Goal: Task Accomplishment & Management: Use online tool/utility

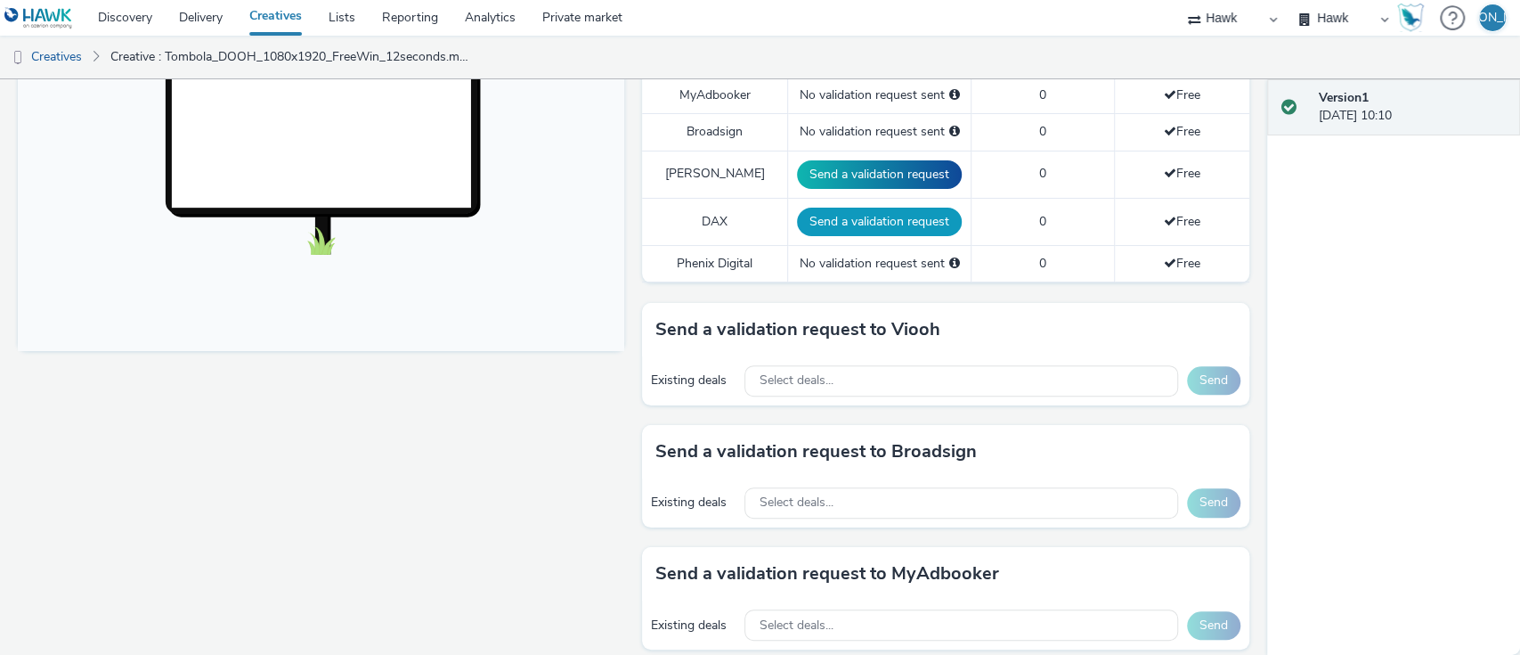
scroll to position [591, 0]
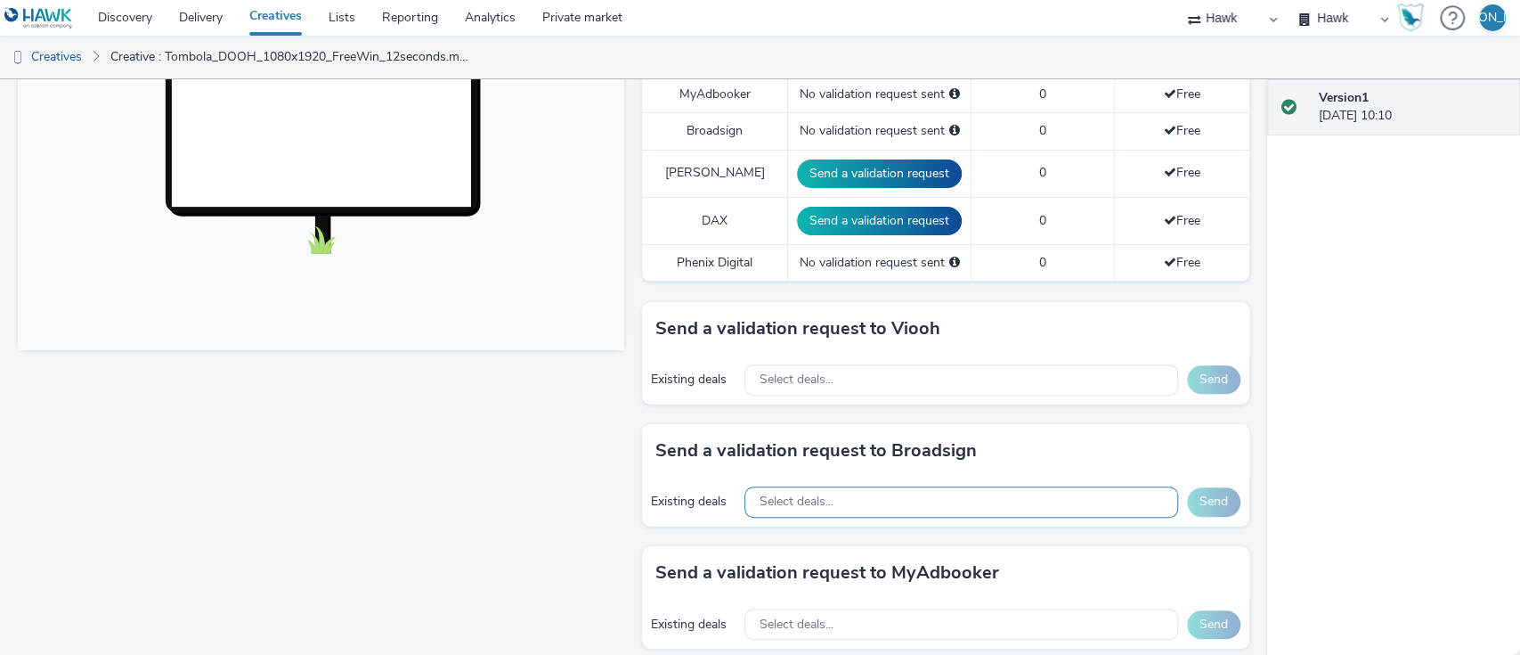
click at [806, 499] on span "Select deals..." at bounding box center [796, 501] width 74 height 15
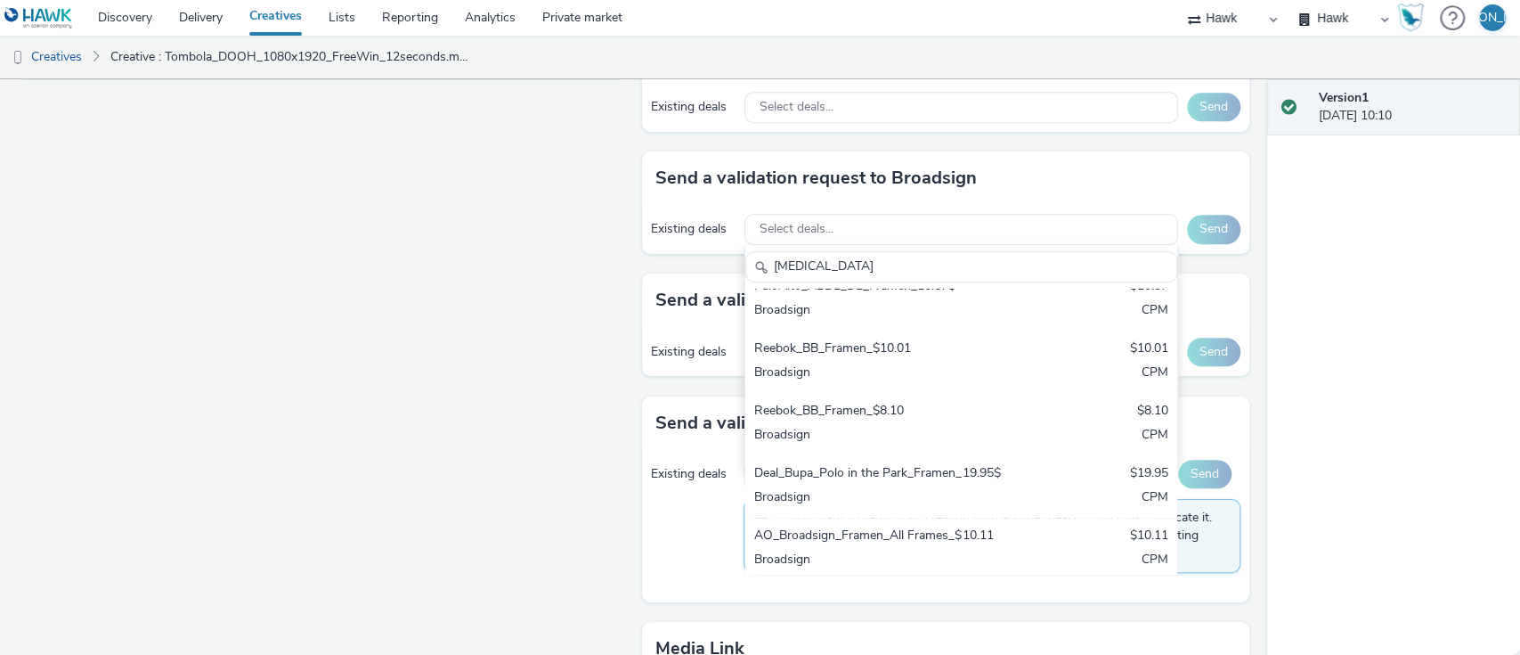
scroll to position [1134, 0]
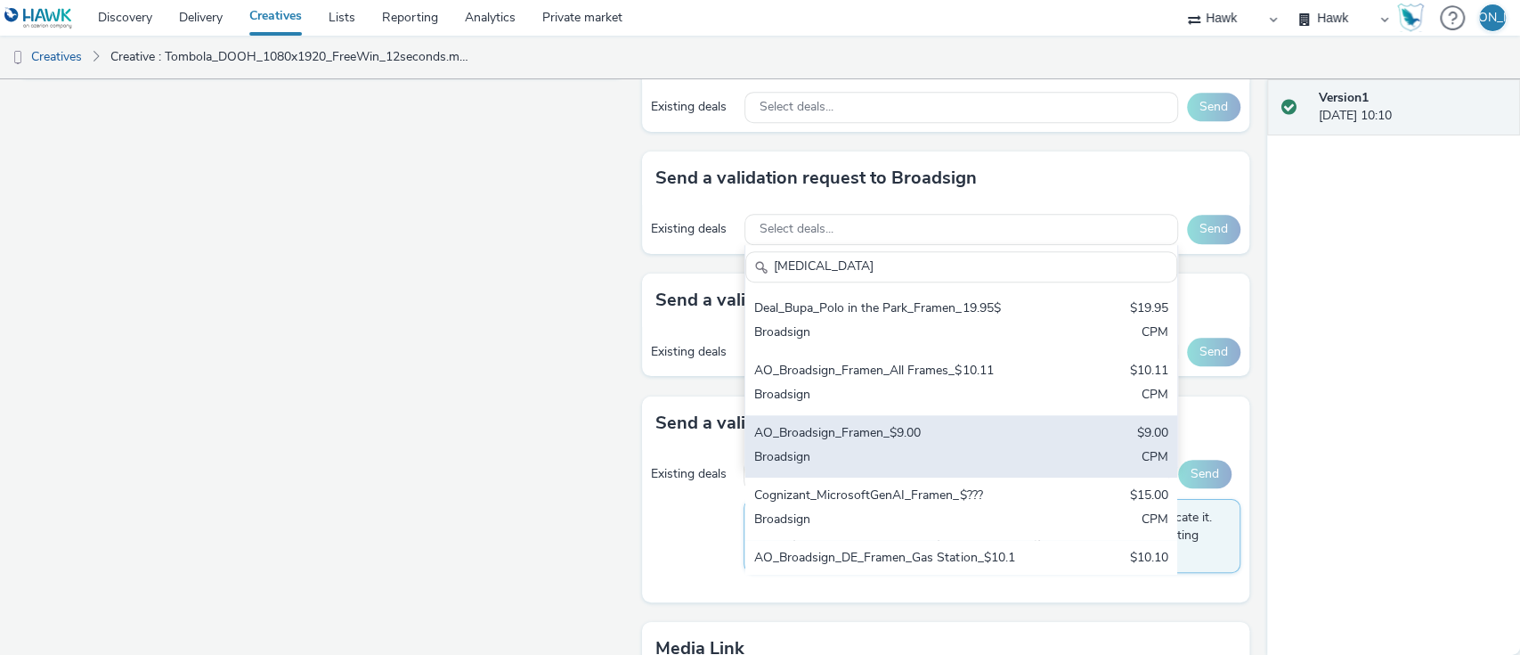
type input "amen"
click at [867, 475] on div "AO_Broadsign_Framen_$9.00 $9.00 Broadsign CPM" at bounding box center [961, 446] width 431 height 62
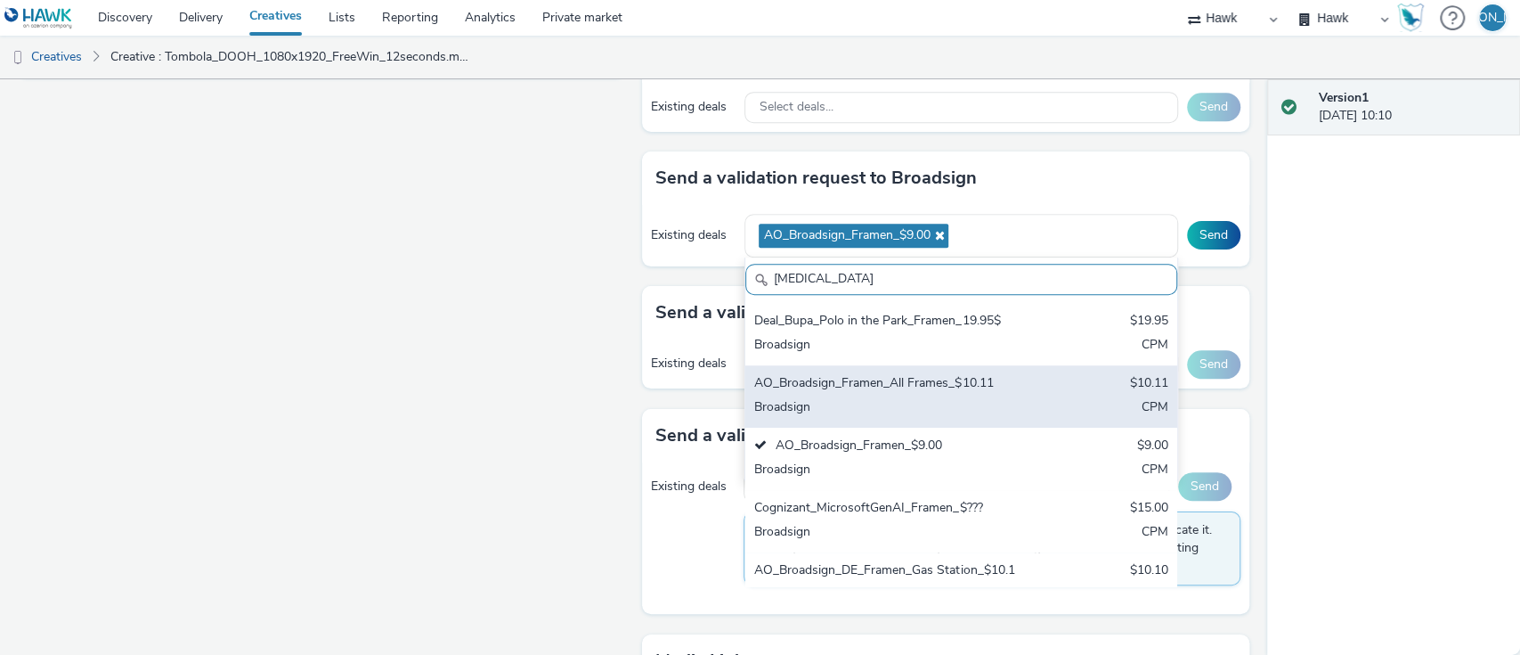
click at [869, 401] on div "AO_Broadsign_Framen_All Frames_$10.11 $10.11 Broadsign CPM" at bounding box center [961, 396] width 431 height 62
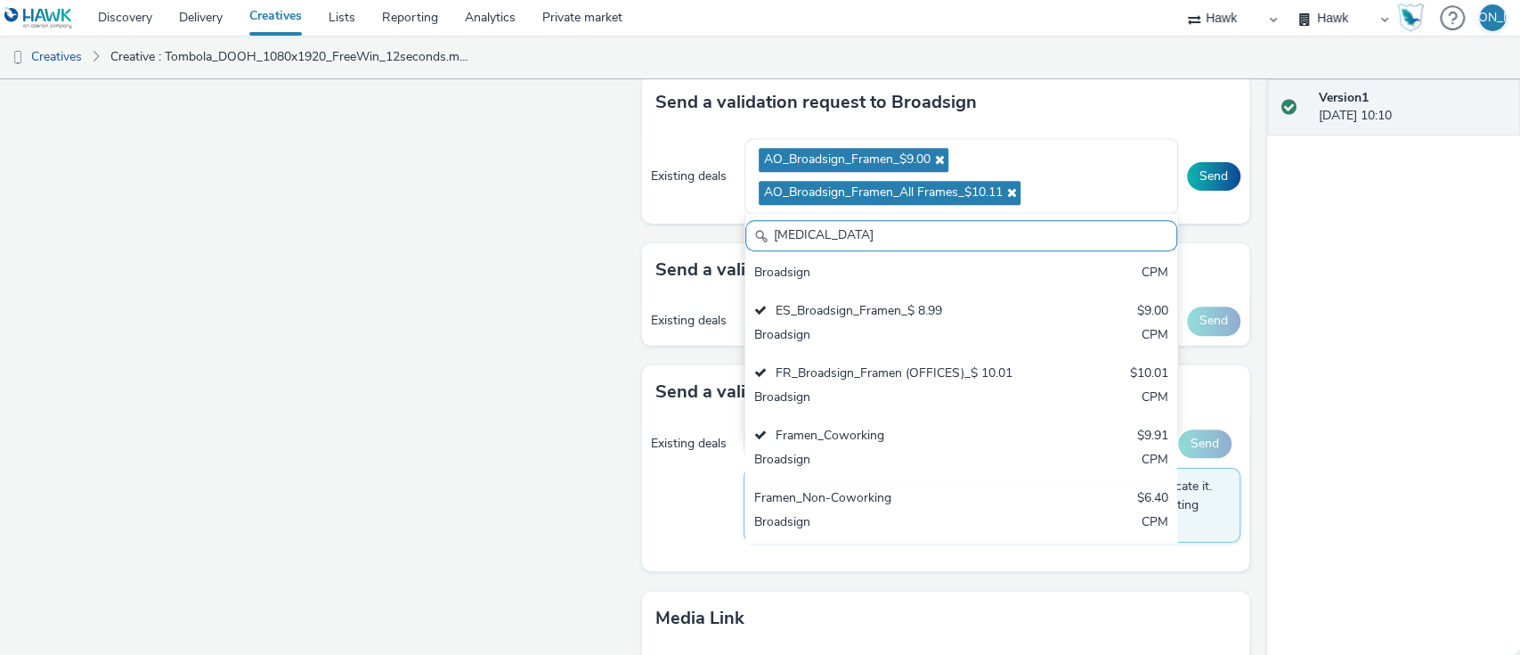
scroll to position [941, 0]
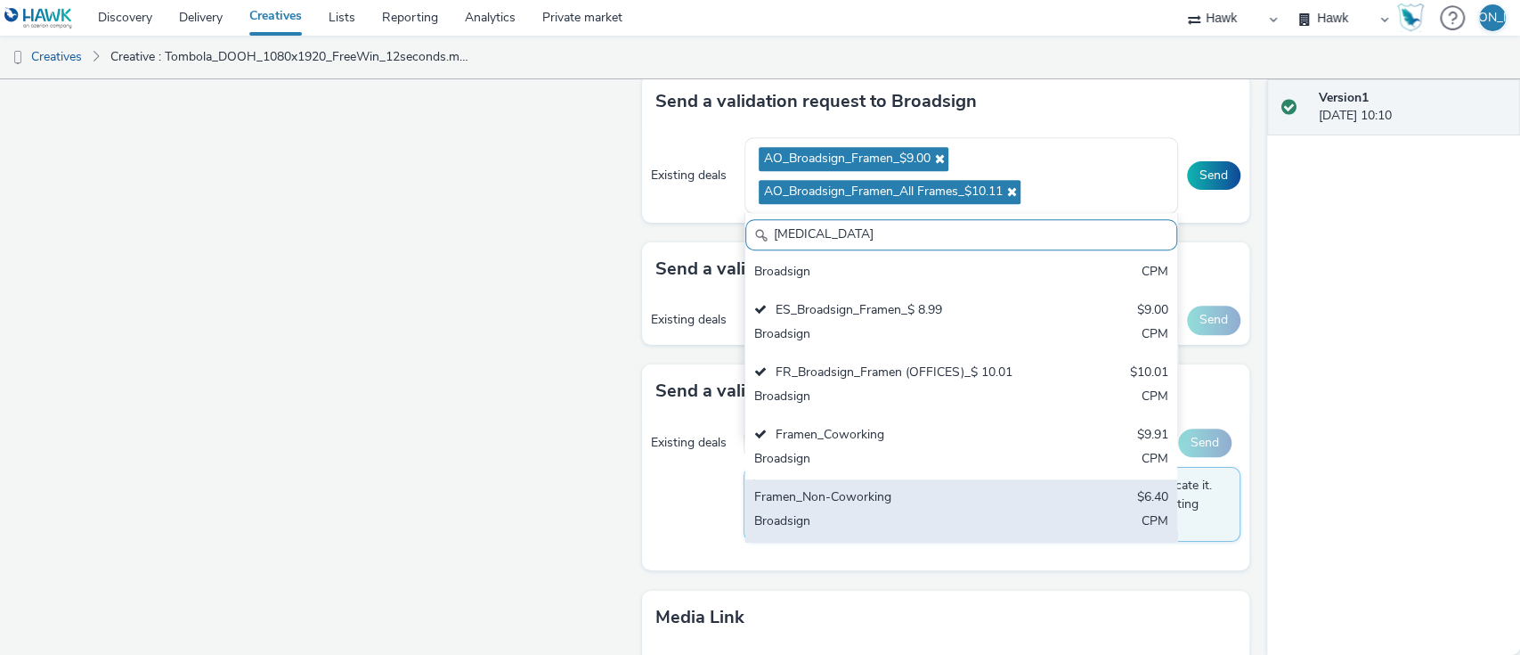
click at [869, 515] on div "Broadsign" at bounding box center [890, 522] width 273 height 20
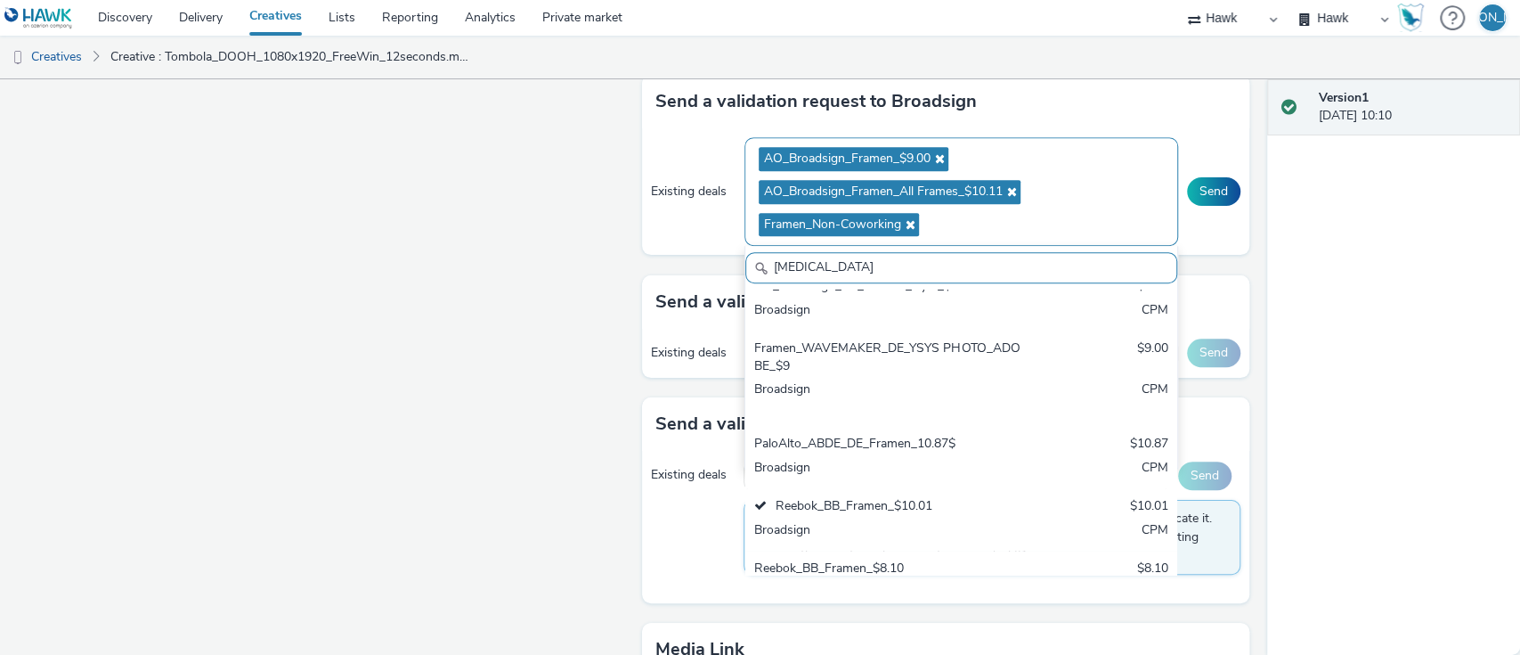
scroll to position [811, 0]
click at [1194, 186] on button "Send" at bounding box center [1213, 191] width 53 height 29
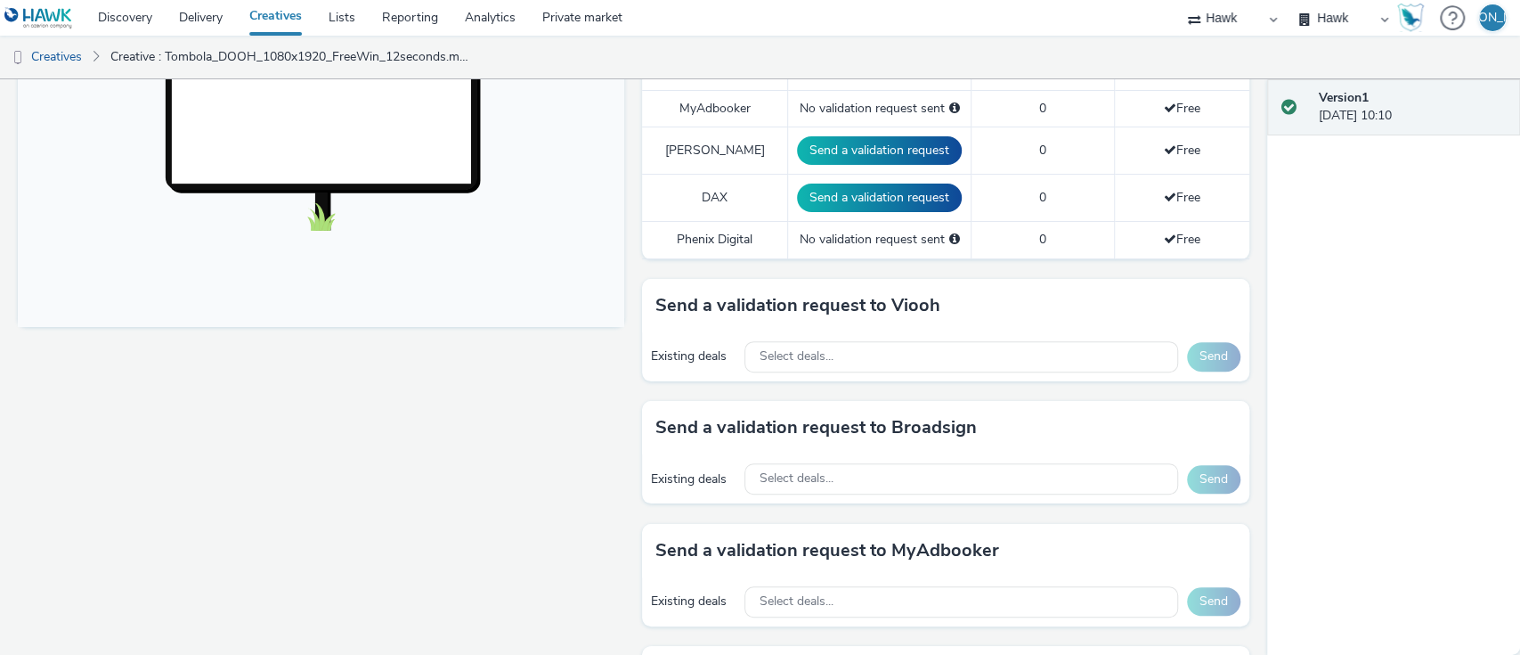
scroll to position [534, 0]
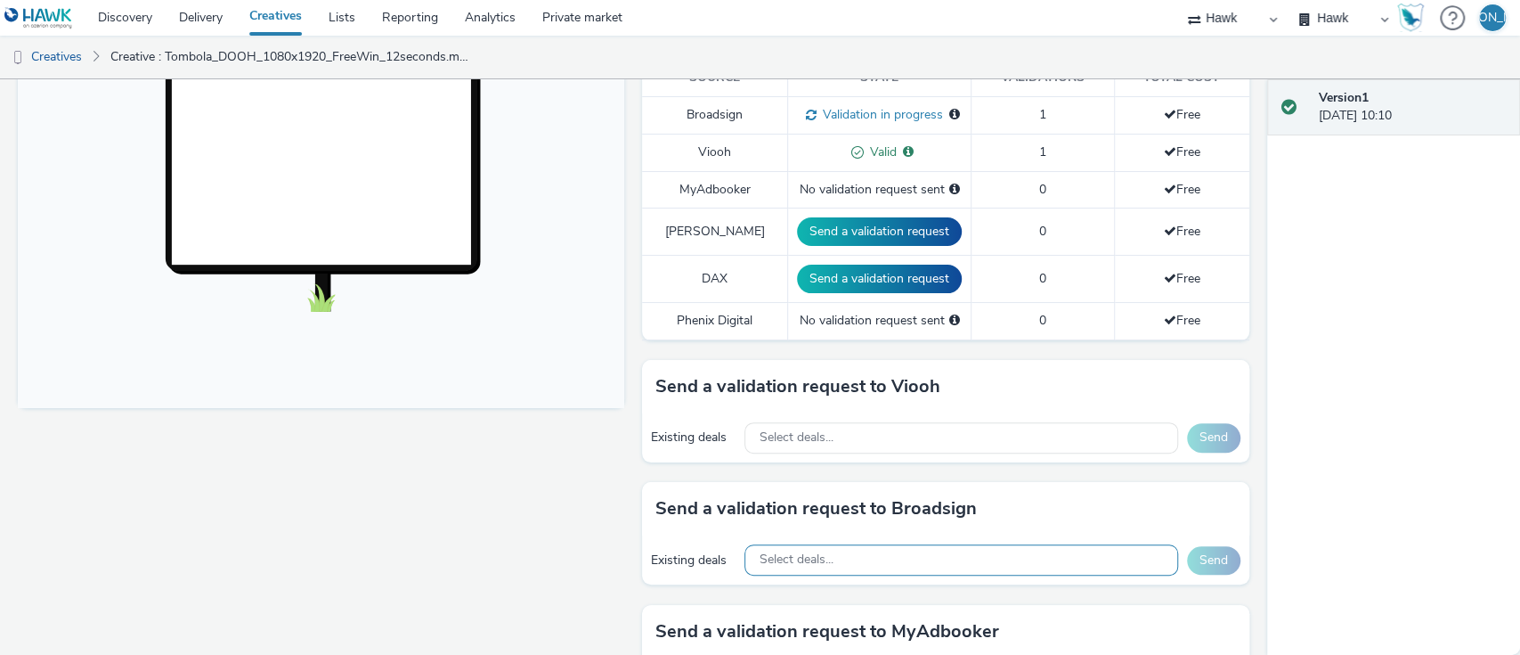
click at [798, 567] on div "Select deals..." at bounding box center [961, 559] width 433 height 31
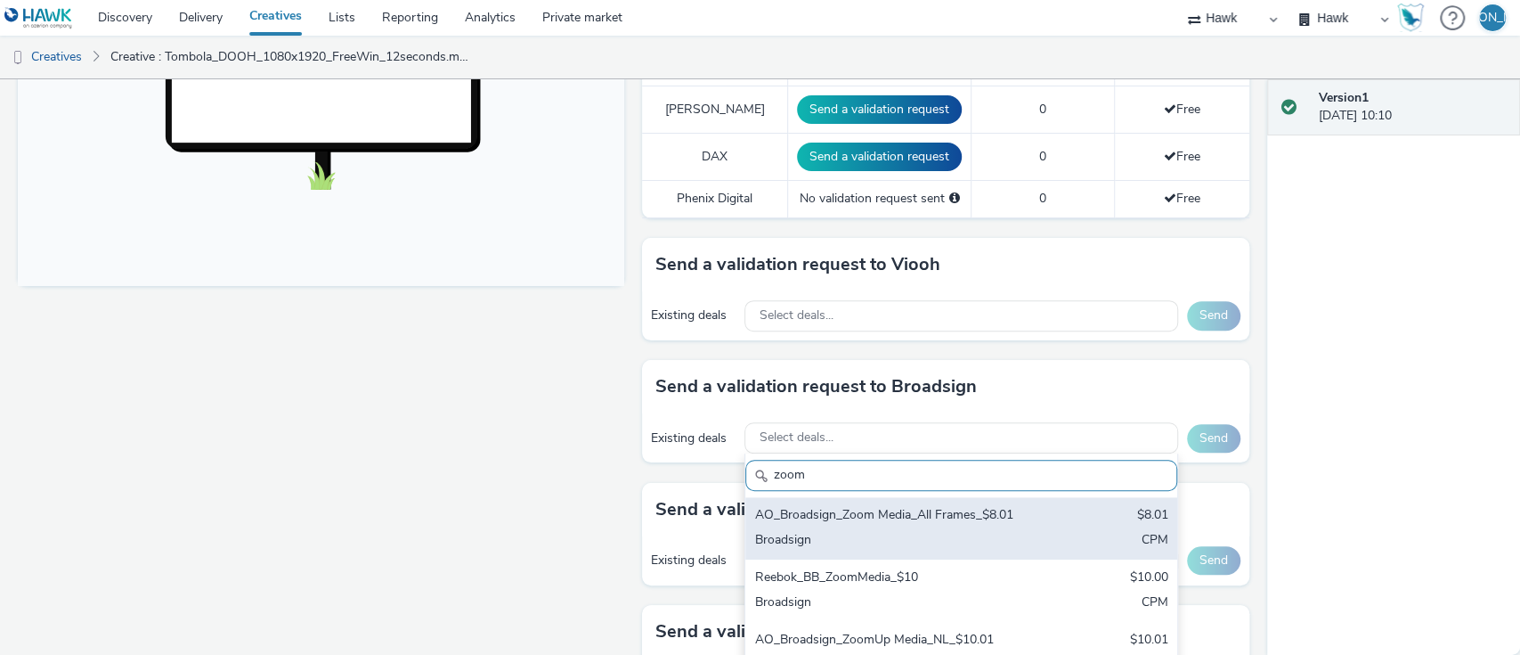
scroll to position [656, 0]
click at [882, 497] on div "AO_Broadsign_Zoom Media_All Frames_$8.01 $8.01 Broadsign CPM" at bounding box center [961, 527] width 431 height 62
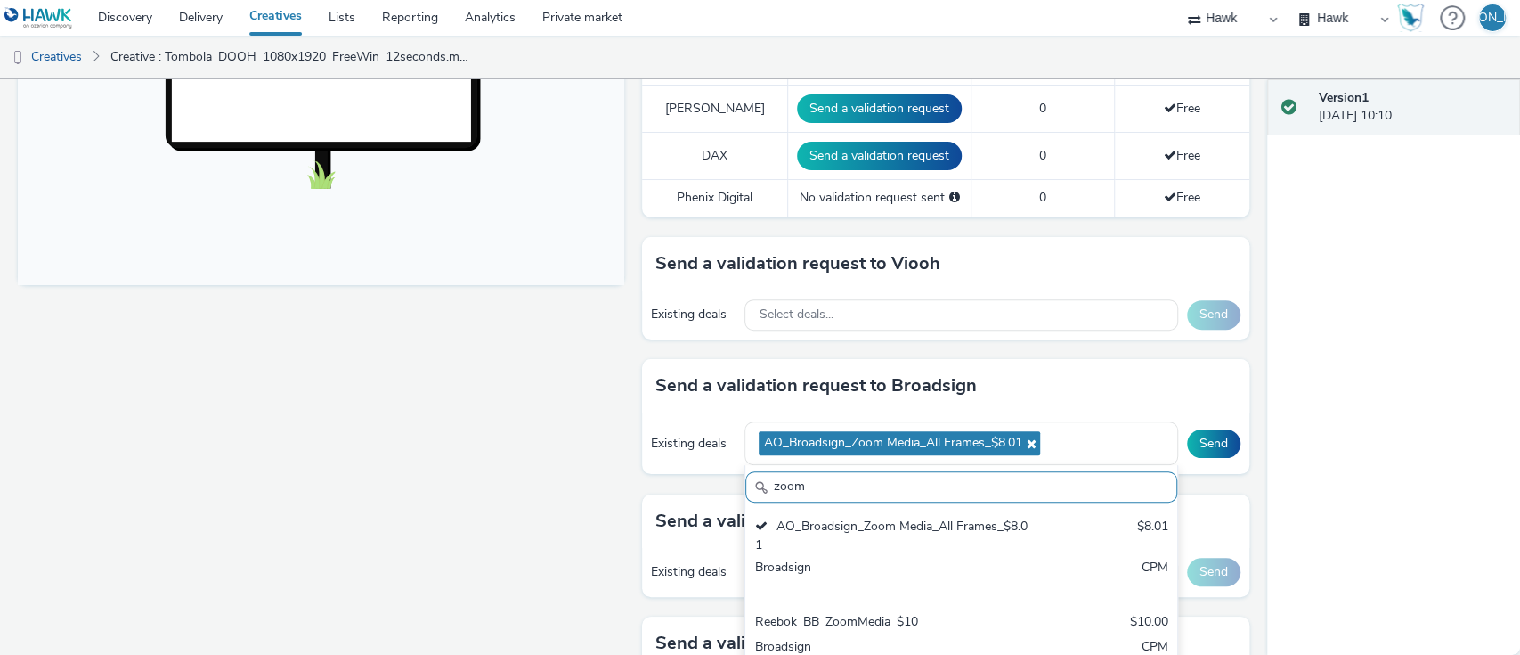
click at [843, 476] on input "zoom" at bounding box center [961, 486] width 431 height 31
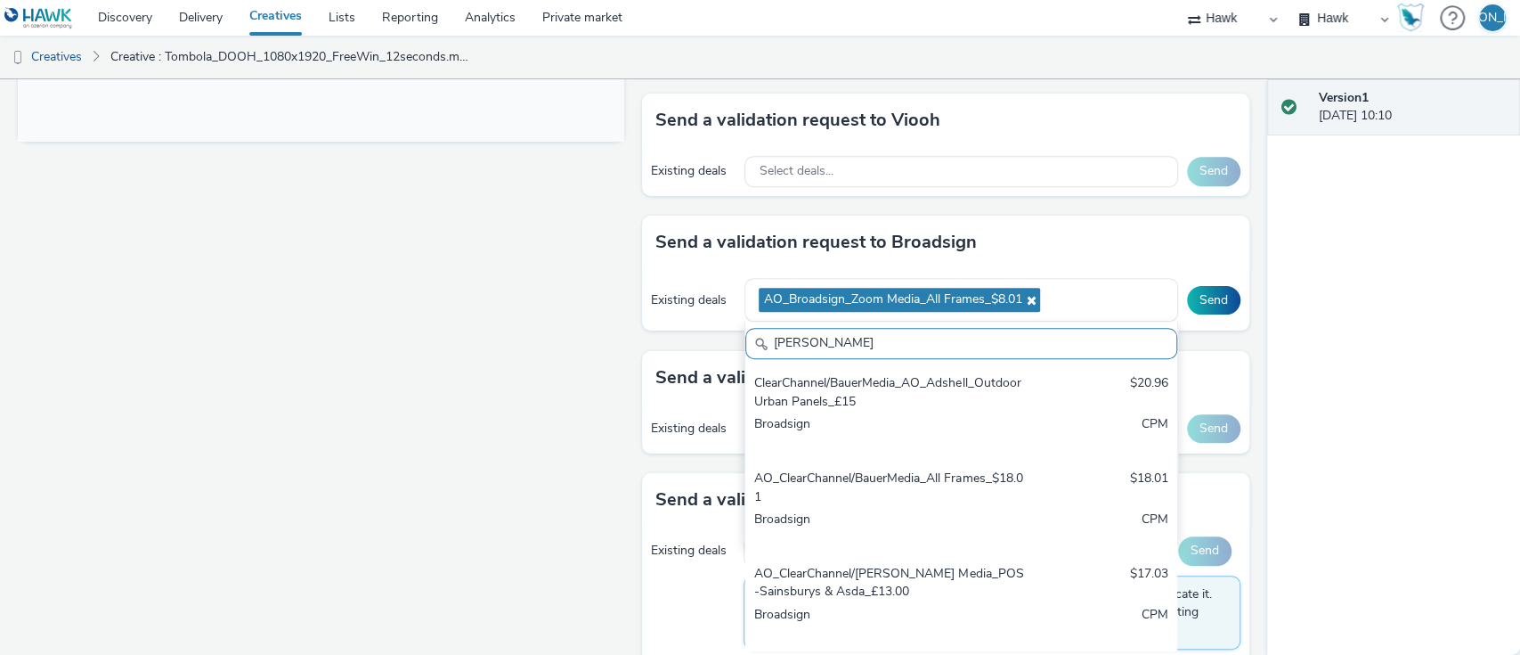
scroll to position [844, 0]
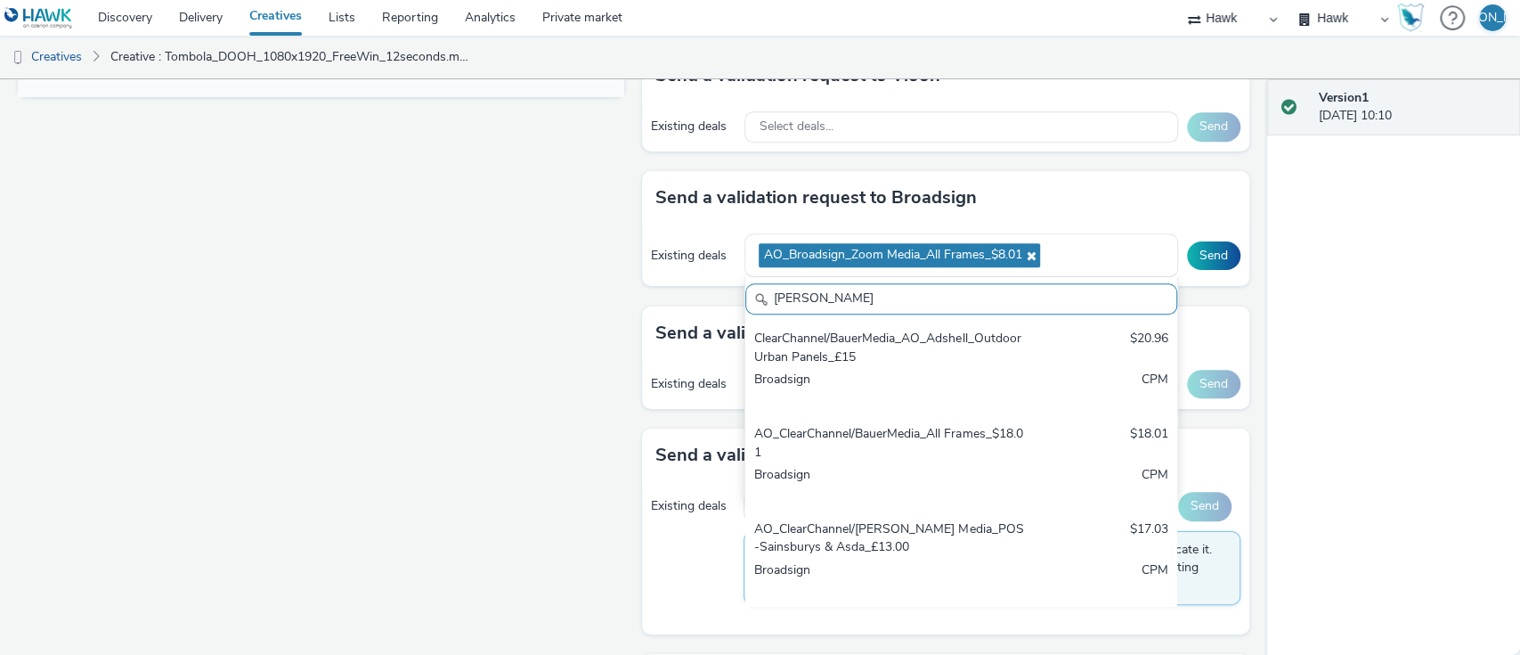
click at [843, 476] on div "Broadsign" at bounding box center [890, 484] width 273 height 37
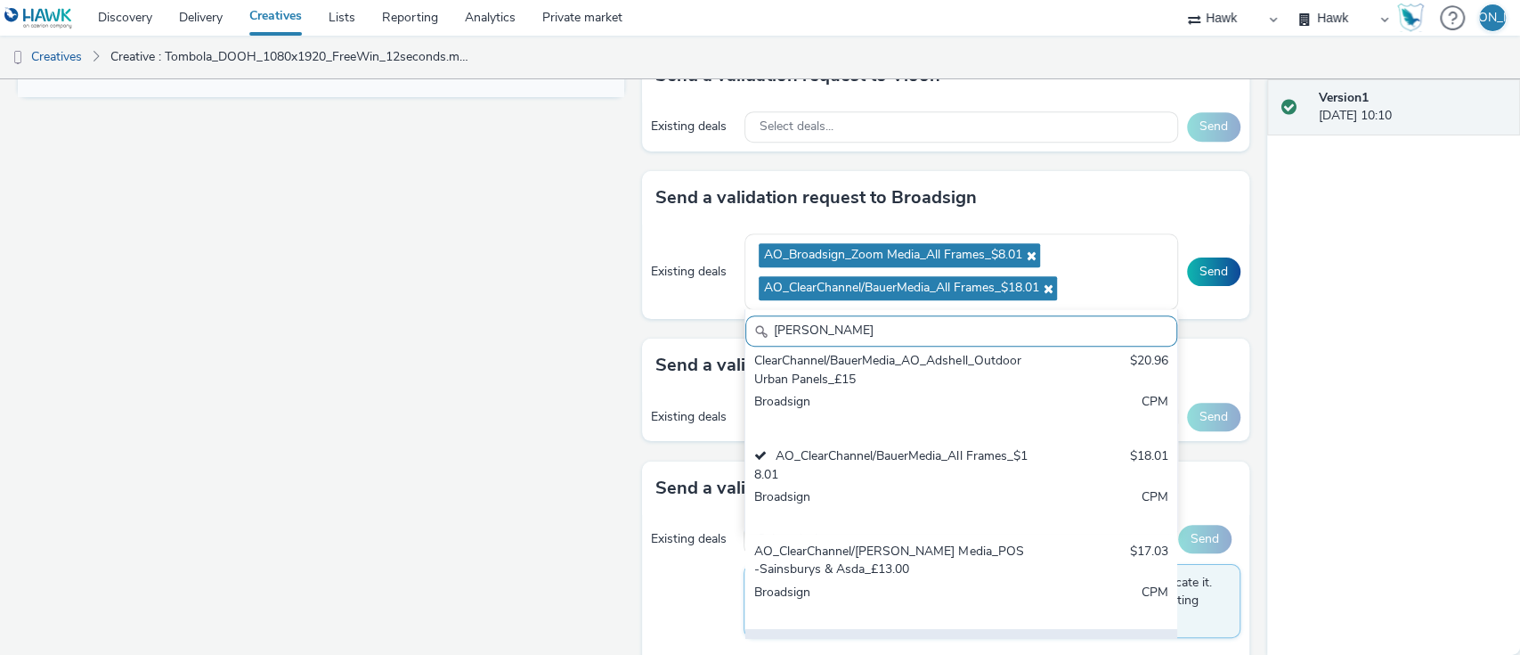
scroll to position [0, 0]
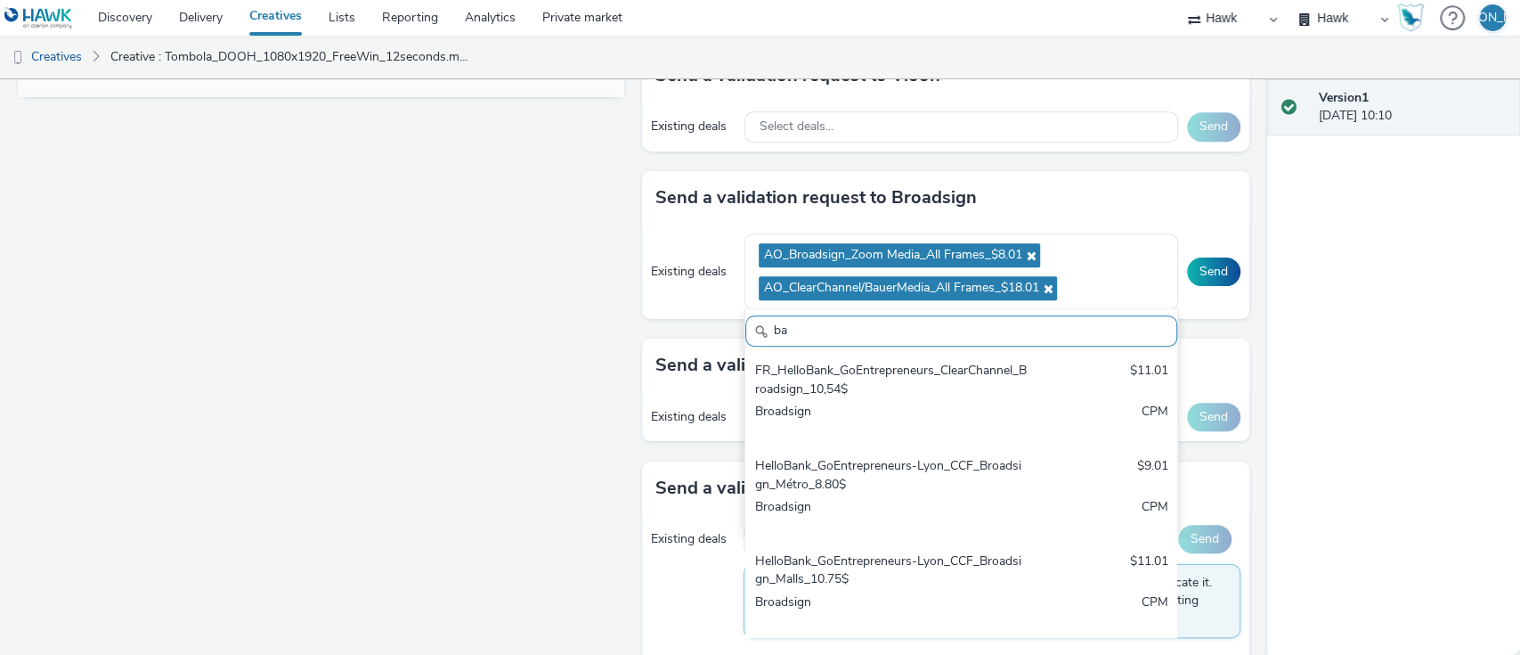
type input "b"
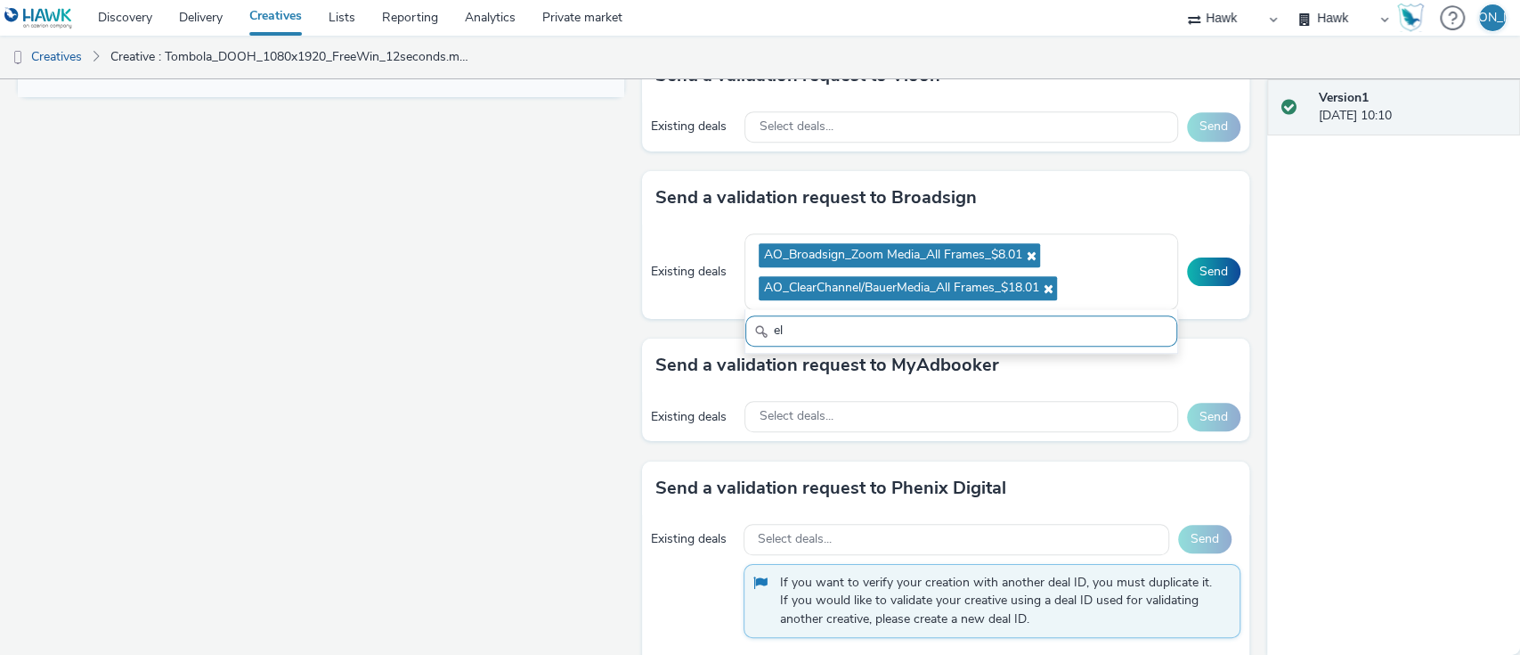
type input "e"
type input "l"
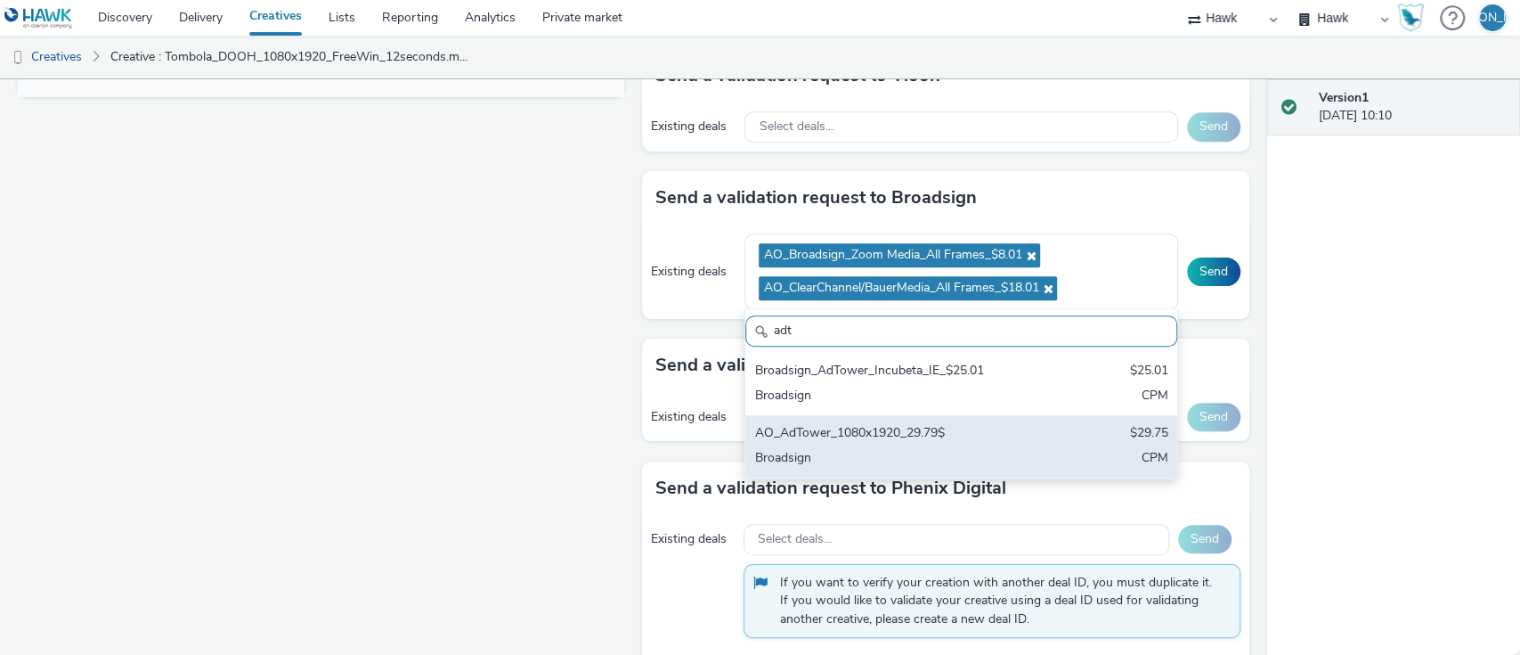
type input "adt"
click at [912, 436] on div "AO_AdTower_1080x1920_29.79$" at bounding box center [890, 434] width 273 height 20
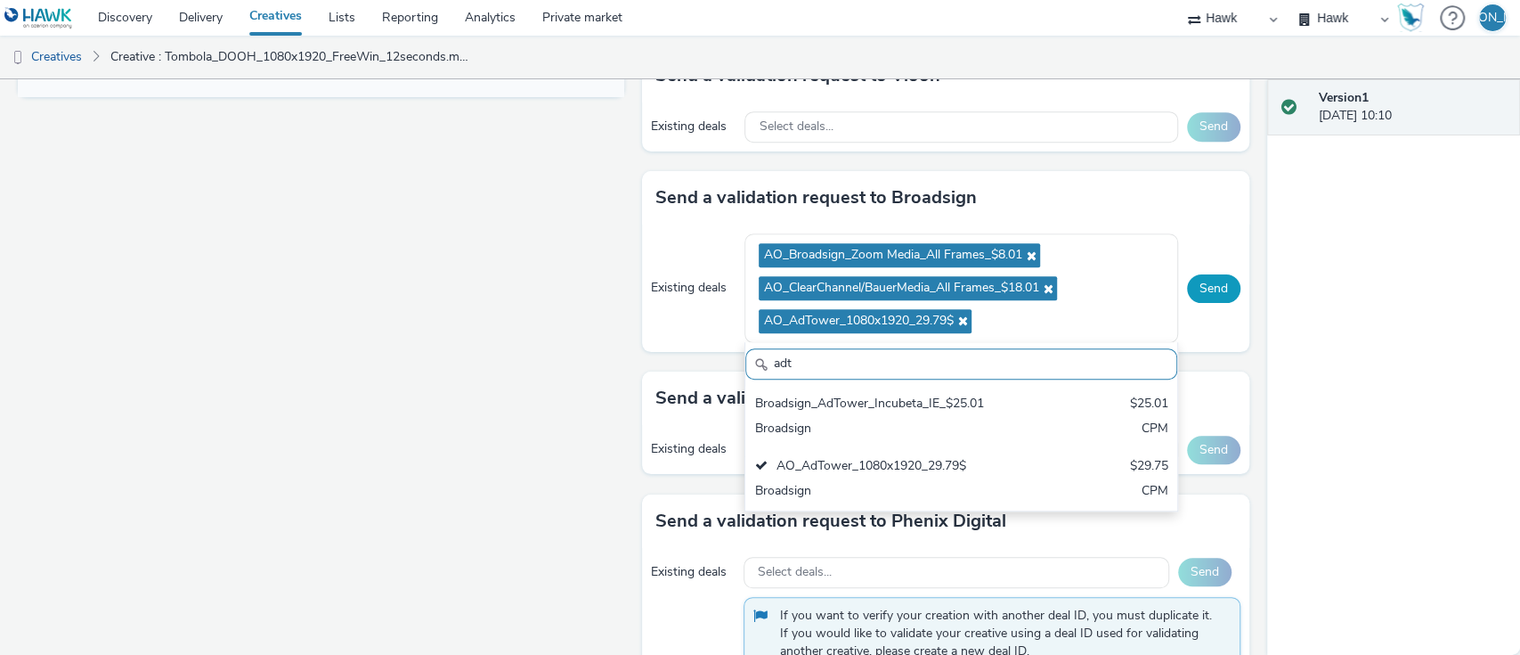
click at [1202, 287] on button "Send" at bounding box center [1213, 288] width 53 height 29
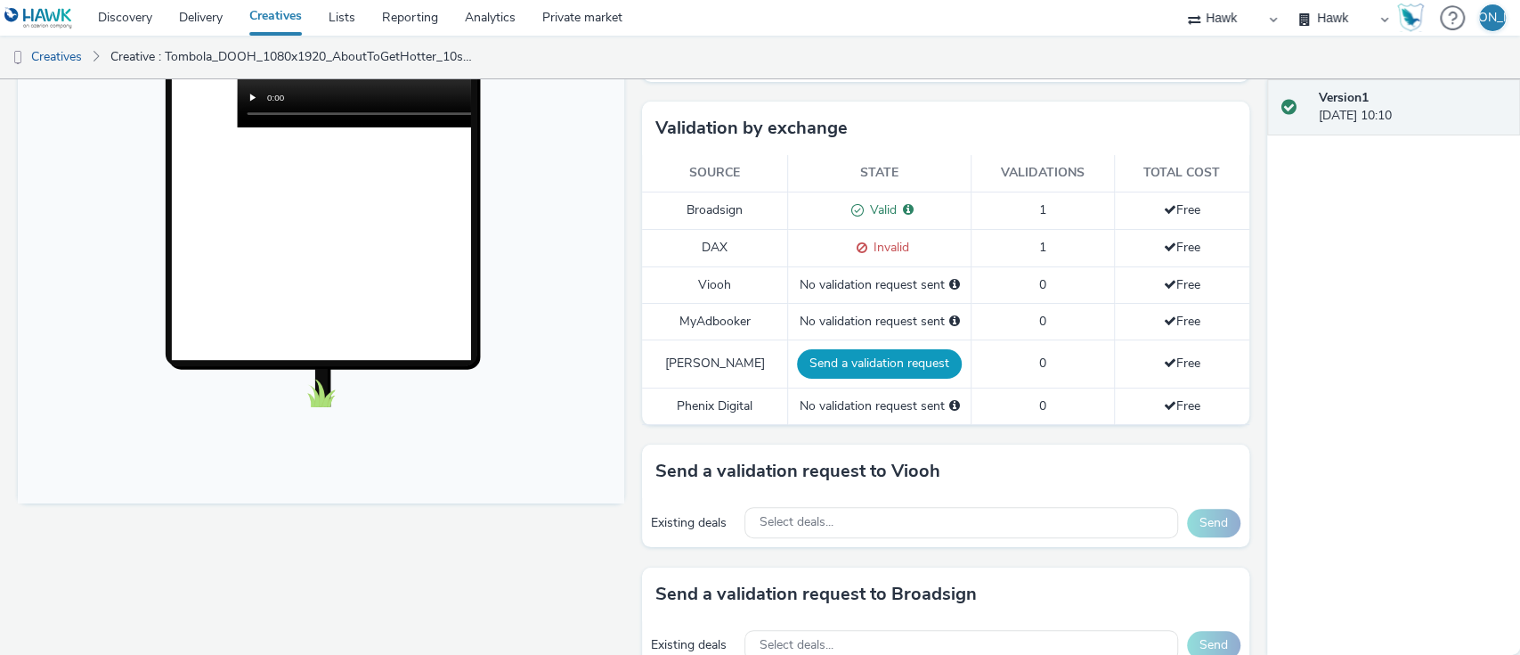
scroll to position [778, 0]
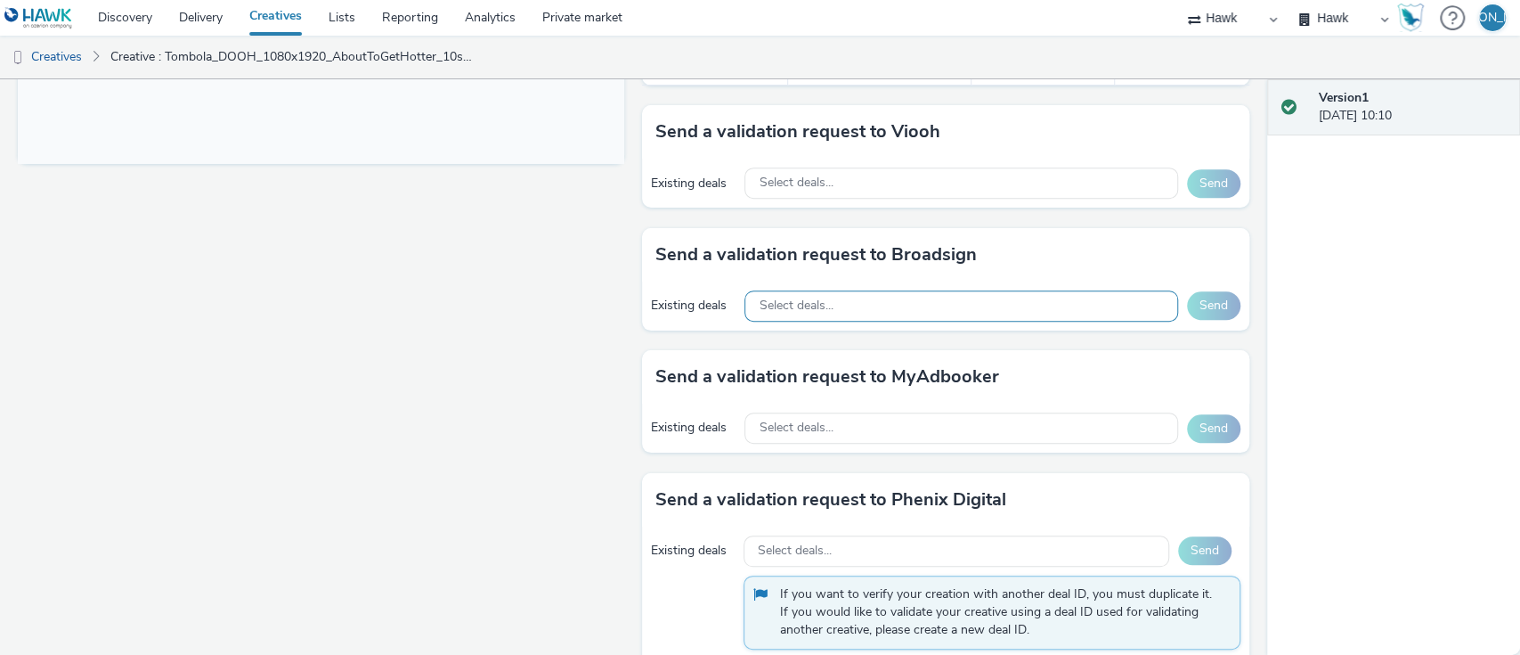
click at [813, 312] on div "Select deals..." at bounding box center [961, 305] width 433 height 31
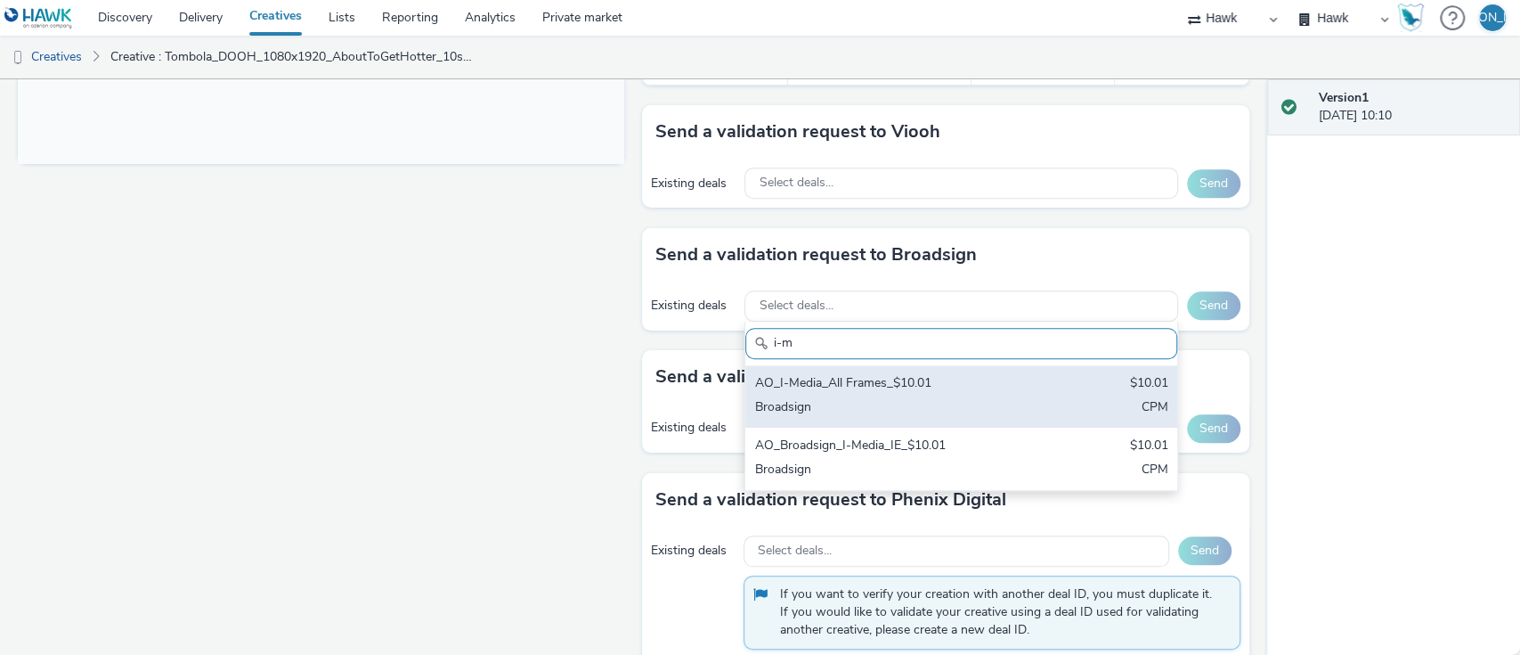
click at [825, 381] on div "AO_I-Media_All Frames_$10.01" at bounding box center [890, 384] width 273 height 20
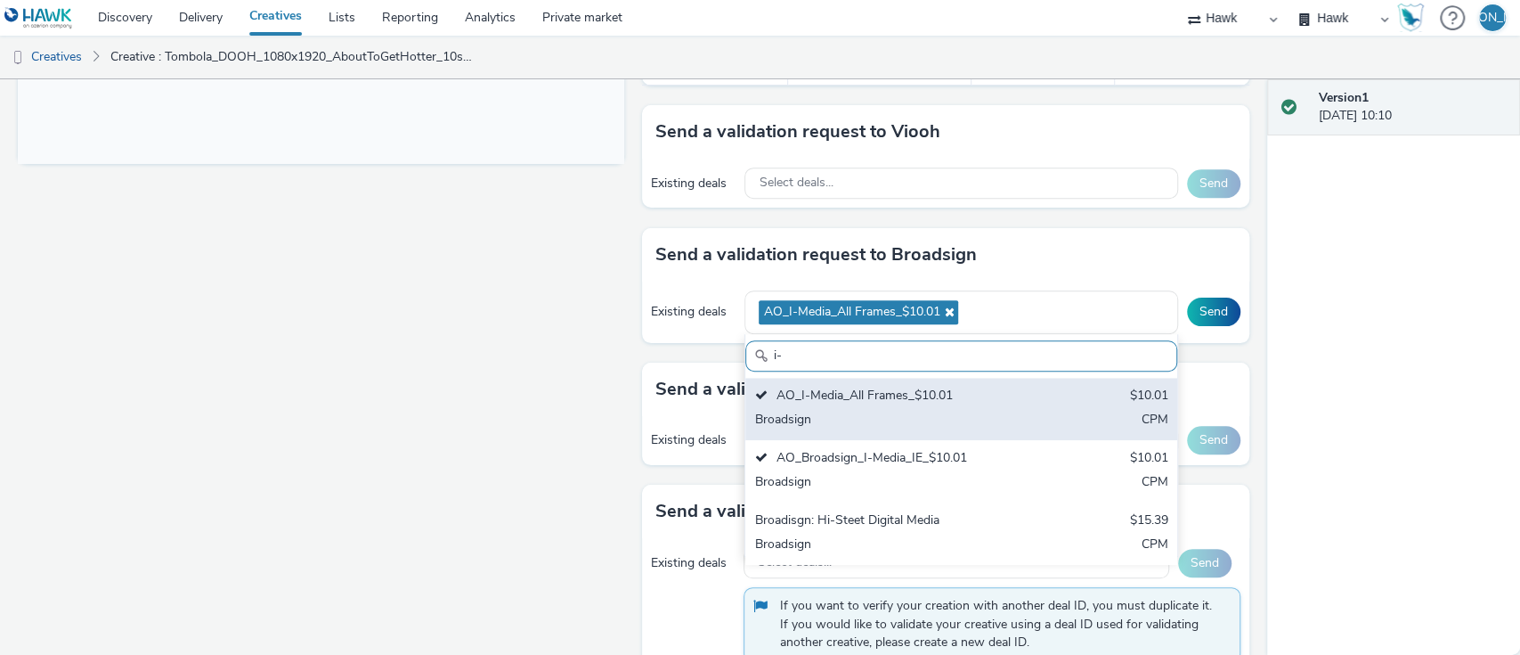
type input "i"
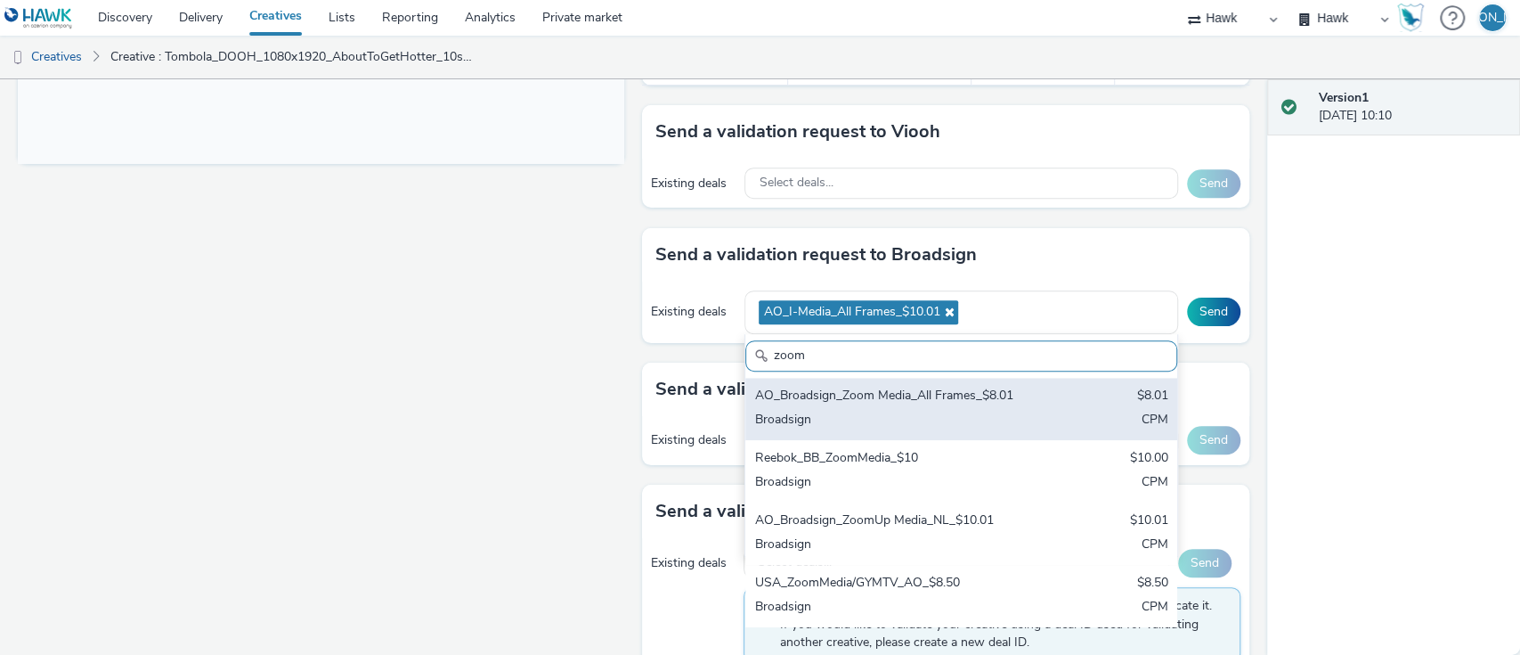
click at [911, 417] on div "Broadsign" at bounding box center [890, 421] width 273 height 20
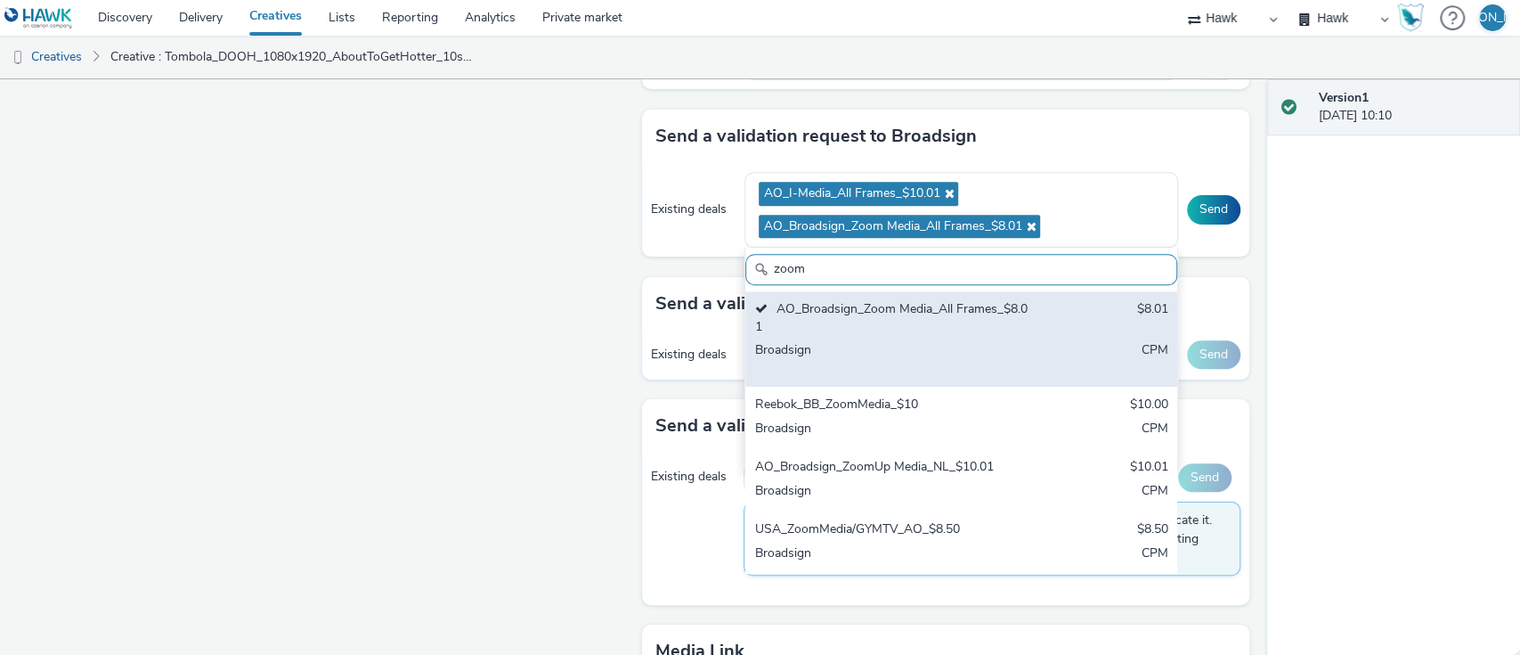
scroll to position [897, 0]
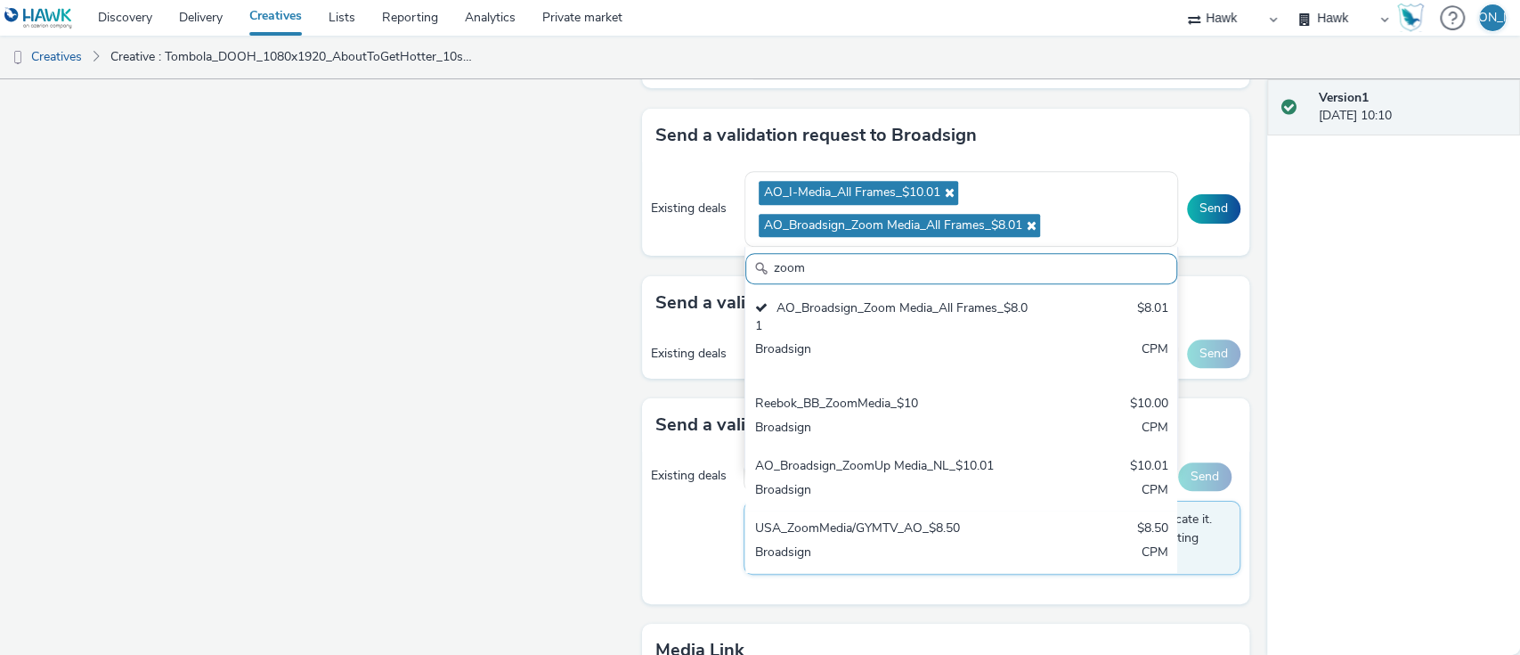
click at [901, 272] on input "zoom" at bounding box center [961, 268] width 431 height 31
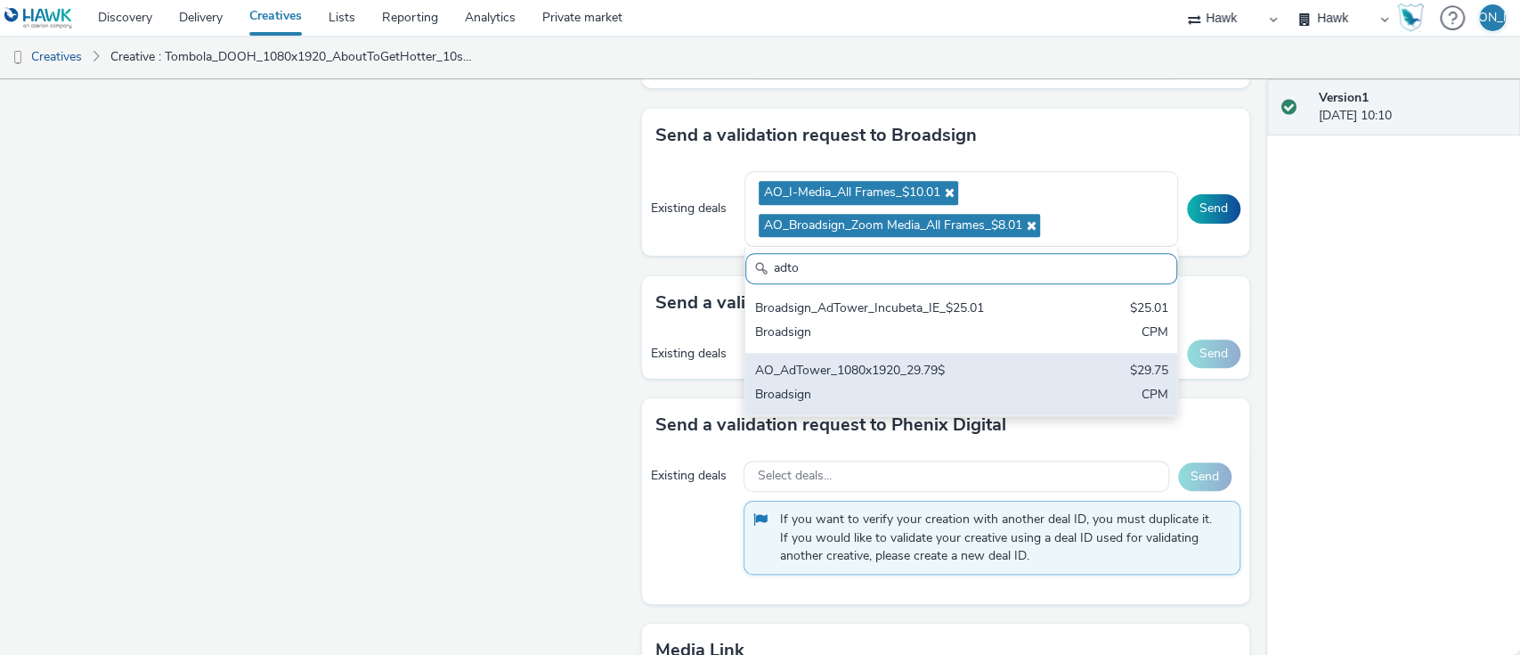
click at [897, 377] on div "AO_AdTower_1080x1920_29.79$" at bounding box center [890, 372] width 273 height 20
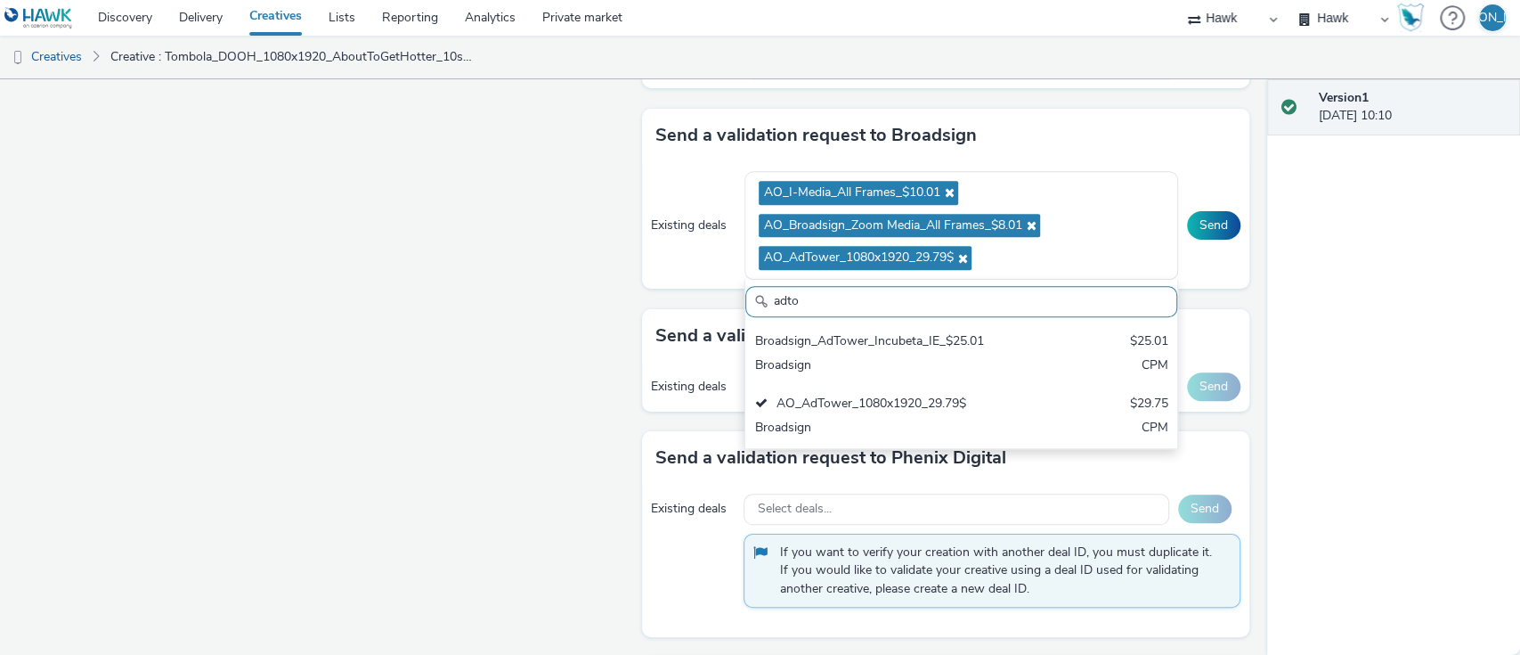
click at [808, 314] on input "adto" at bounding box center [961, 301] width 431 height 31
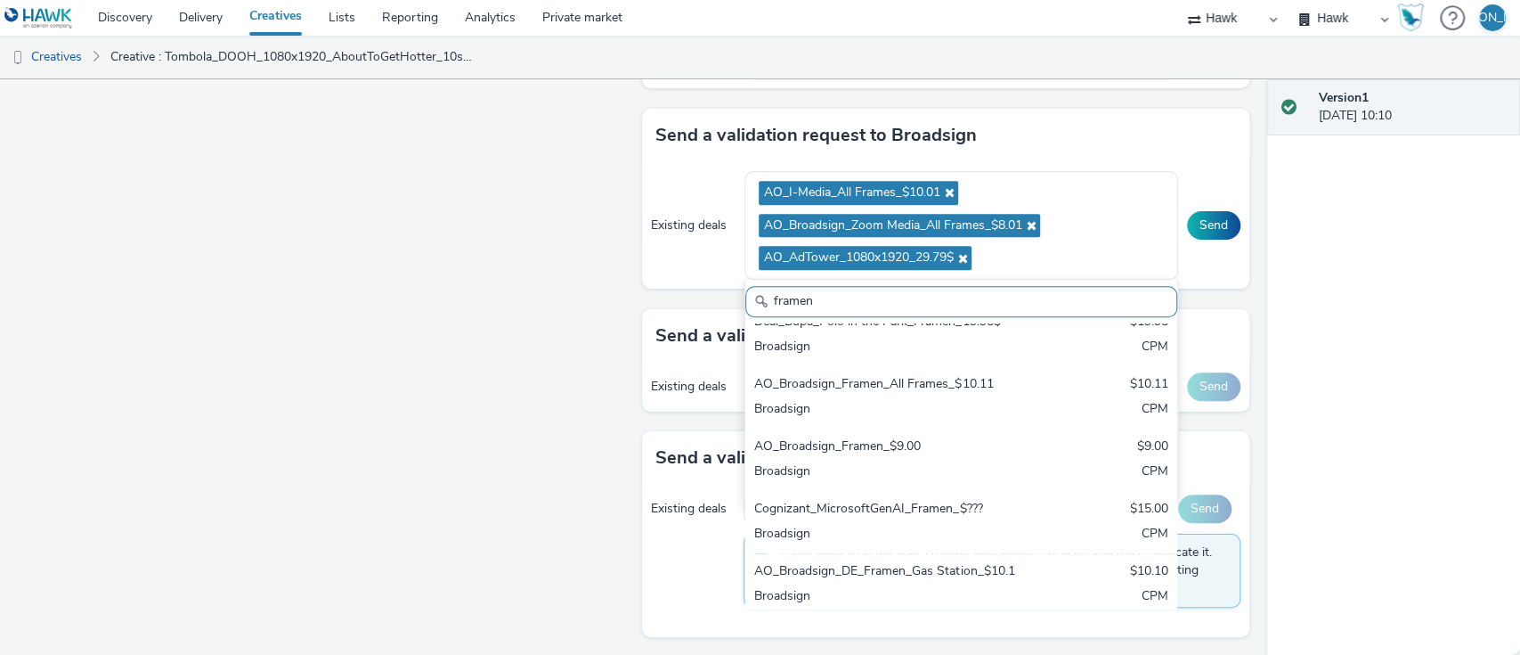
scroll to position [1155, 0]
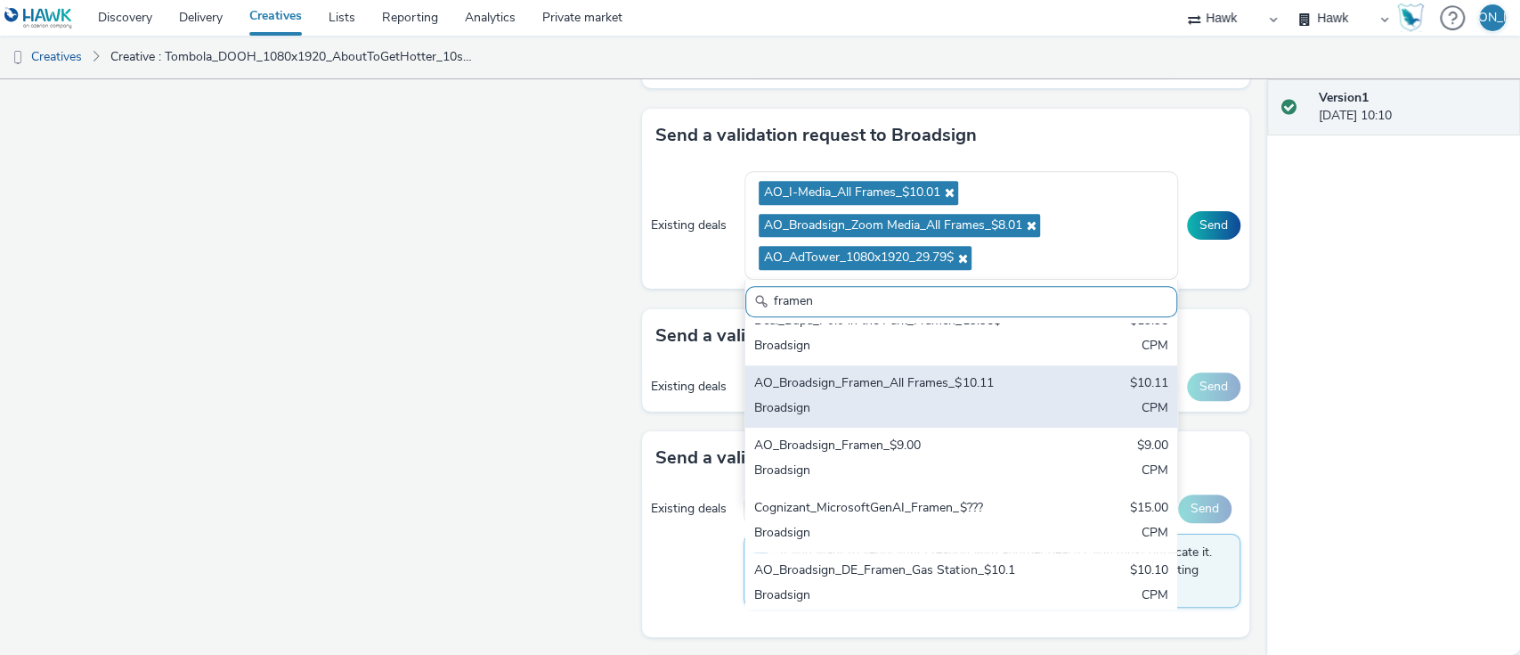
type input "framen"
click at [884, 395] on div "AO_Broadsign_Framen_All Frames_$10.11" at bounding box center [890, 384] width 273 height 20
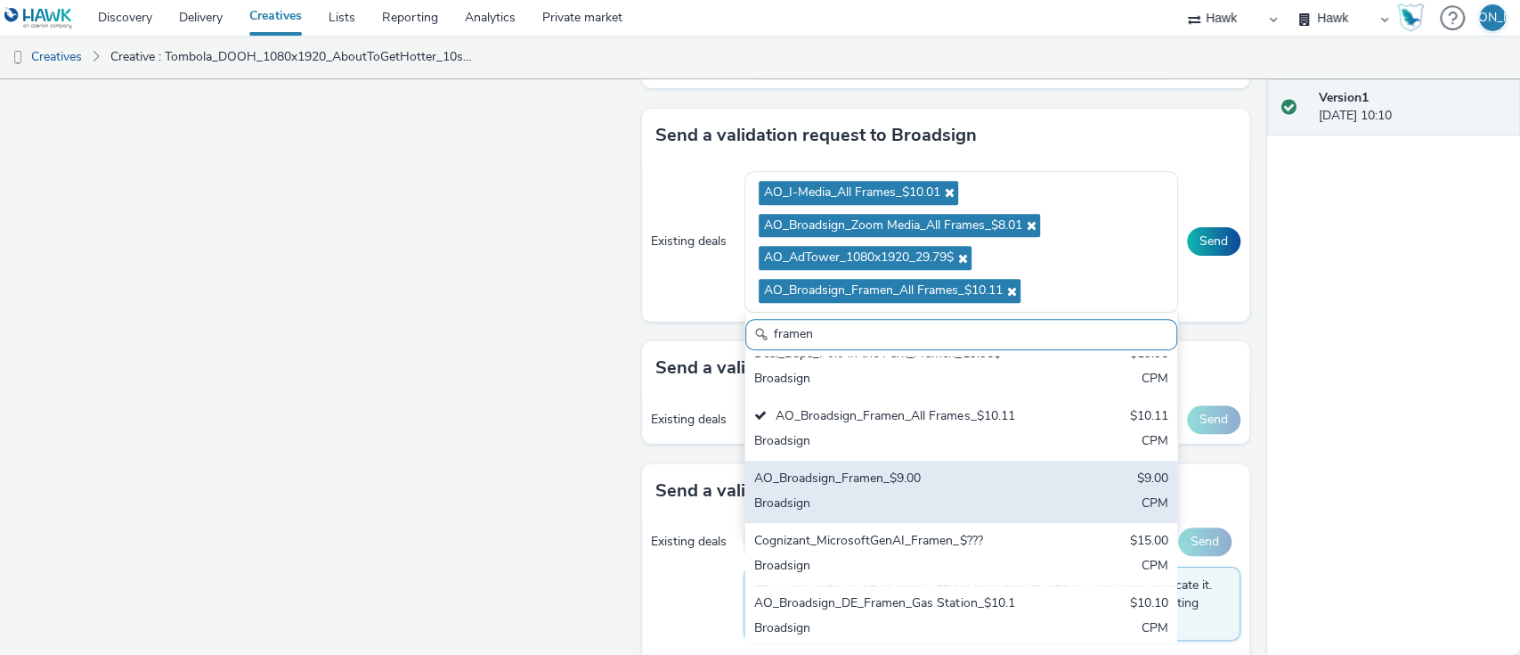
click at [910, 490] on div "AO_Broadsign_Framen_$9.00" at bounding box center [890, 479] width 273 height 20
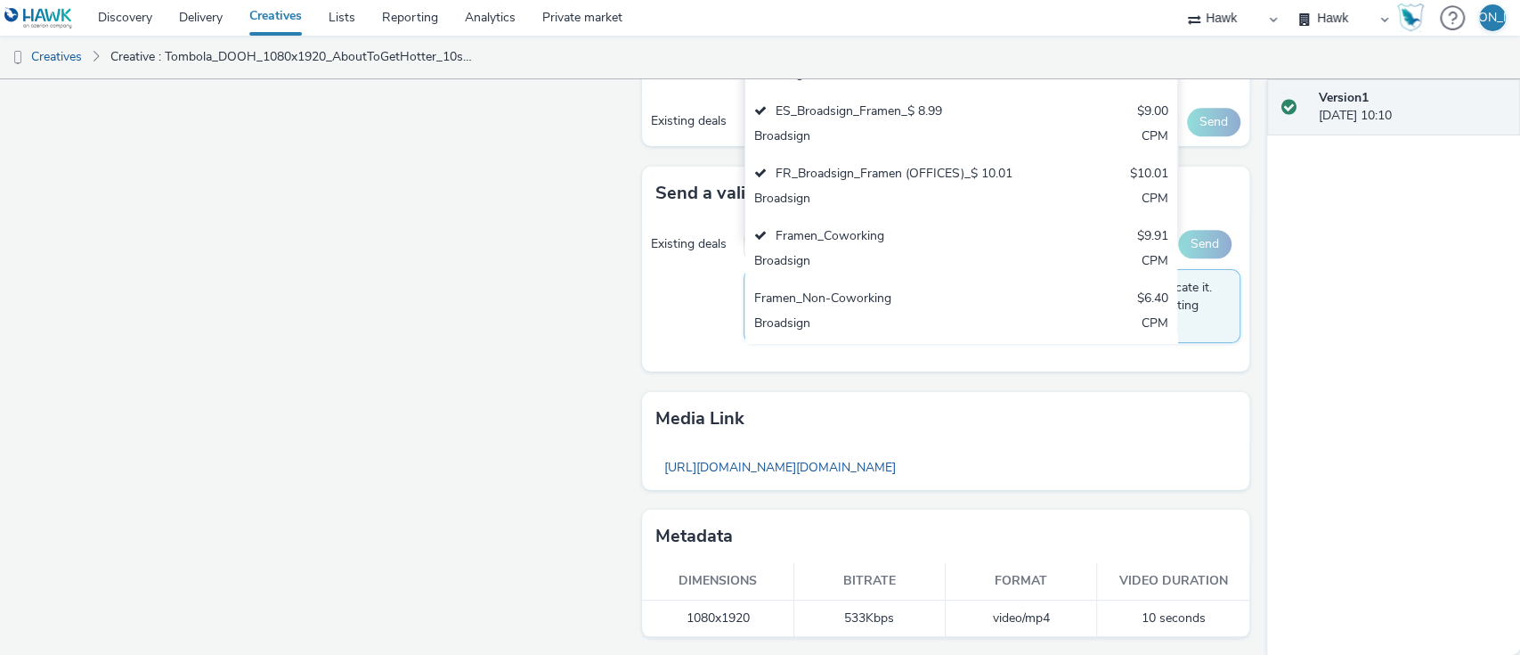
scroll to position [895, 0]
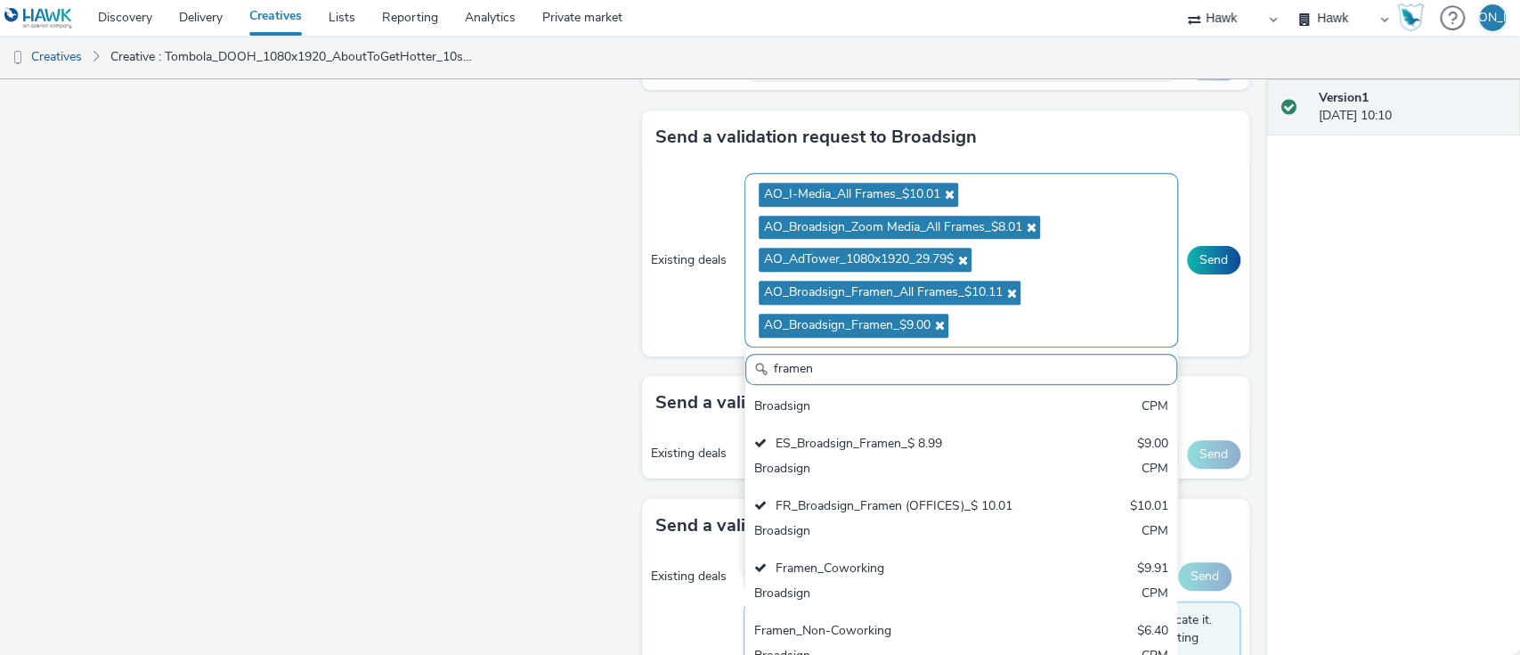
click at [1000, 288] on div "AO_I-Media_All Frames_$10.01 AO_Broadsign_Zoom Media_All Frames_$8.01 AO_AdTowe…" at bounding box center [961, 260] width 433 height 175
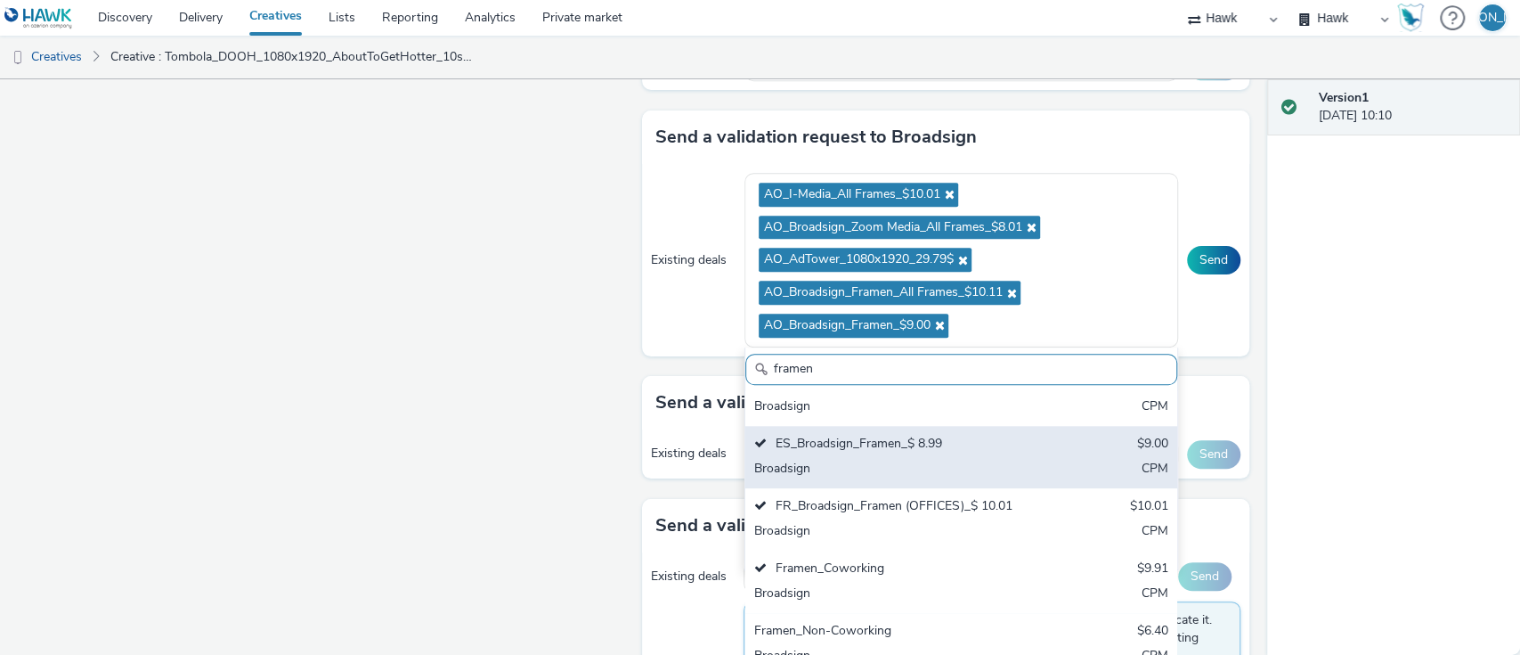
scroll to position [1227, 0]
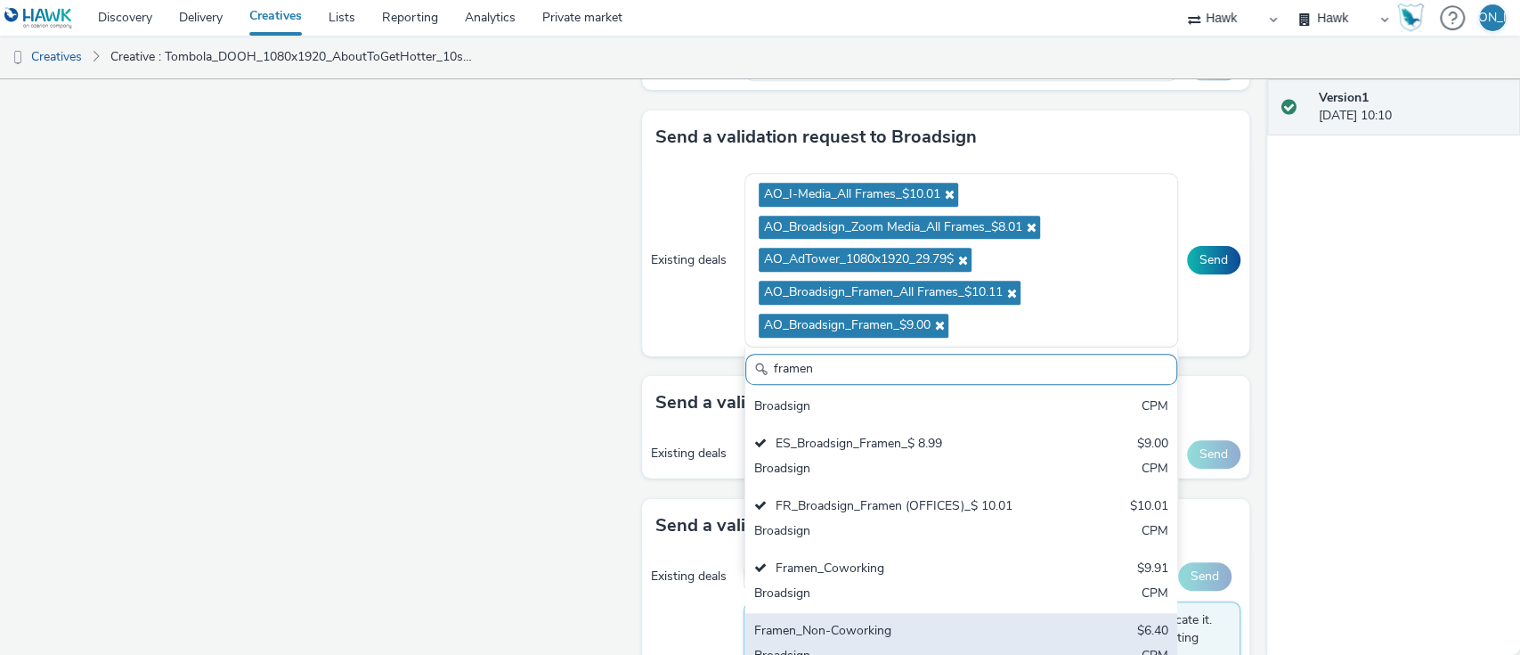
click at [867, 324] on div "AO_I-Media_All Frames_$10.01 AO_Broadsign_Zoom Media_All Frames_$8.01 AO_AdTowe…" at bounding box center [961, 260] width 433 height 175
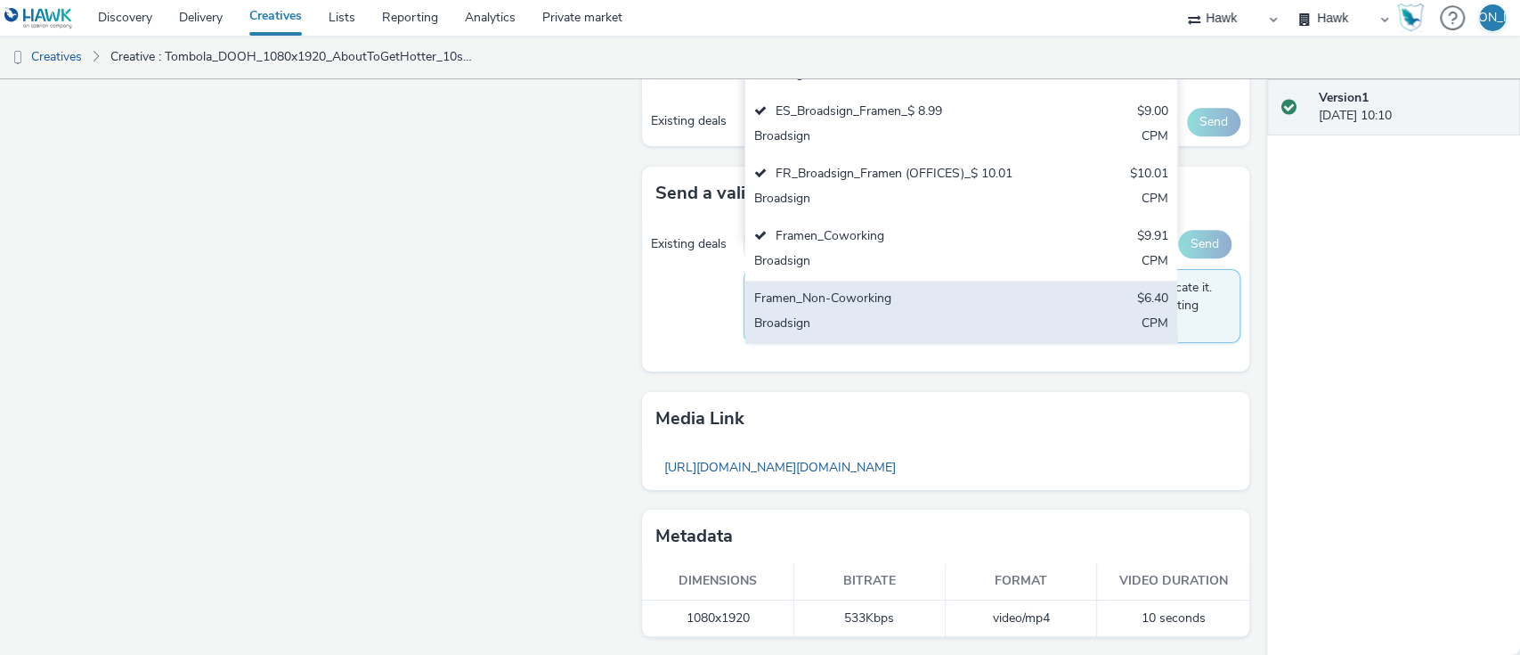
scroll to position [895, 0]
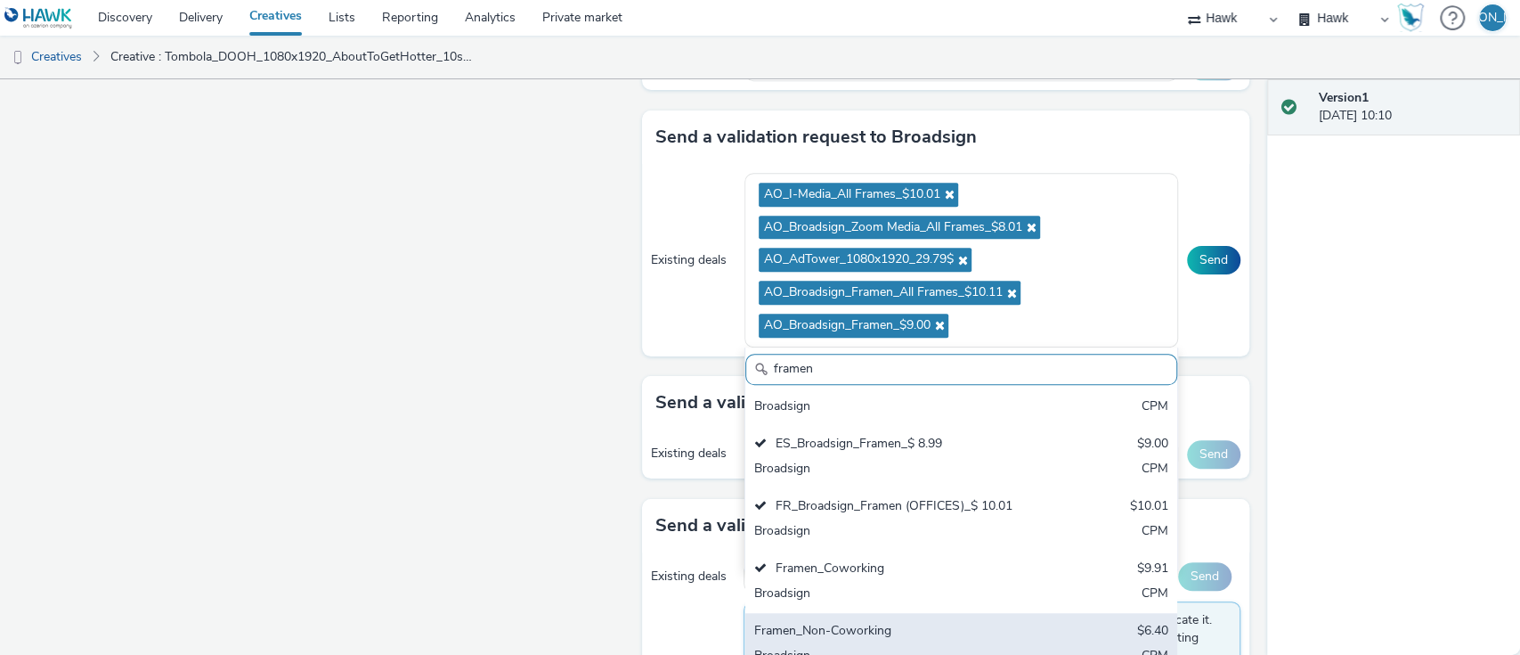
click at [1005, 302] on div "AO_I-Media_All Frames_$10.01 AO_Broadsign_Zoom Media_All Frames_$8.01 AO_AdTowe…" at bounding box center [961, 260] width 433 height 175
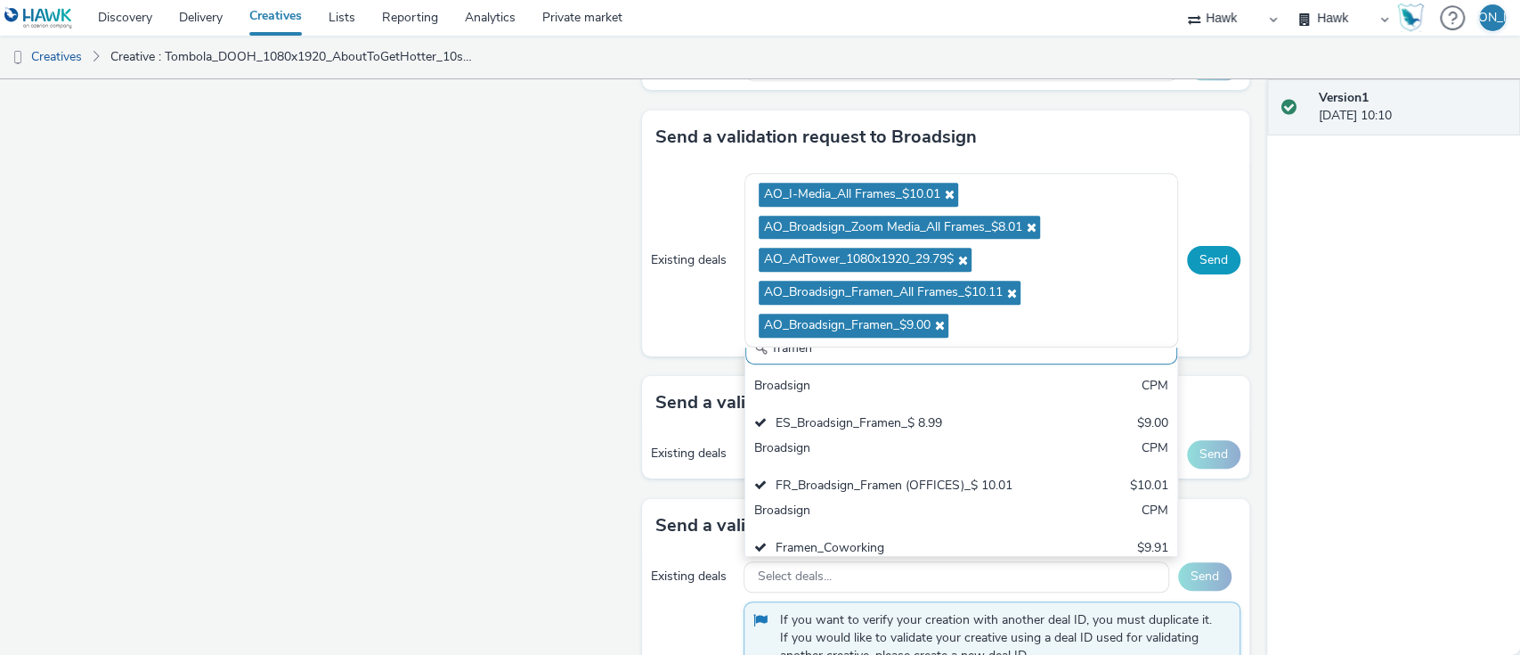
click at [1207, 264] on button "Send" at bounding box center [1213, 260] width 53 height 29
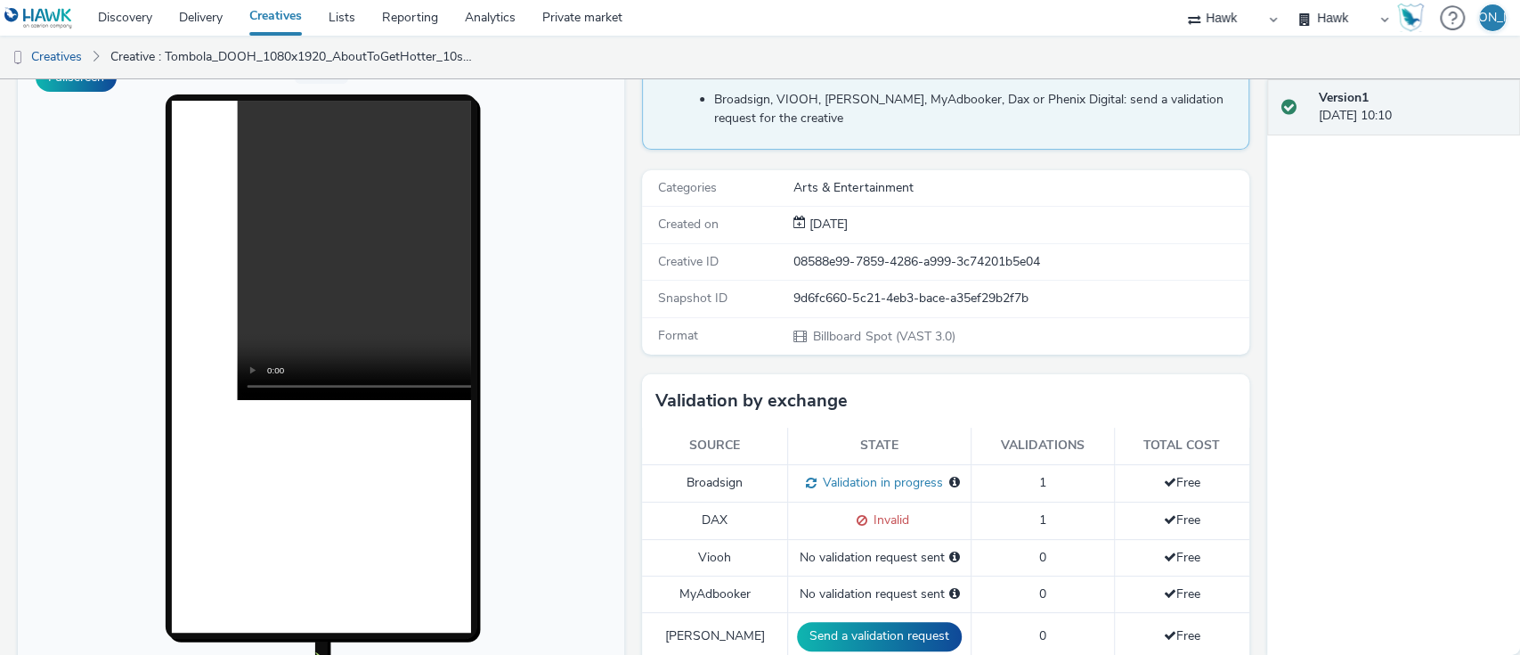
scroll to position [25, 0]
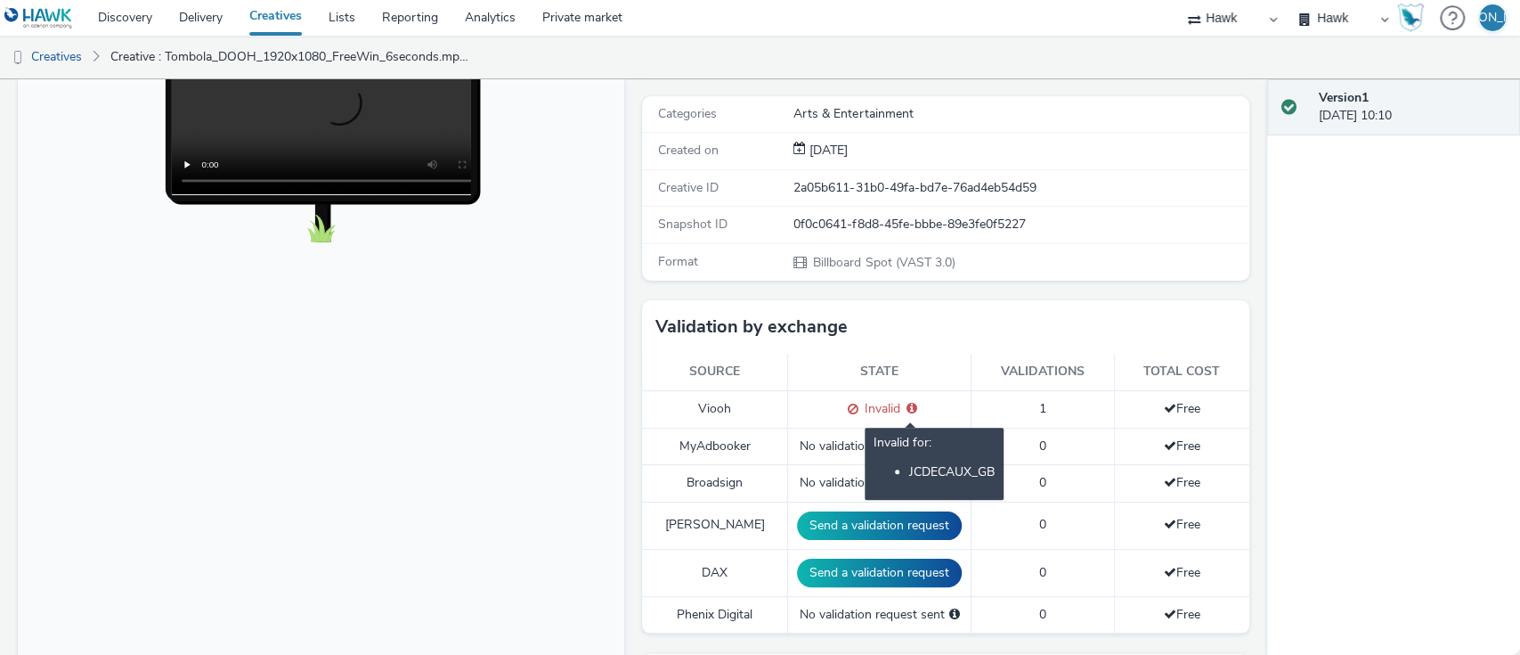
scroll to position [522, 0]
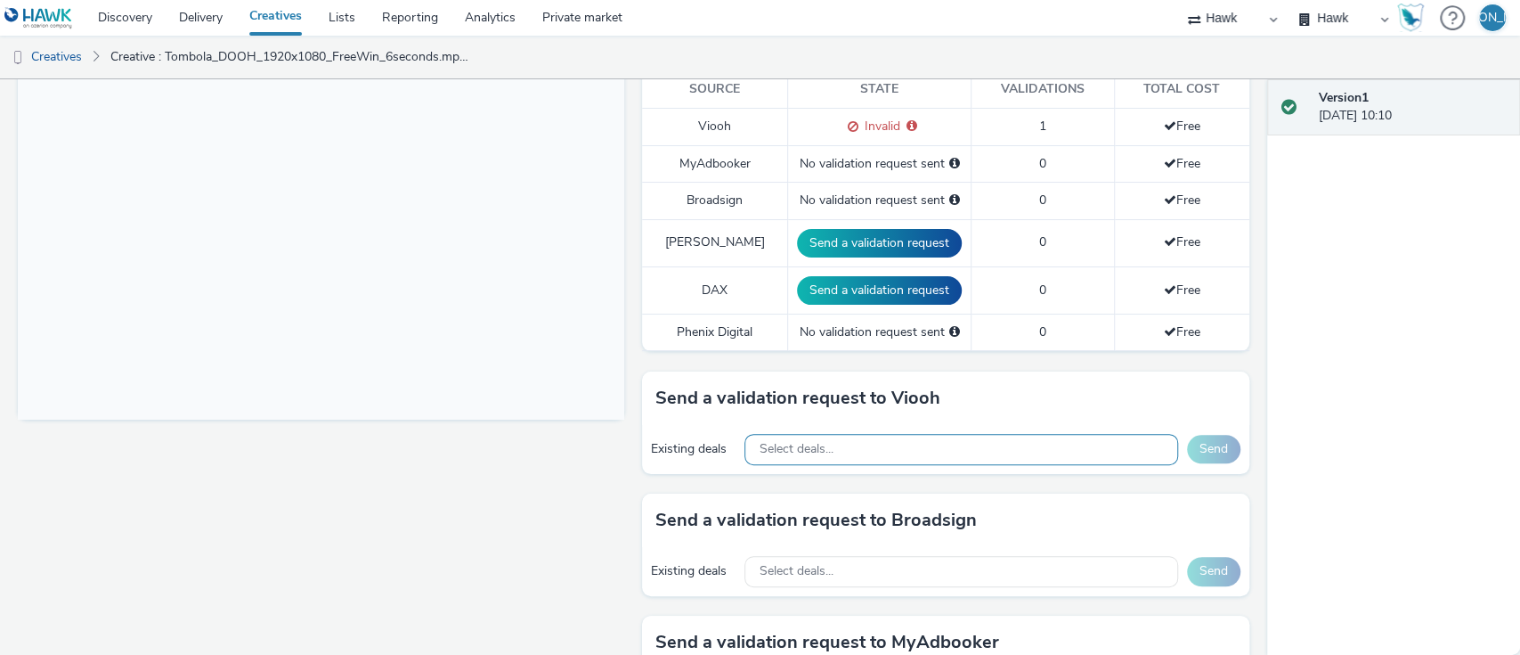
click at [893, 434] on div "Select deals..." at bounding box center [961, 449] width 433 height 31
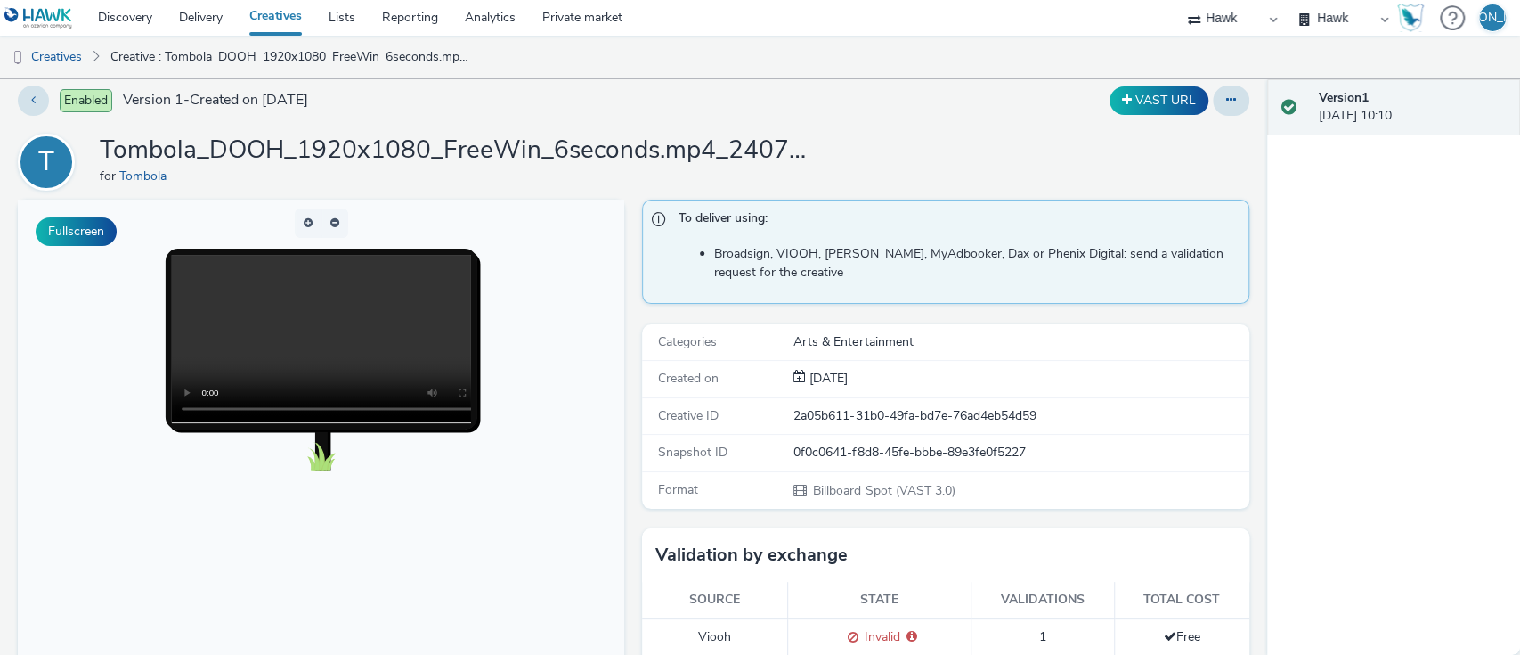
scroll to position [9, 0]
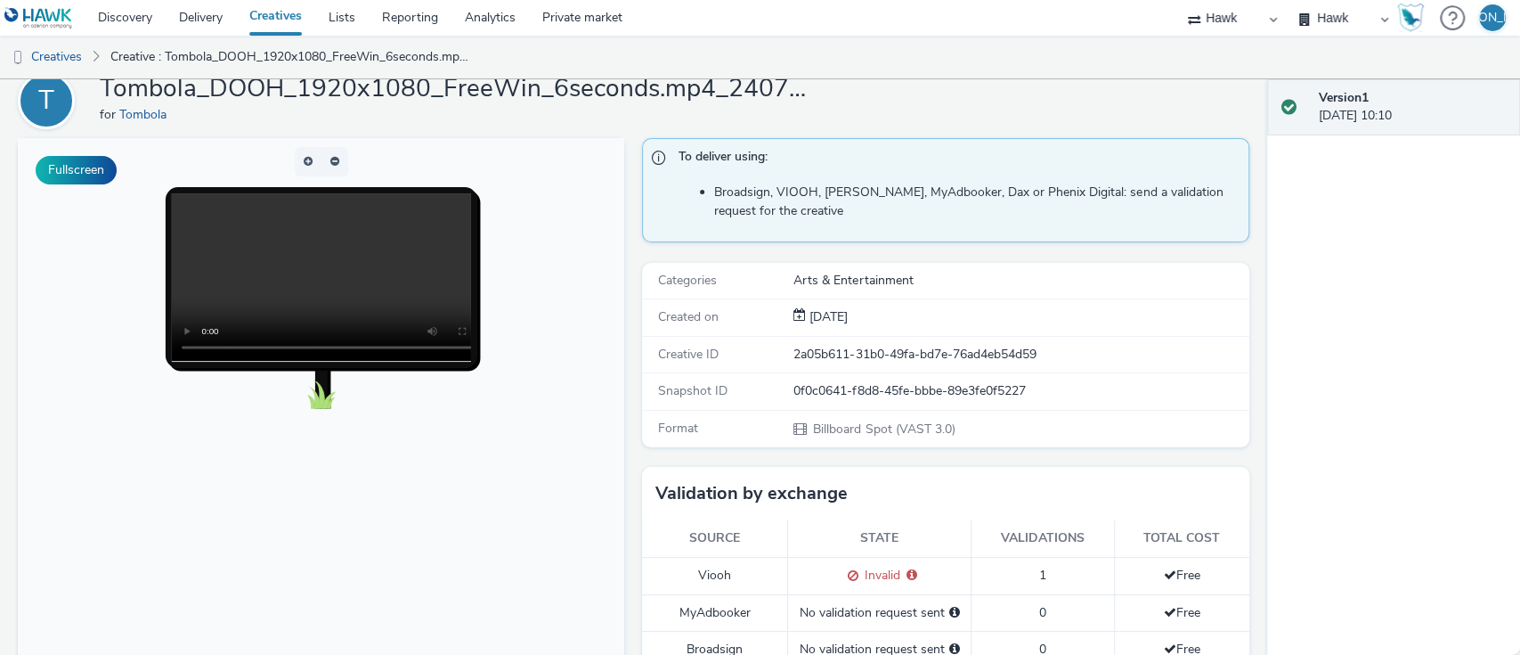
type input "2025"
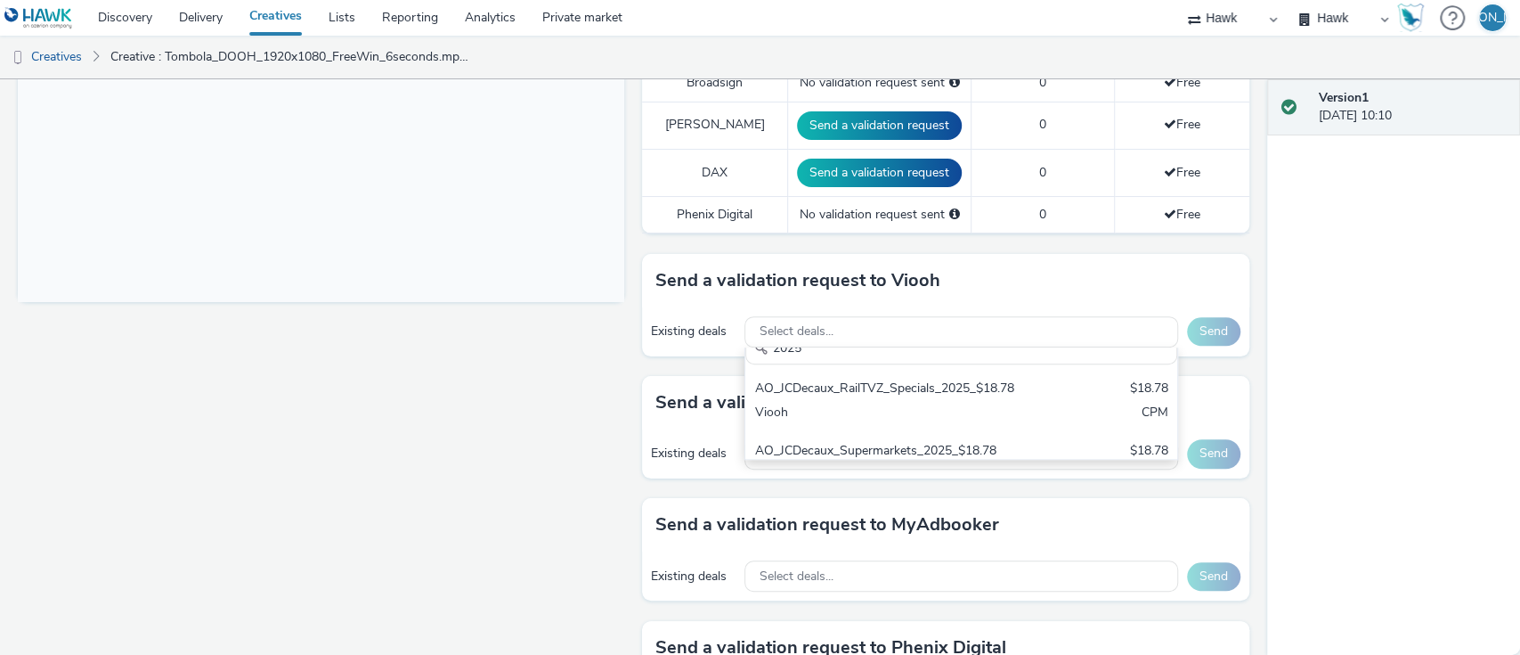
click at [704, 367] on div "To deliver using: Broadsign, VIOOH, Stroer, MyAdbooker, Dax or Phenix Digital: …" at bounding box center [940, 342] width 615 height 1540
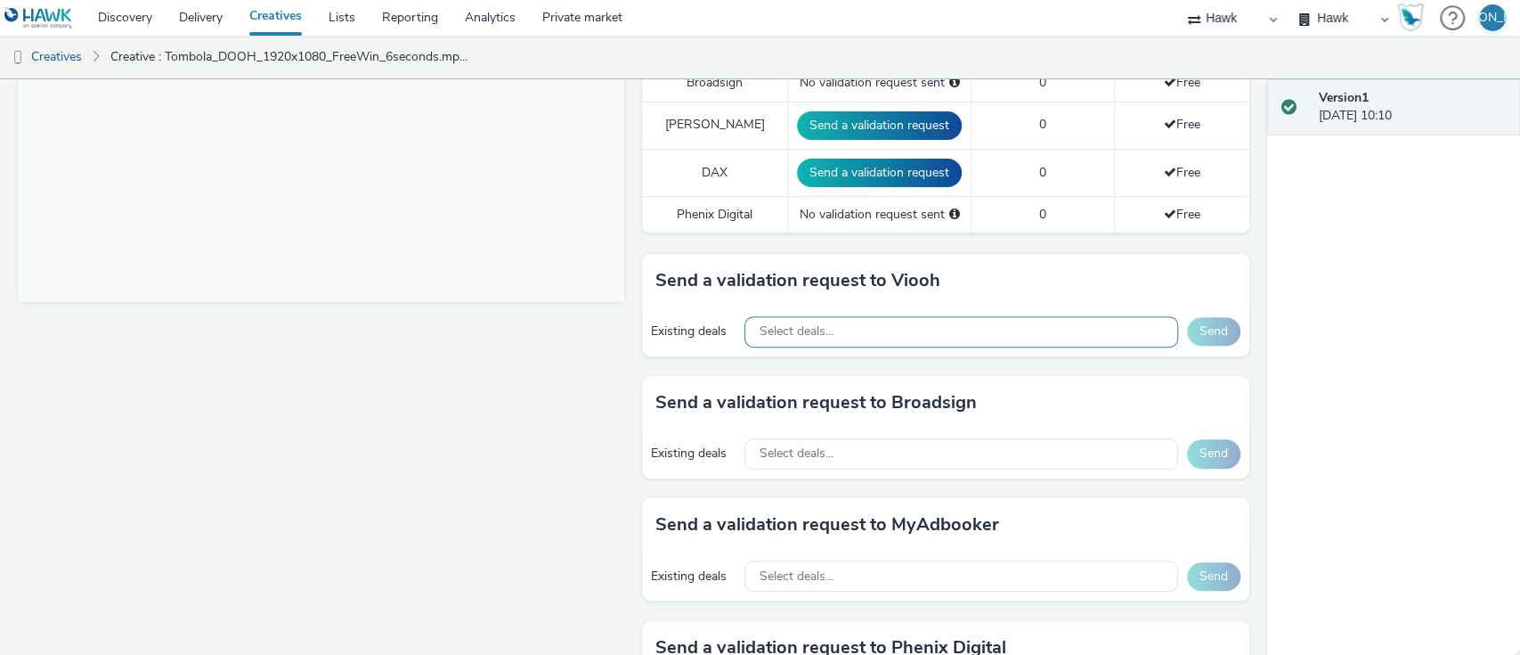
click at [776, 330] on span "Select deals..." at bounding box center [796, 331] width 74 height 15
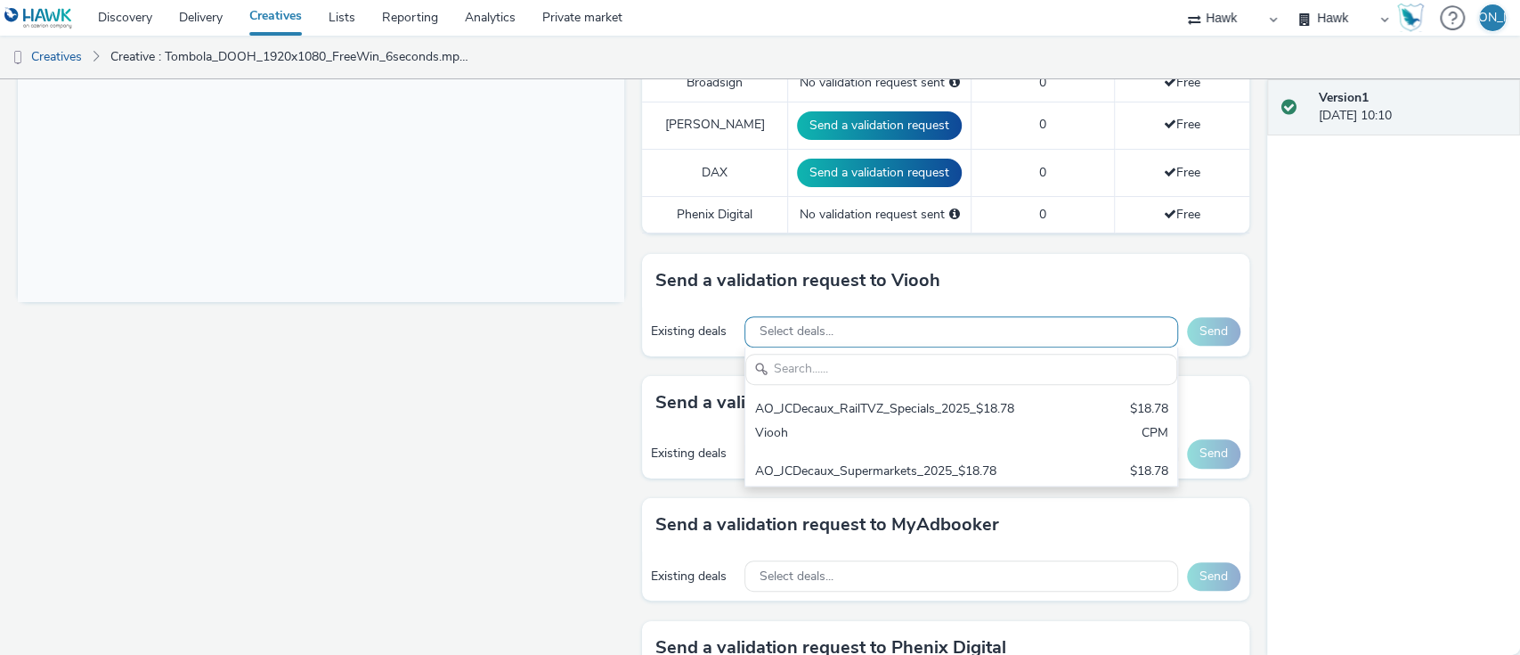
scroll to position [0, 0]
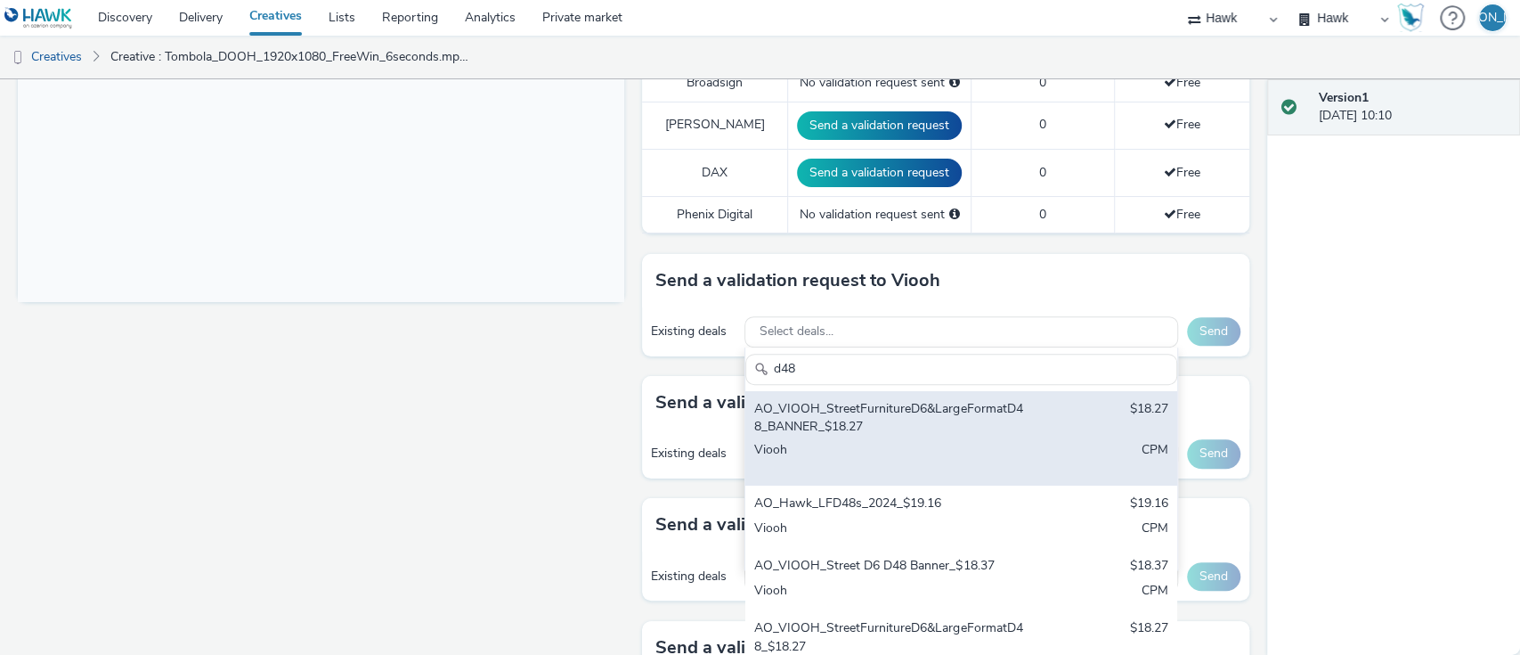
type input "d48"
click at [909, 460] on div "Viooh" at bounding box center [890, 459] width 273 height 37
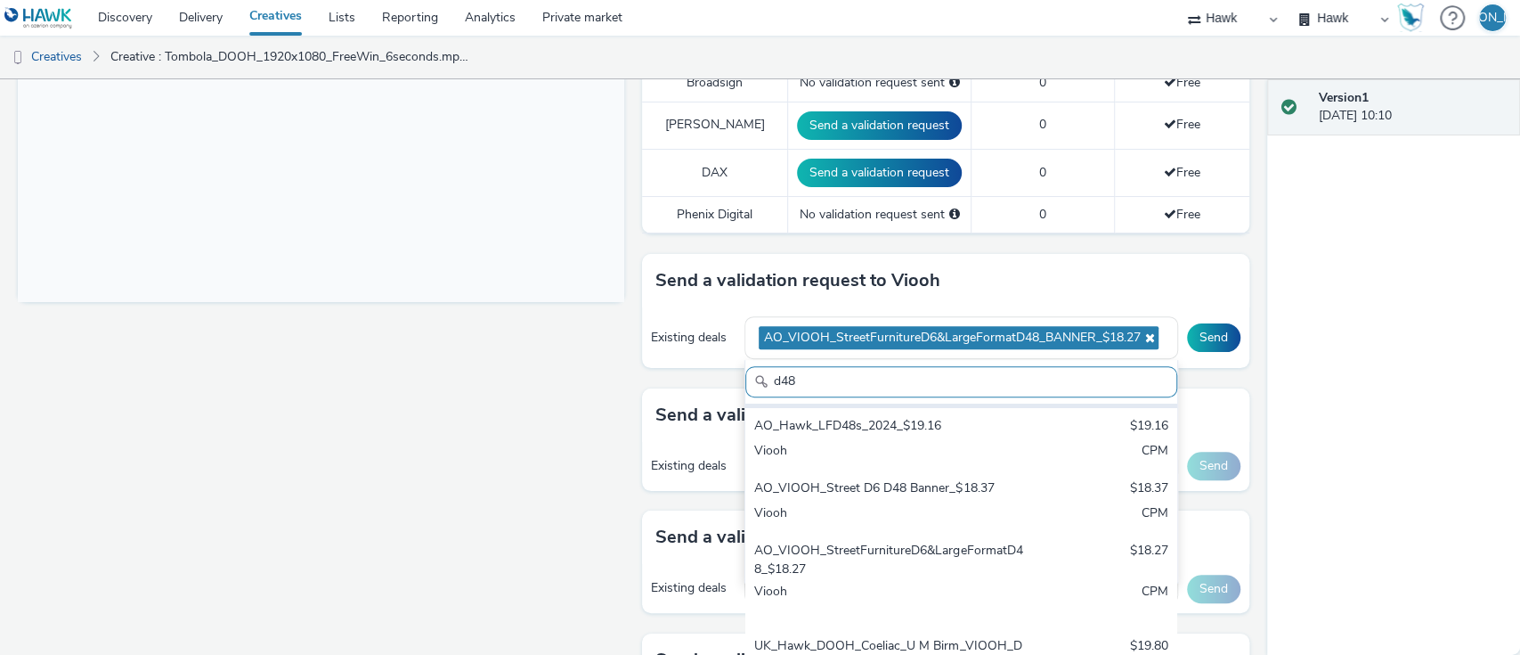
scroll to position [92, 0]
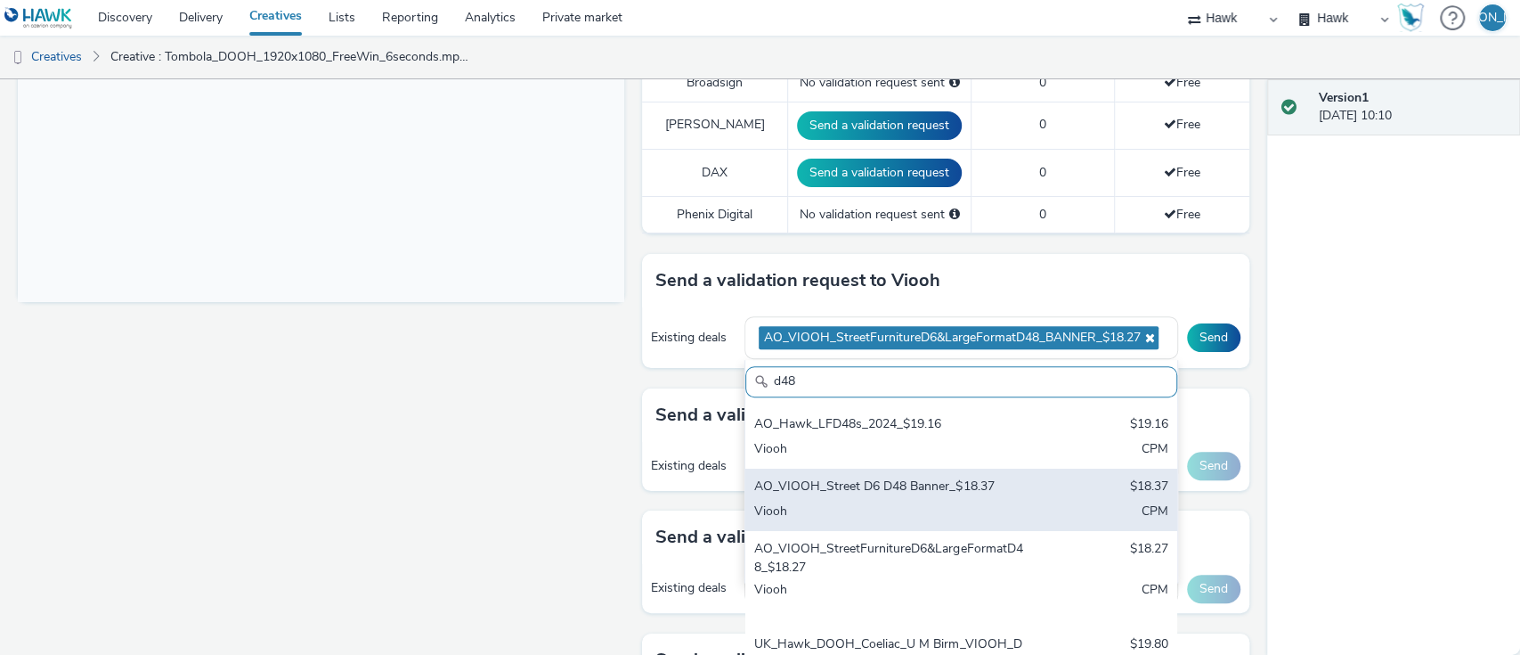
click at [919, 479] on div "AO_VIOOH_Street D6 D48 Banner_$18.37" at bounding box center [890, 487] width 273 height 20
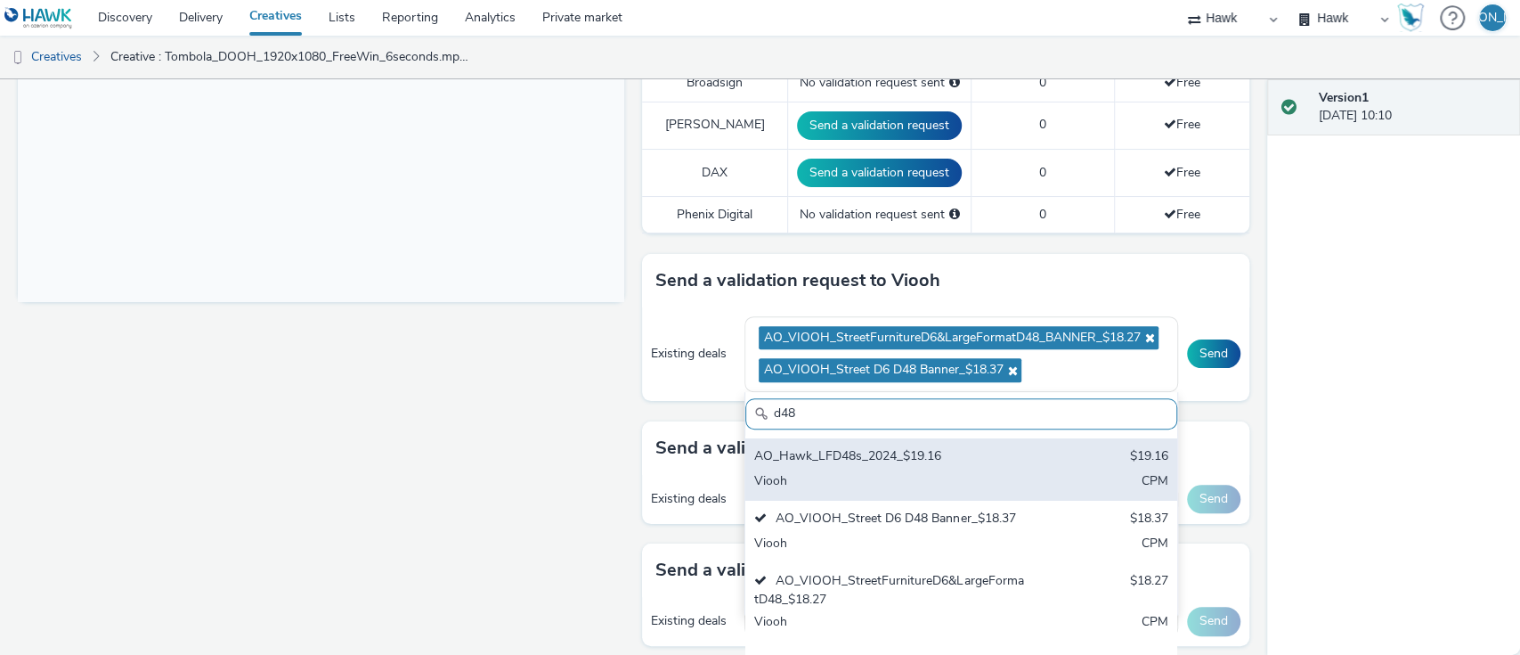
click at [889, 474] on div "Viooh" at bounding box center [890, 482] width 273 height 20
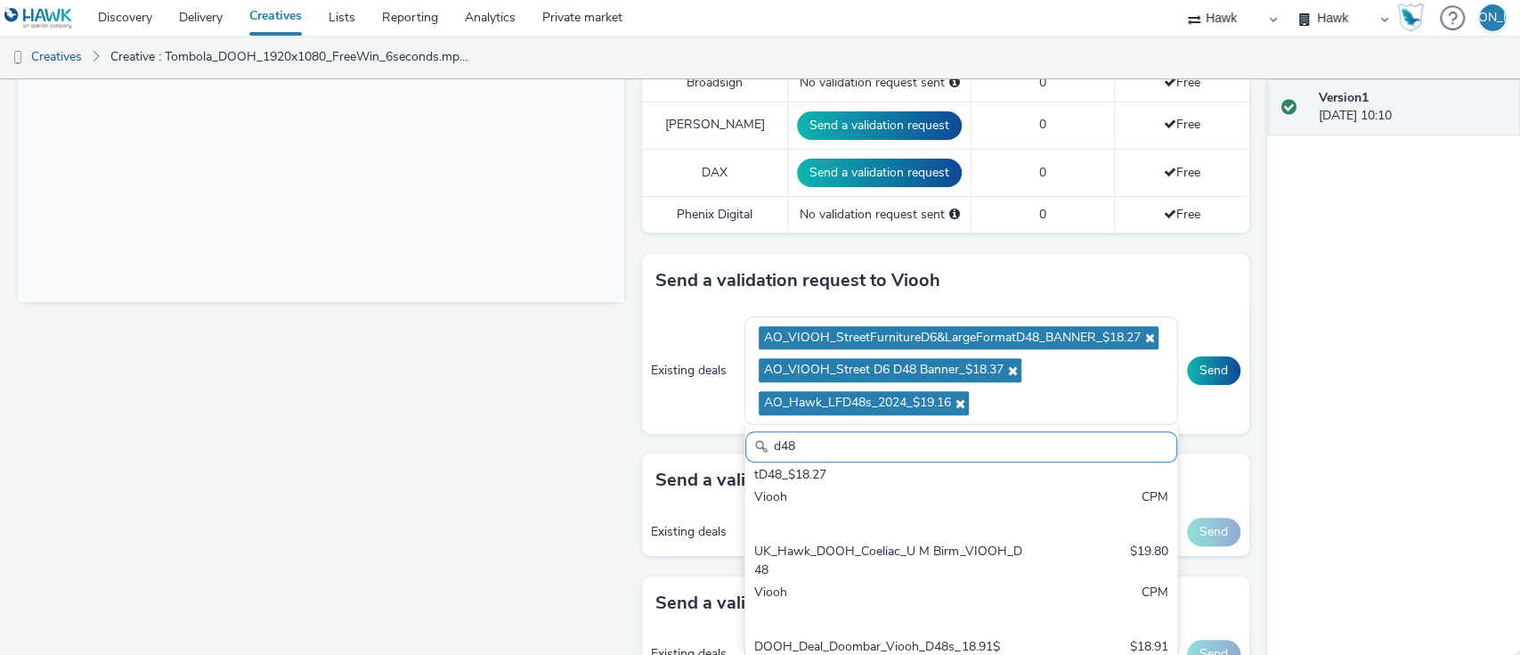
scroll to position [791, 0]
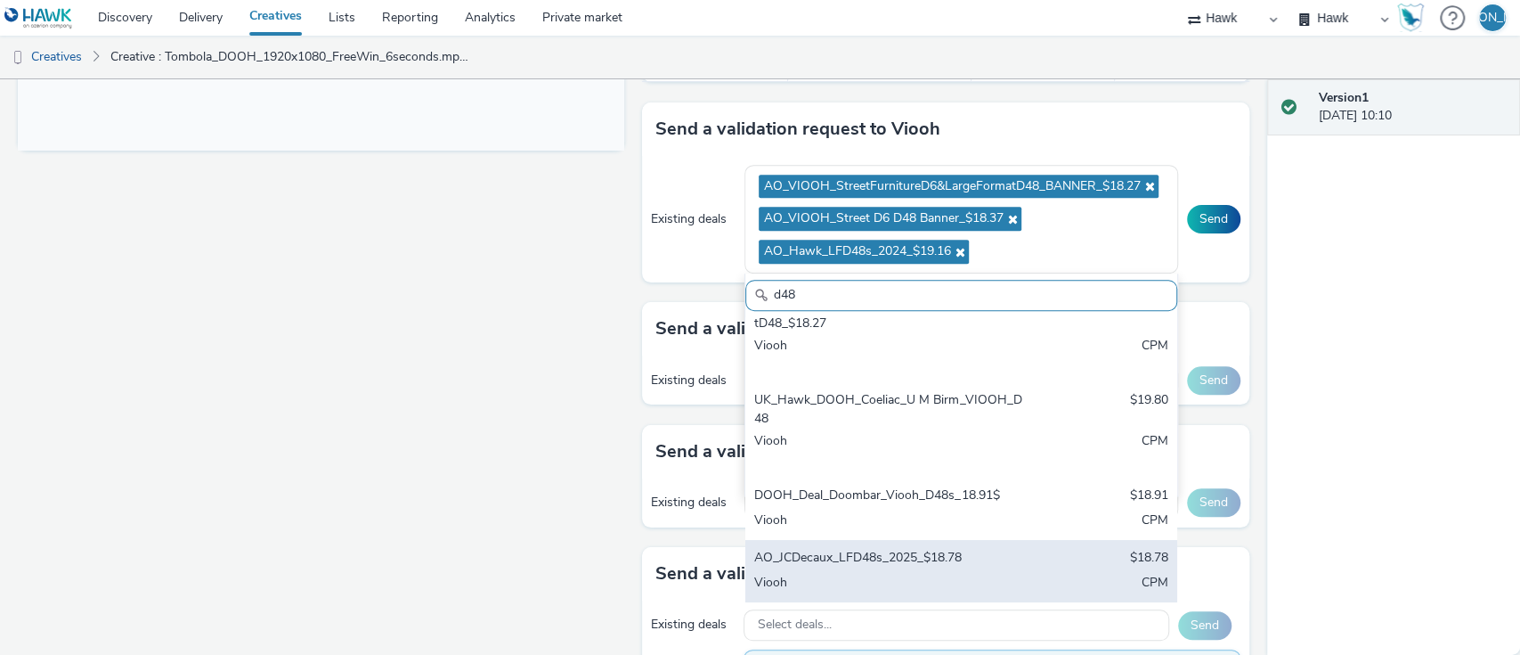
click at [1004, 564] on div "AO_JCDecaux_LFD48s_2025_$18.78 $18.78 Viooh CPM" at bounding box center [961, 571] width 431 height 62
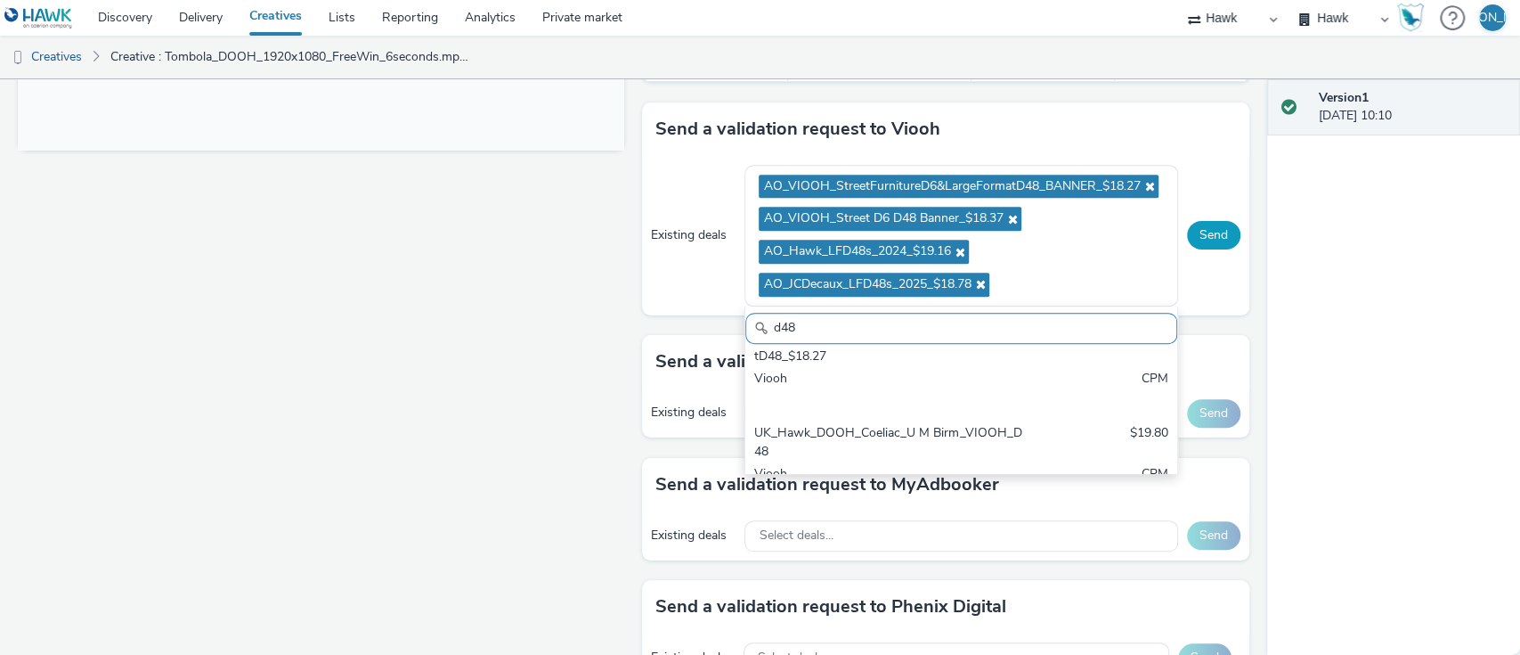
click at [1201, 246] on button "Send" at bounding box center [1213, 235] width 53 height 29
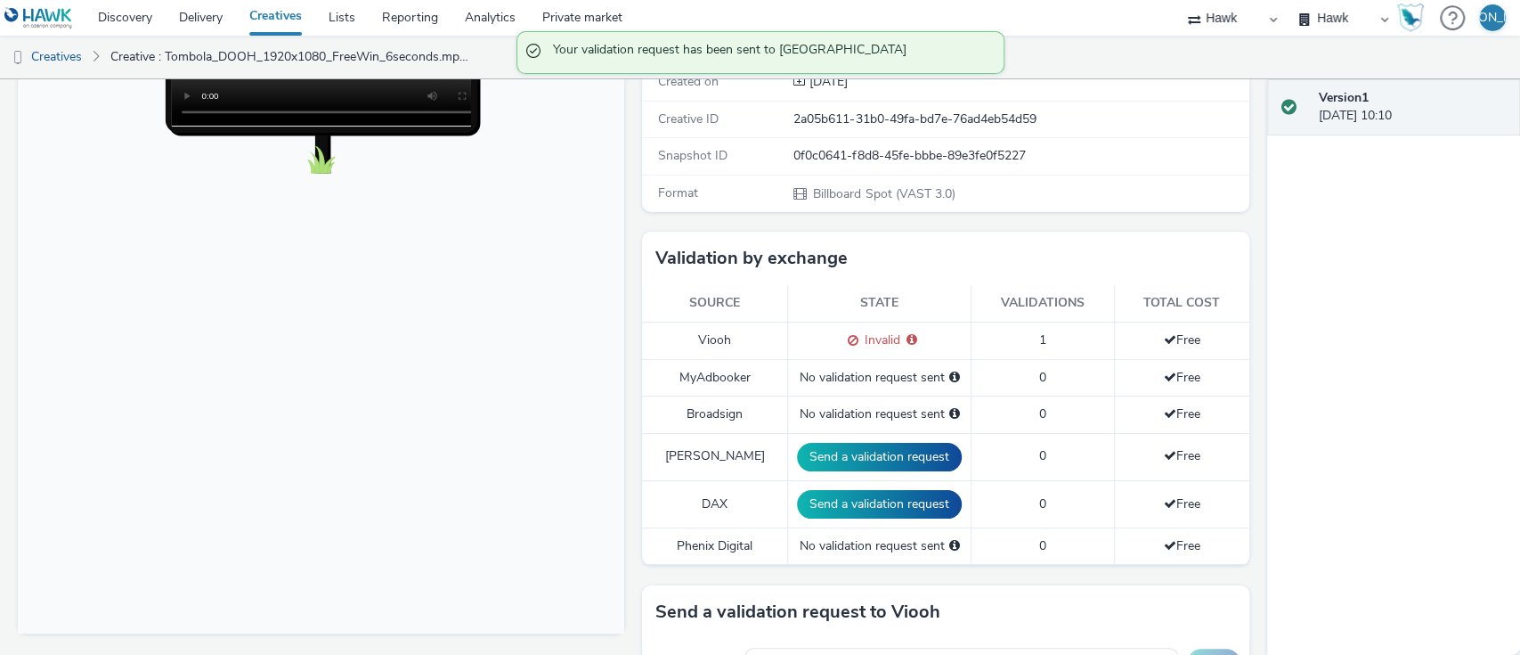
scroll to position [302, 0]
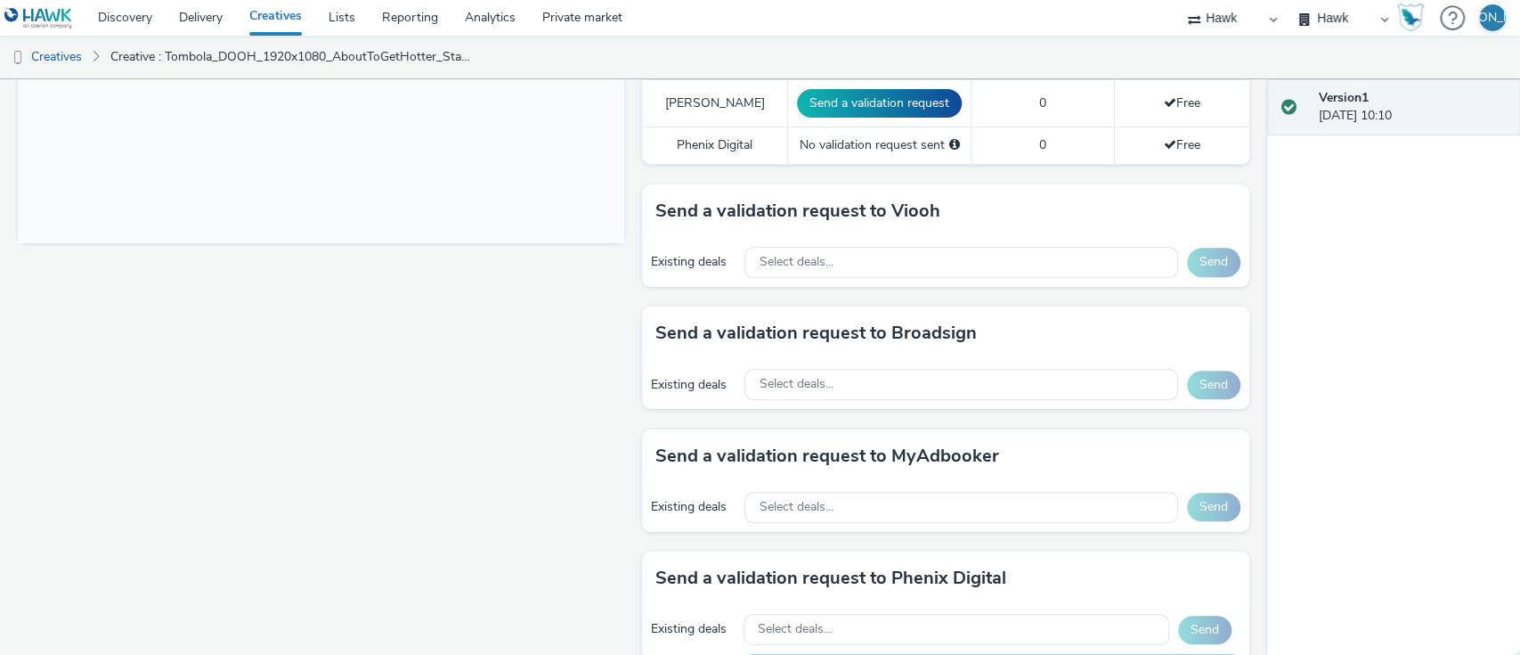
scroll to position [724, 0]
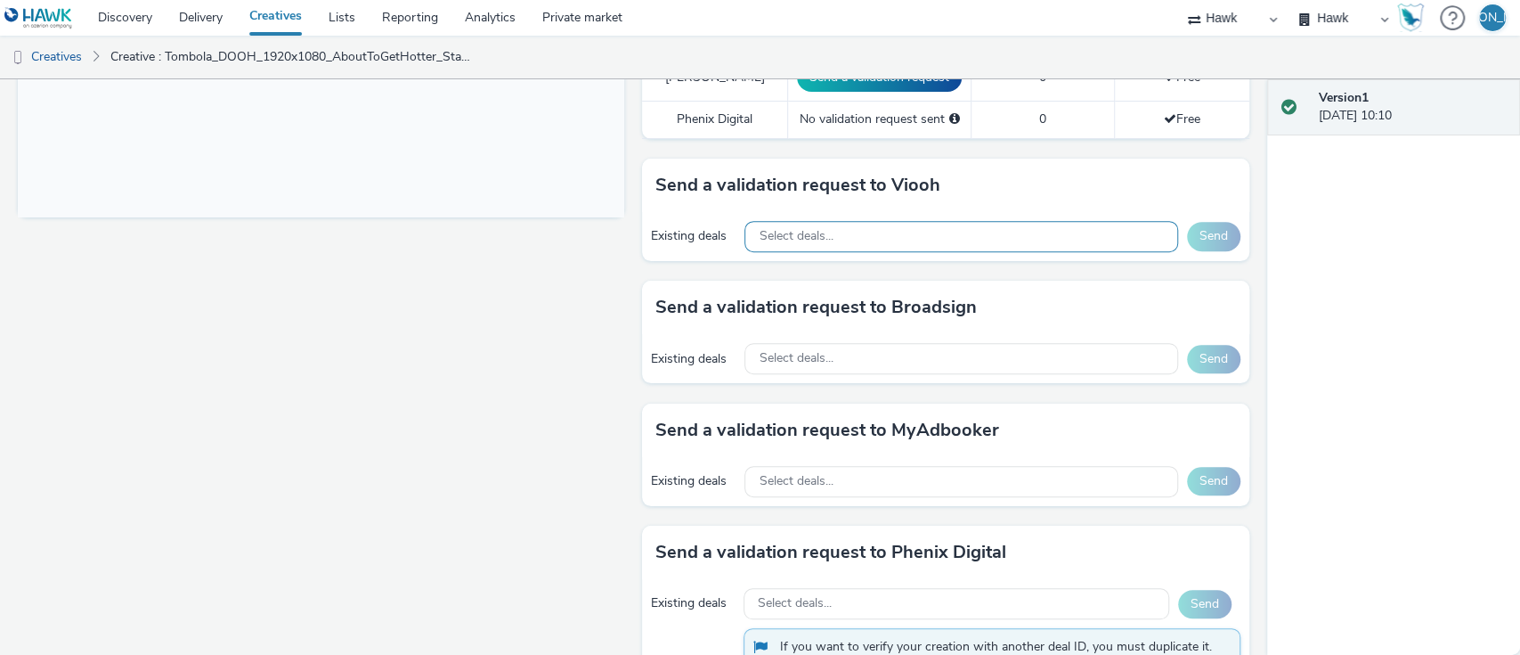
click at [796, 237] on span "Select deals..." at bounding box center [796, 236] width 74 height 15
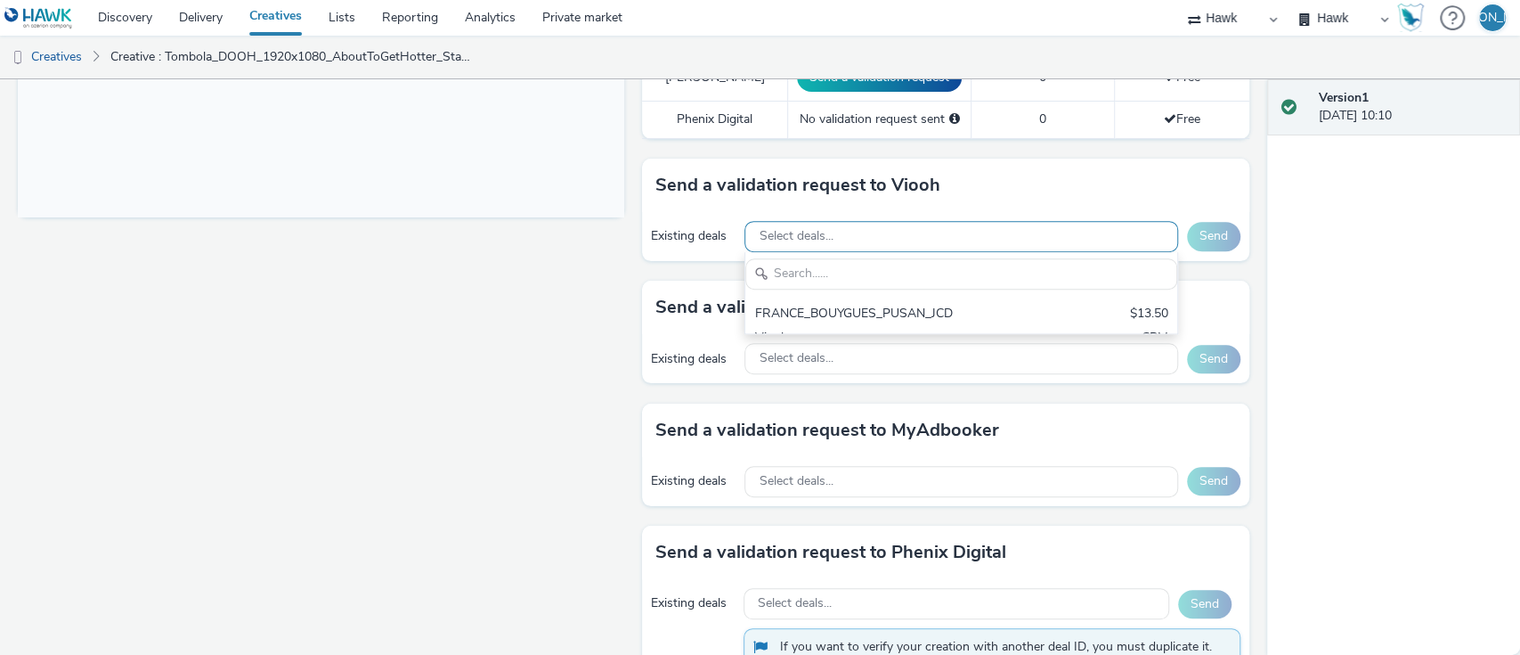
scroll to position [0, 0]
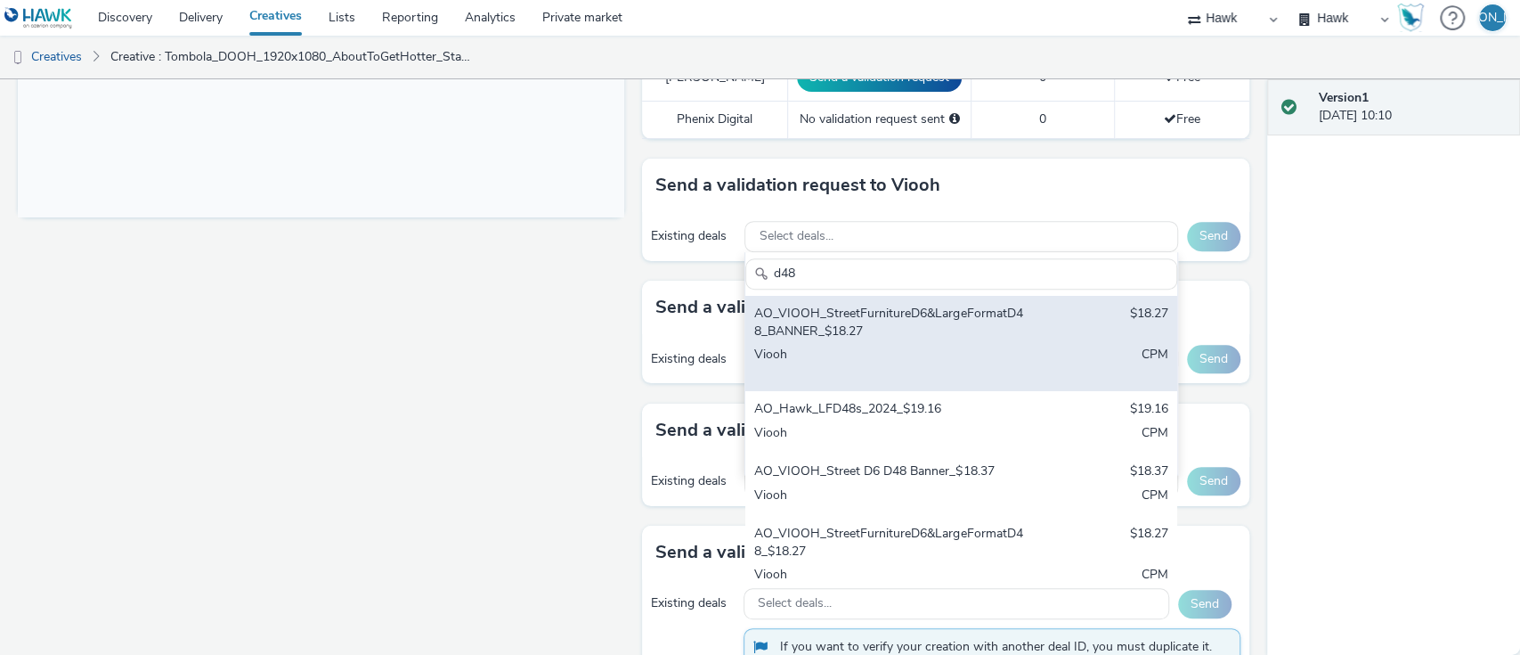
type input "d48"
click at [846, 331] on div "AO_VIOOH_StreetFurnitureD6&LargeFormatD48_BANNER_$18.27" at bounding box center [890, 323] width 273 height 37
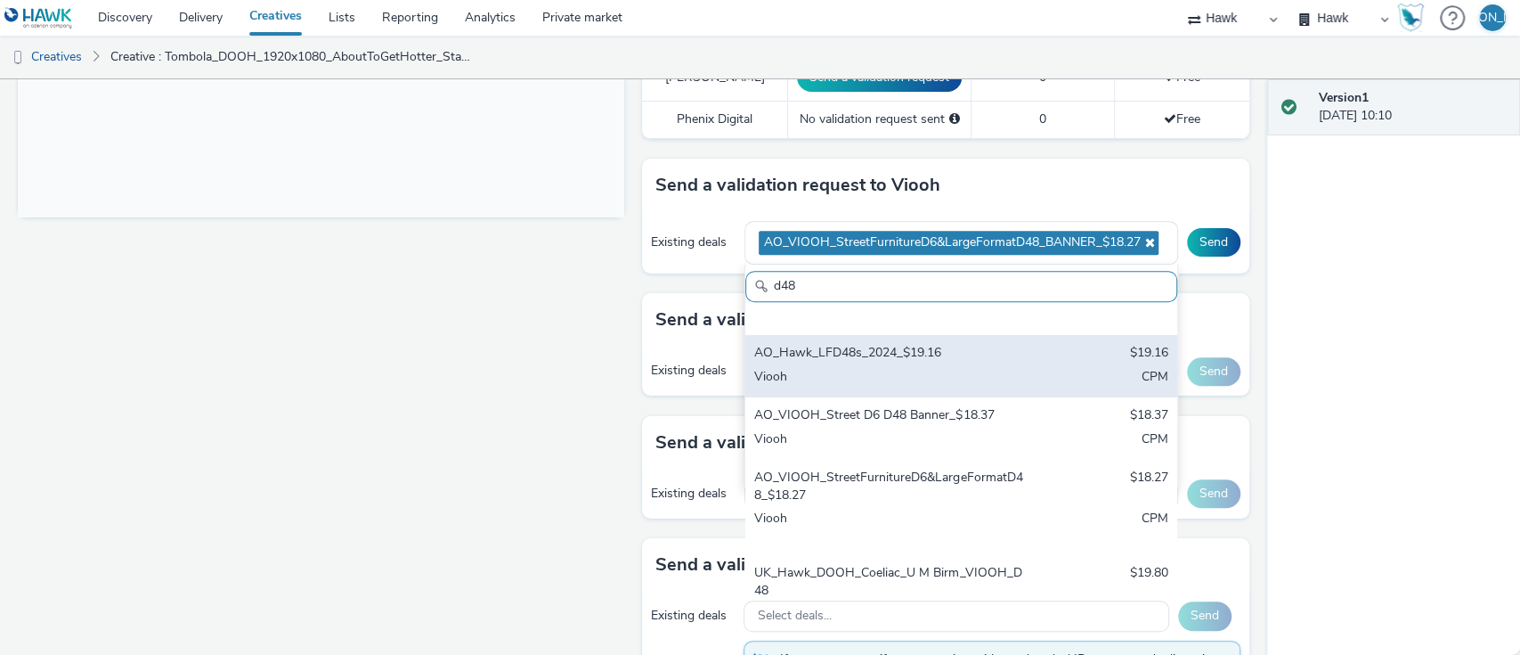
scroll to position [73, 0]
click at [880, 455] on div "AO_VIOOH_StreetFurnitureD6&LargeFormatD48_$18.27 $18.27 Viooh CPM" at bounding box center [961, 502] width 431 height 95
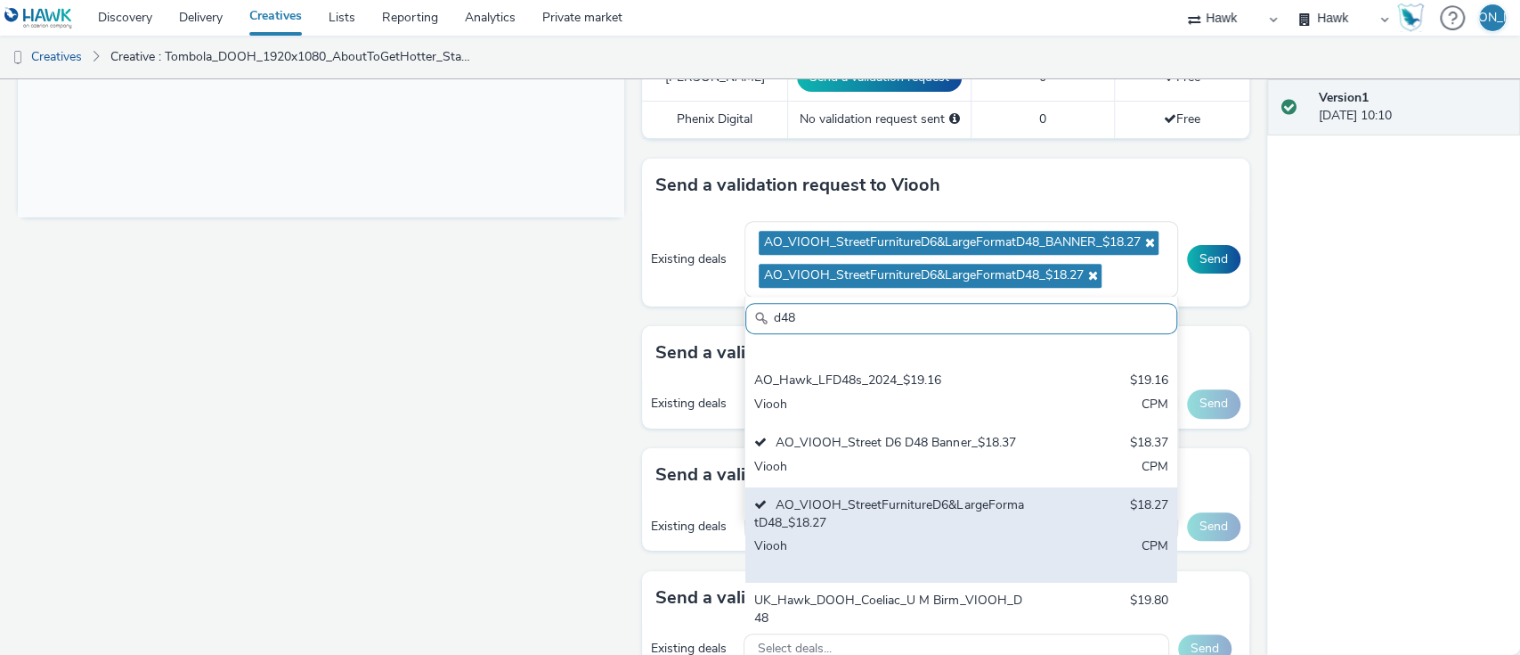
click at [876, 530] on div "AO_VIOOH_StreetFurnitureD6&LargeFormatD48_$18.27" at bounding box center [890, 514] width 273 height 37
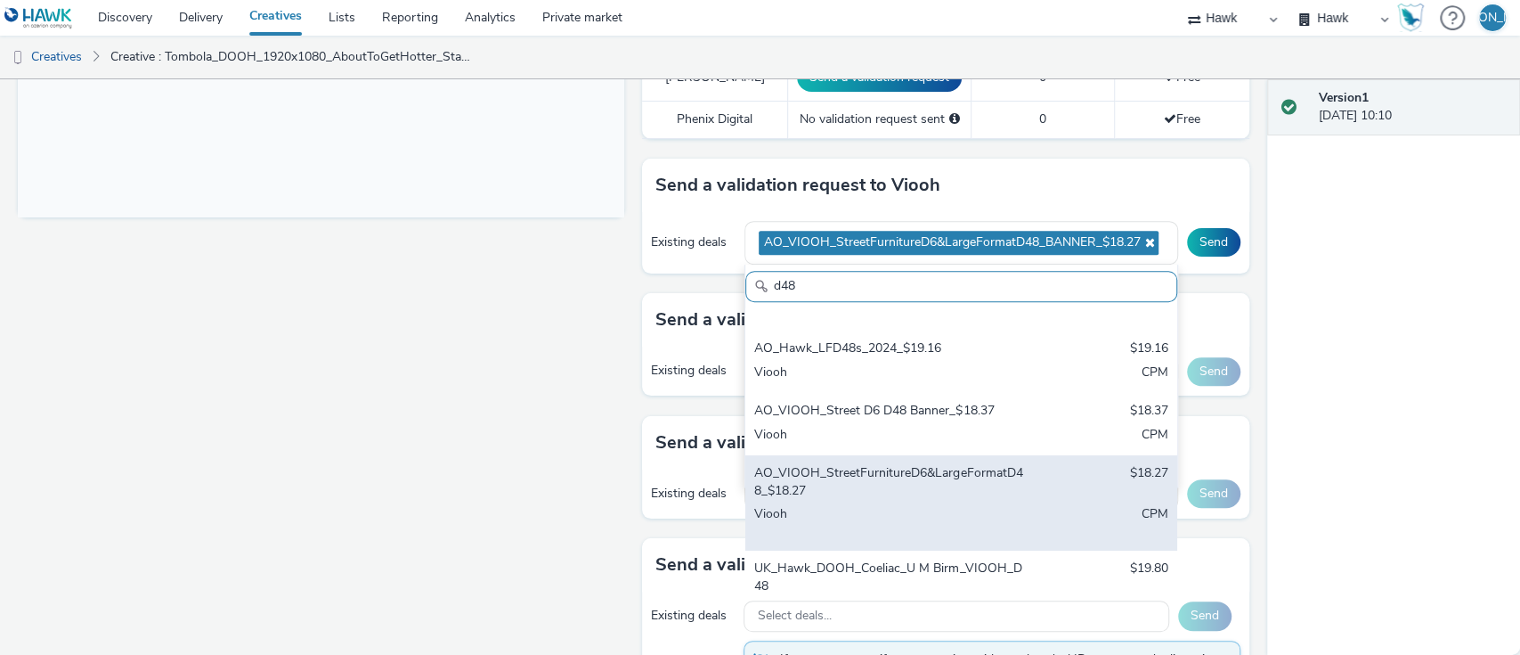
click at [876, 530] on div "Viooh" at bounding box center [890, 523] width 273 height 37
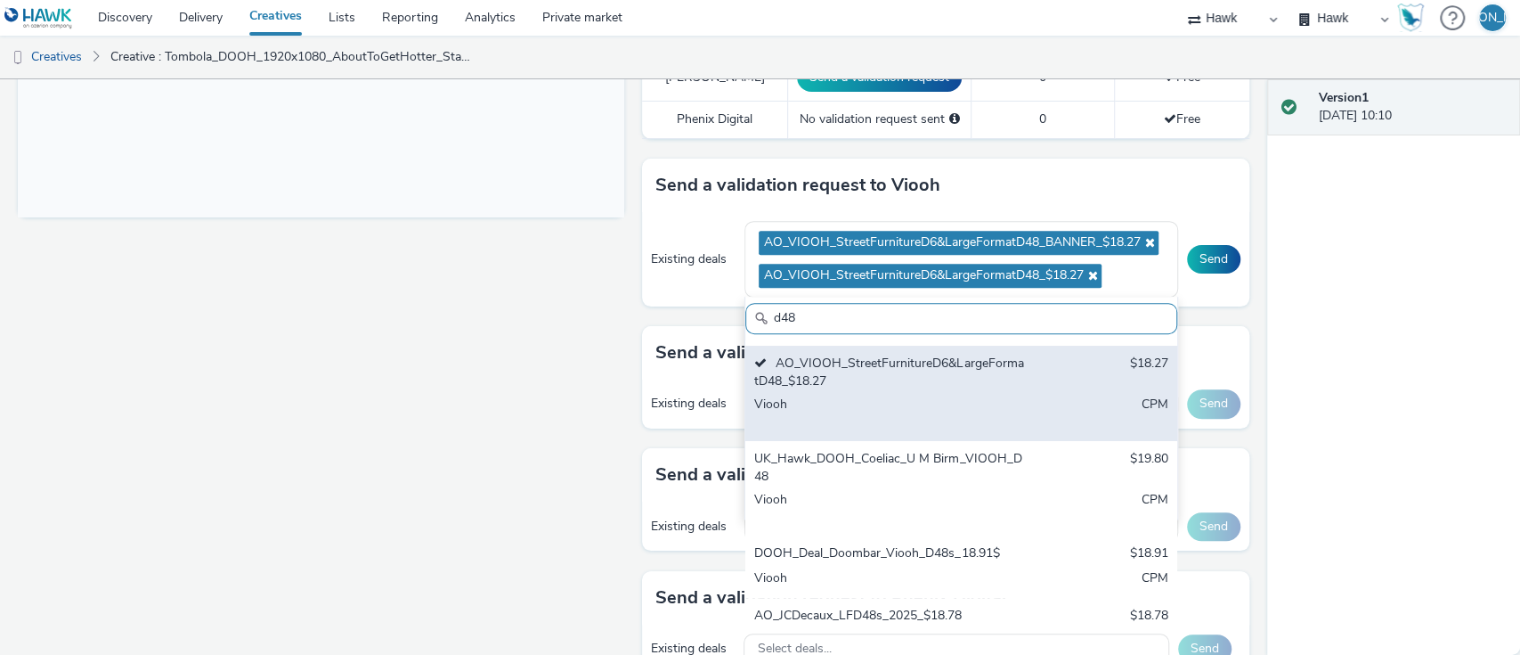
scroll to position [282, 0]
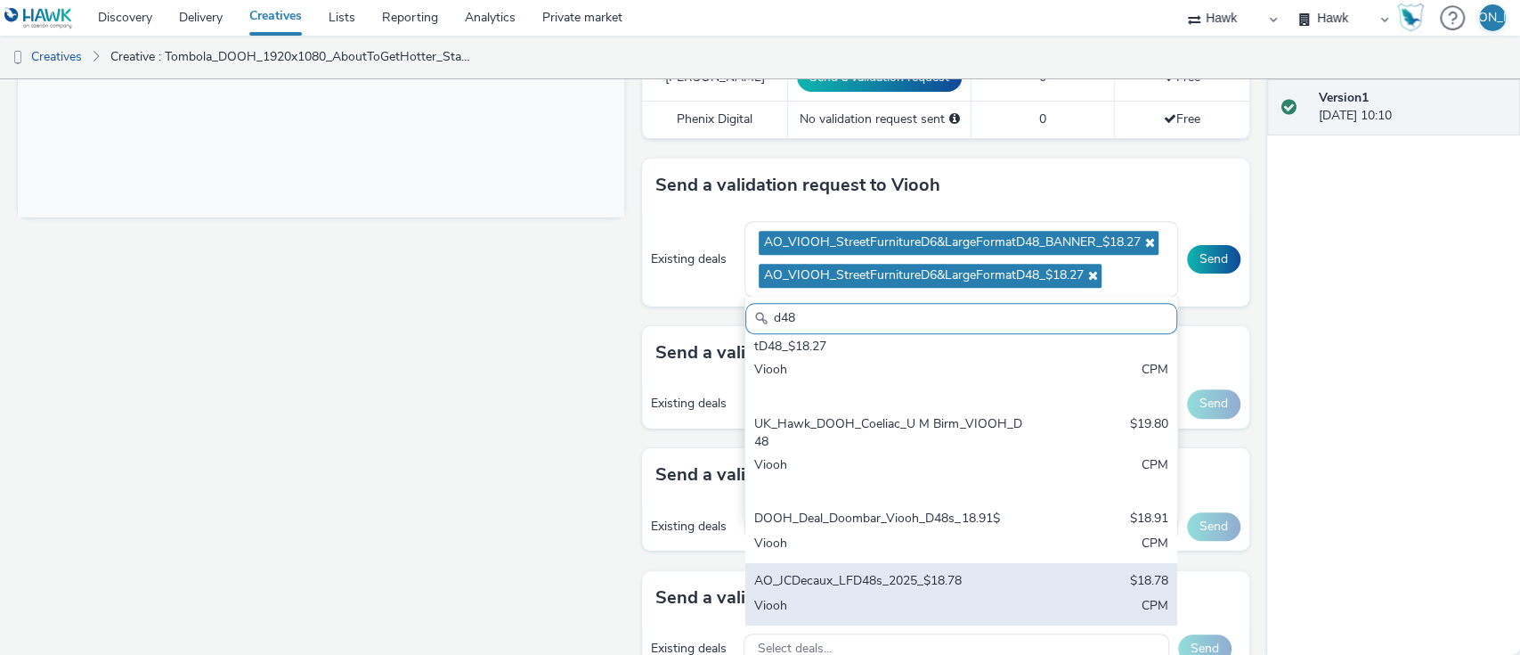
click at [908, 574] on div "AO_JCDecaux_LFD48s_2025_$18.78" at bounding box center [890, 582] width 273 height 20
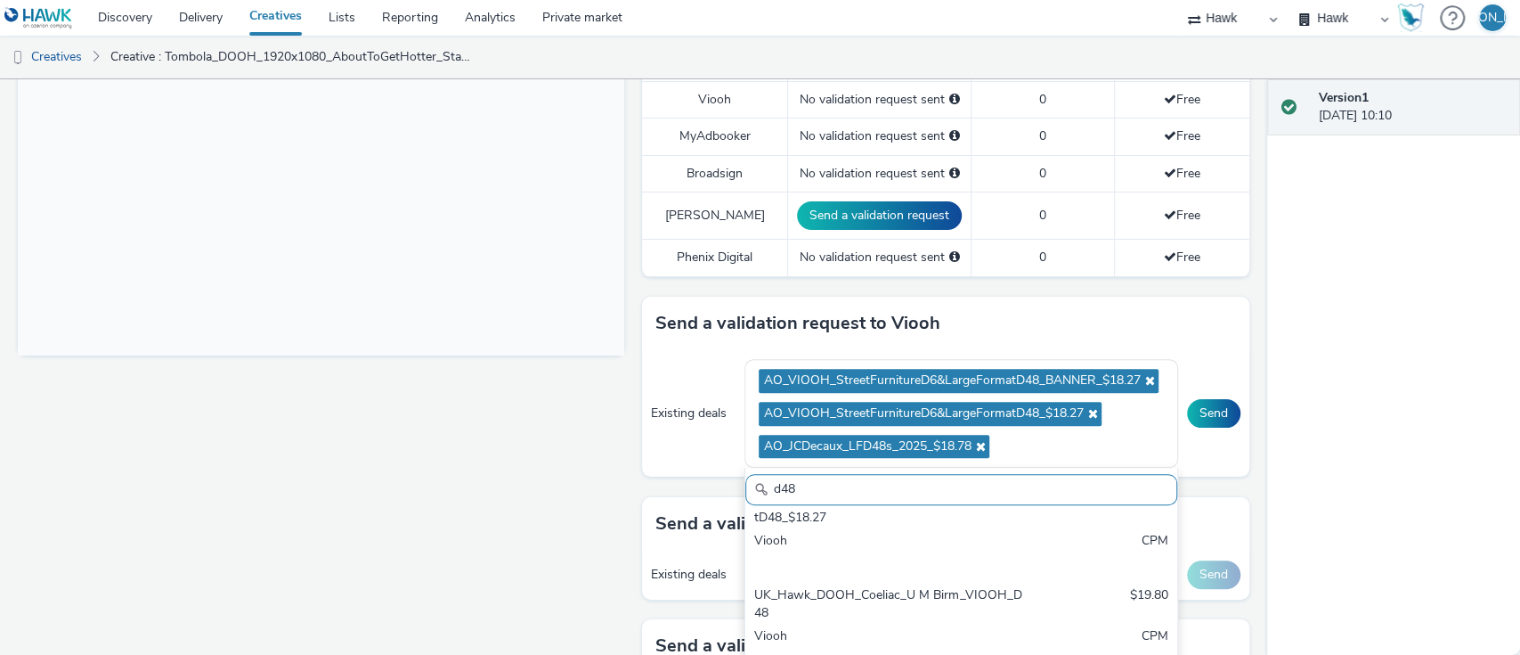
scroll to position [565, 0]
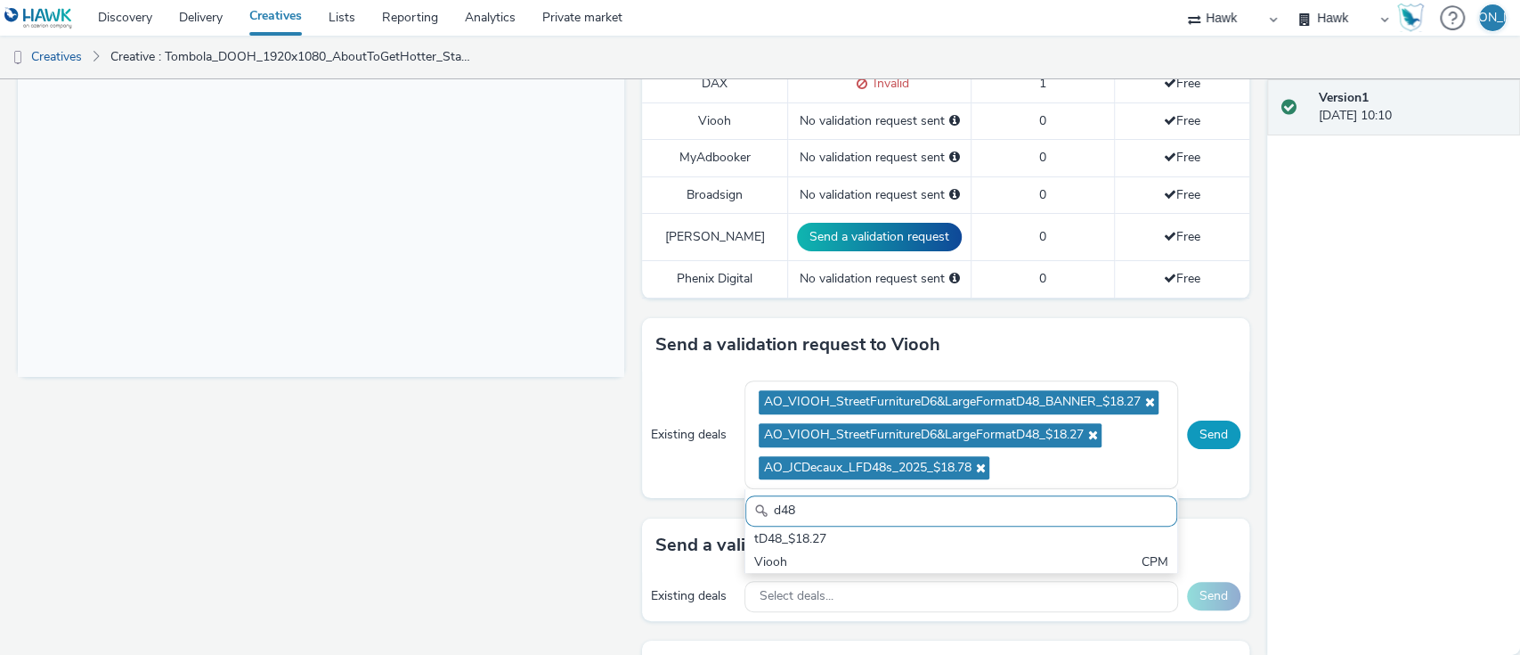
click at [1196, 427] on button "Send" at bounding box center [1213, 434] width 53 height 29
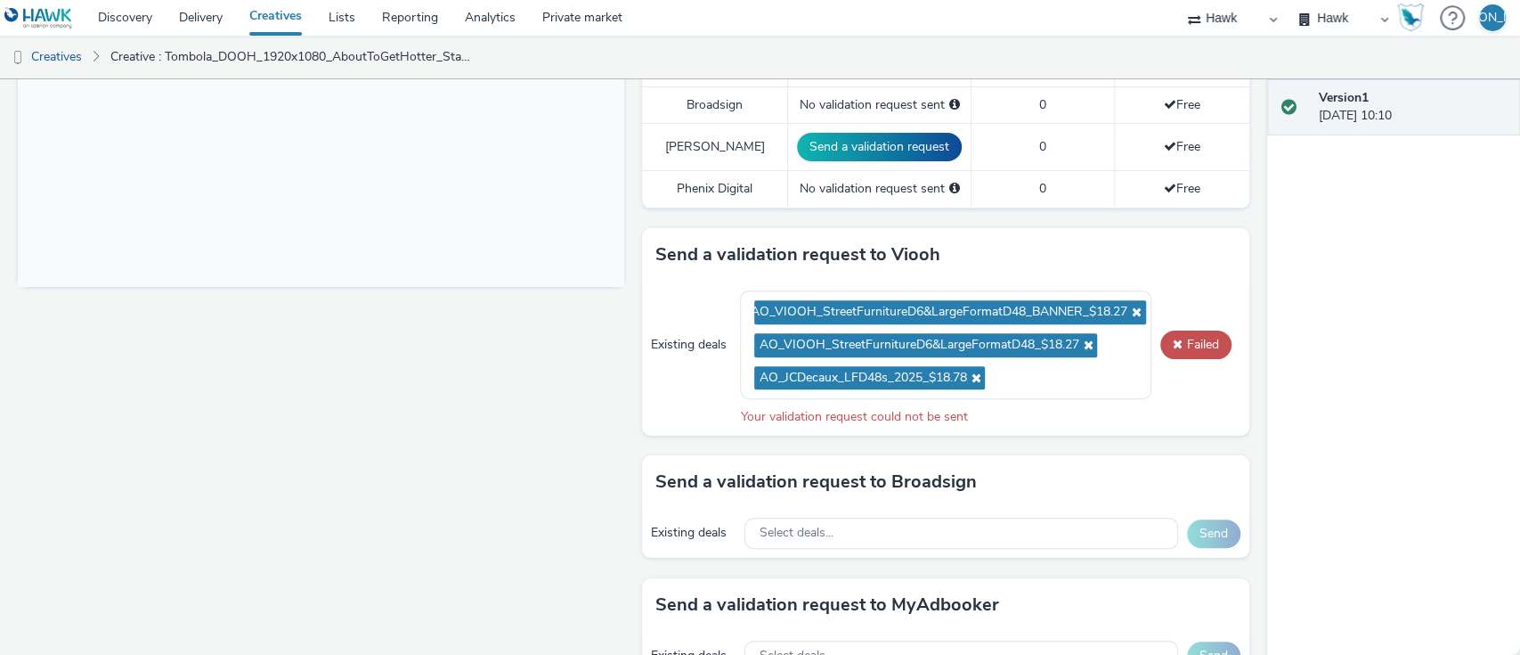
scroll to position [656, 0]
click at [1122, 306] on span "AO_VIOOH_StreetFurnitureD6&LargeFormatD48_BANNER_$18.27" at bounding box center [949, 311] width 391 height 24
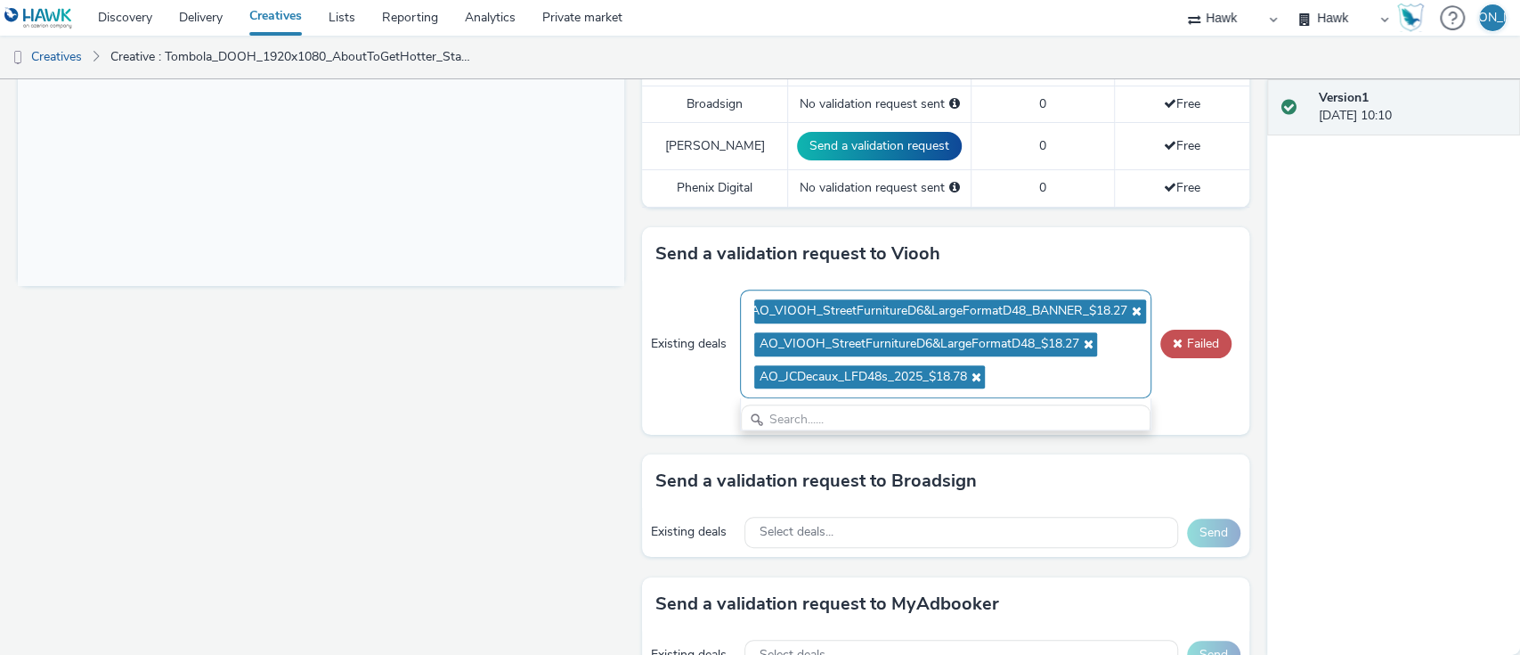
scroll to position [20, 0]
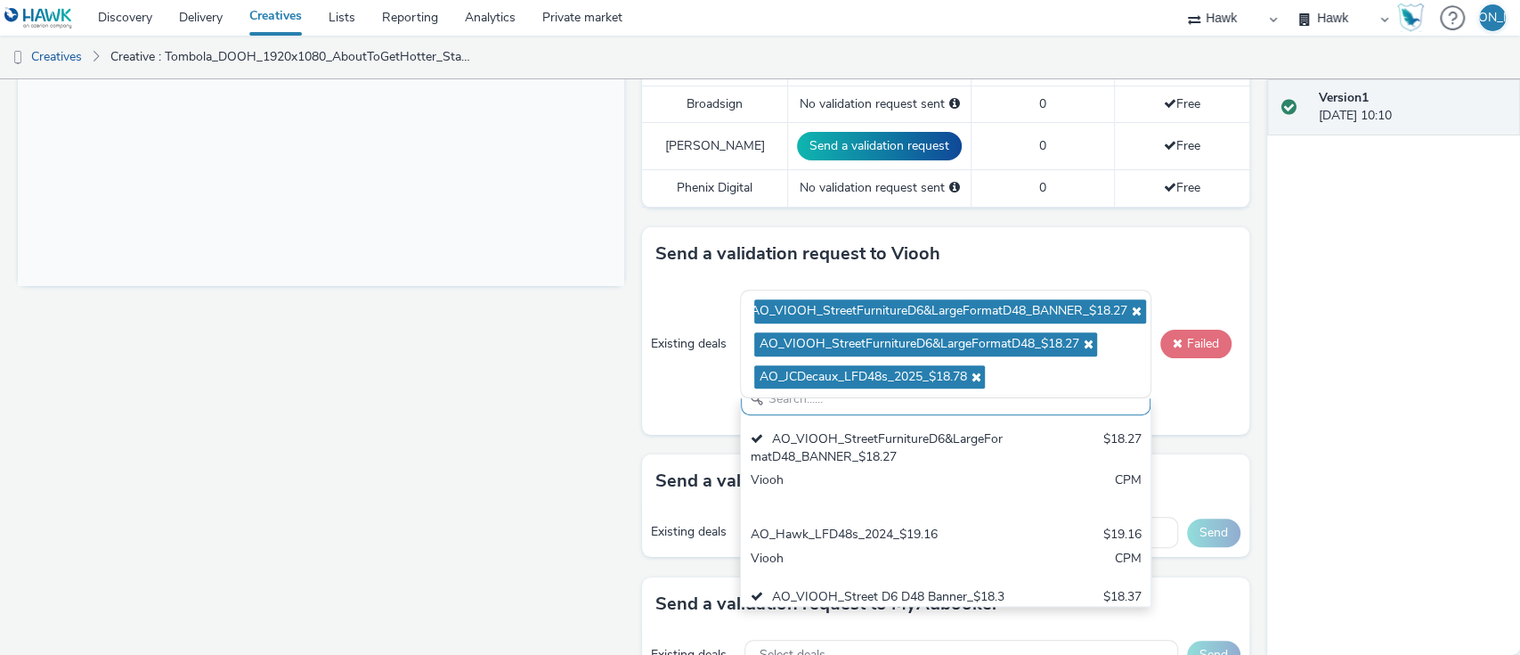
click at [1165, 338] on button "Failed" at bounding box center [1196, 344] width 71 height 29
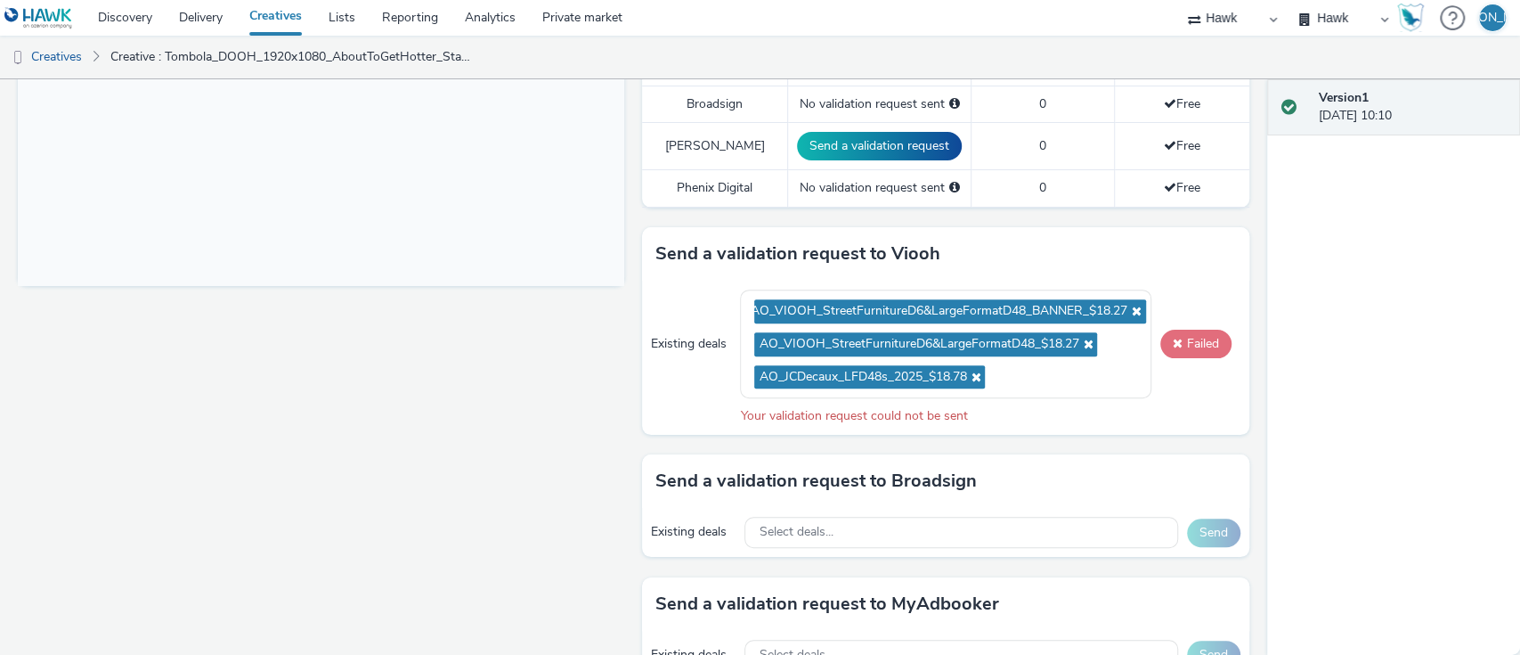
click at [1165, 338] on button "Failed" at bounding box center [1196, 344] width 71 height 29
click at [1184, 339] on button "Failed" at bounding box center [1196, 344] width 71 height 29
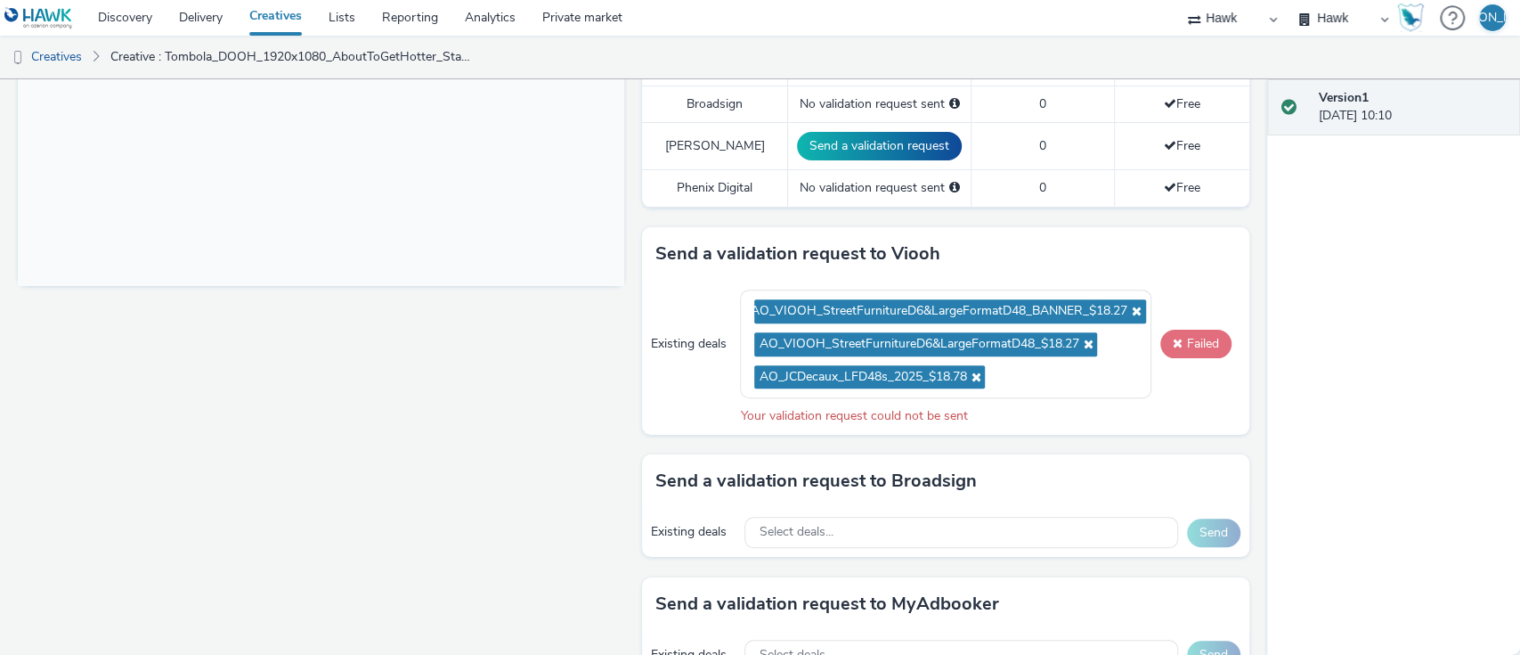
click at [1184, 339] on button "Failed" at bounding box center [1196, 344] width 71 height 29
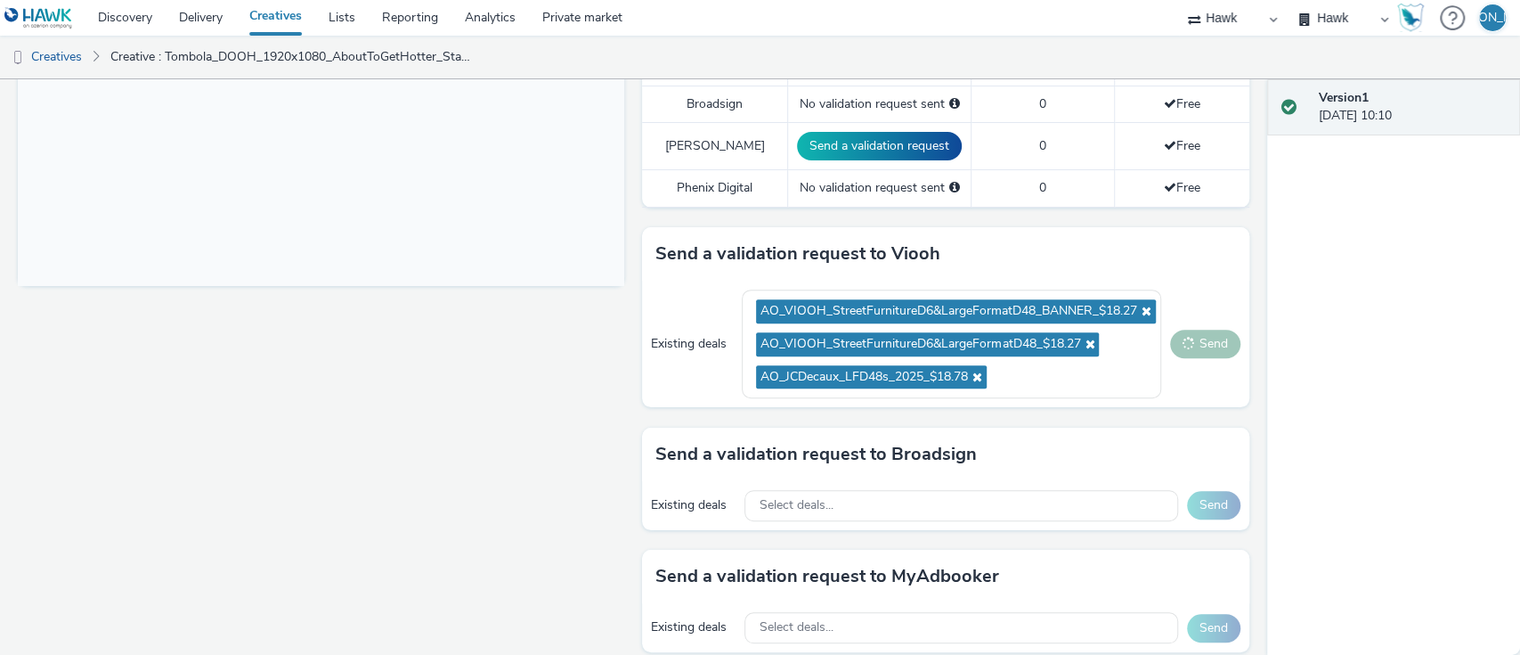
click at [1184, 339] on button "Send" at bounding box center [1205, 344] width 70 height 29
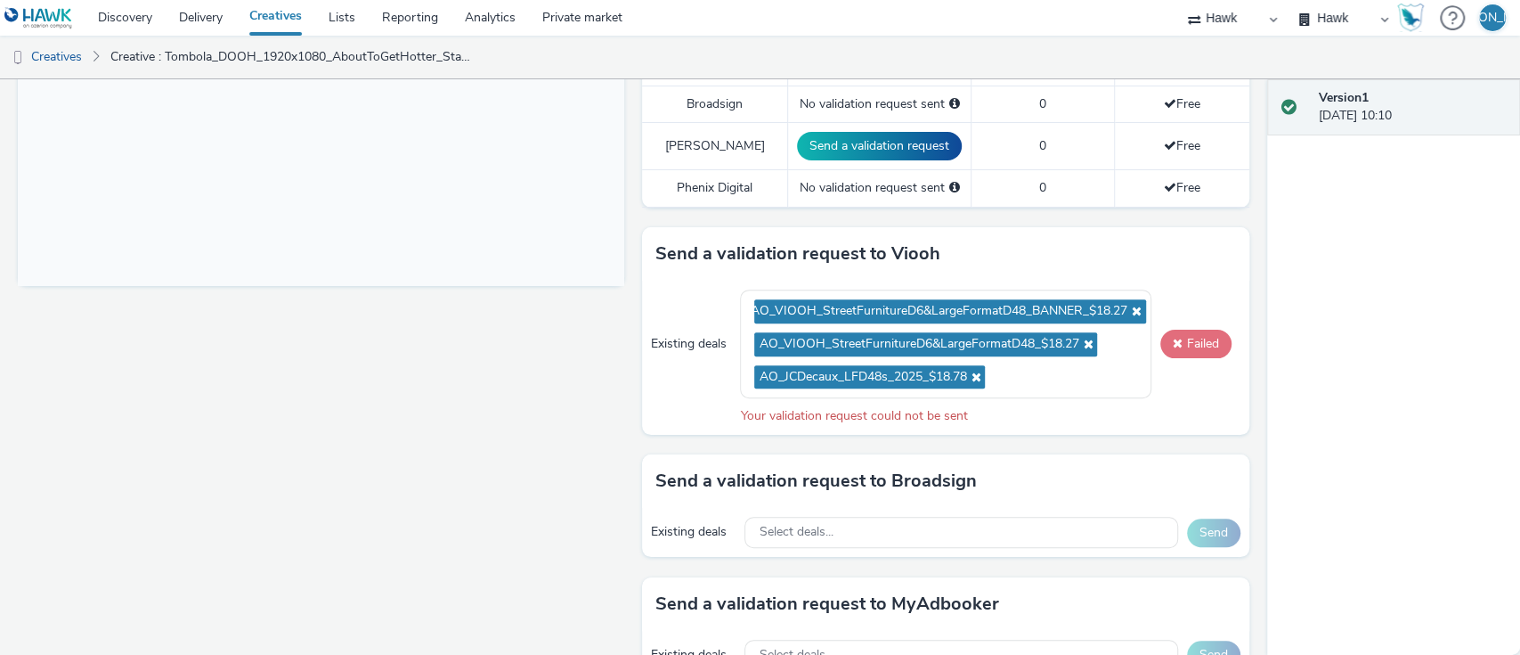
click at [1184, 339] on button "Failed" at bounding box center [1196, 344] width 71 height 29
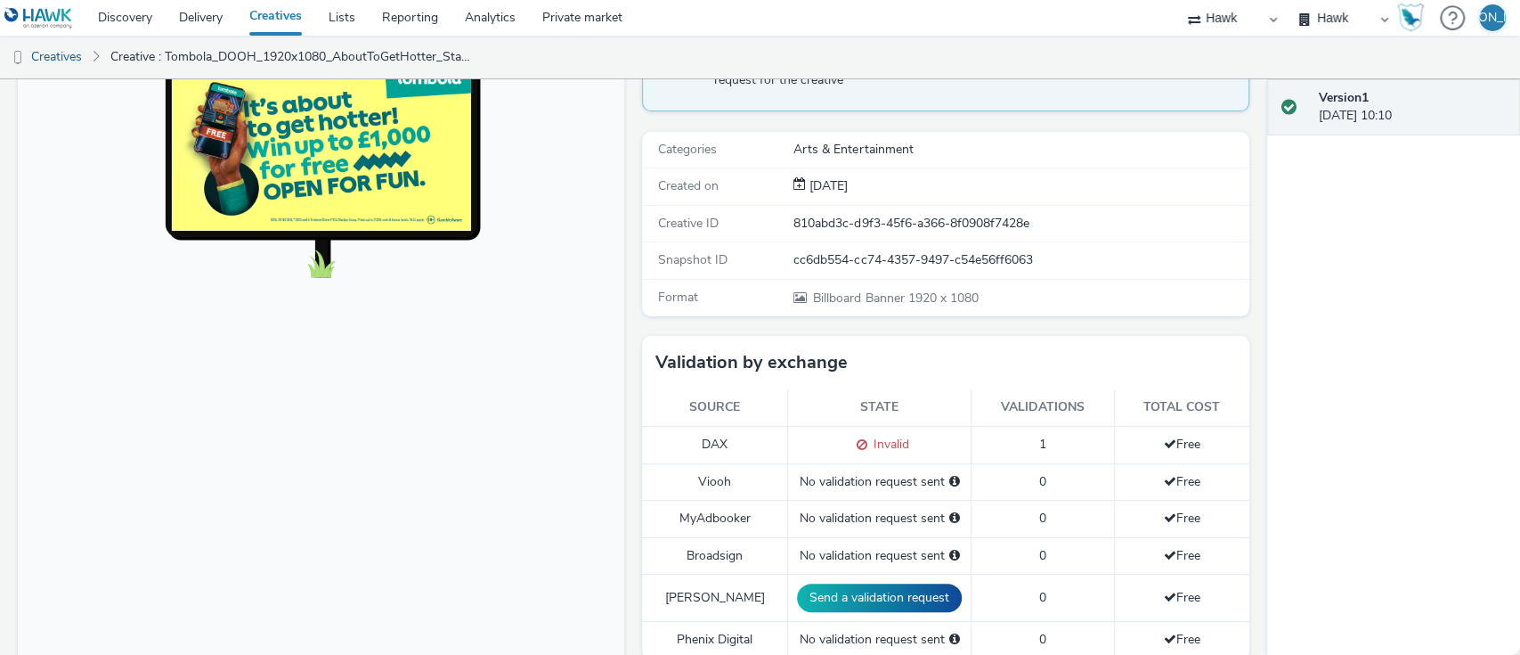
scroll to position [54, 0]
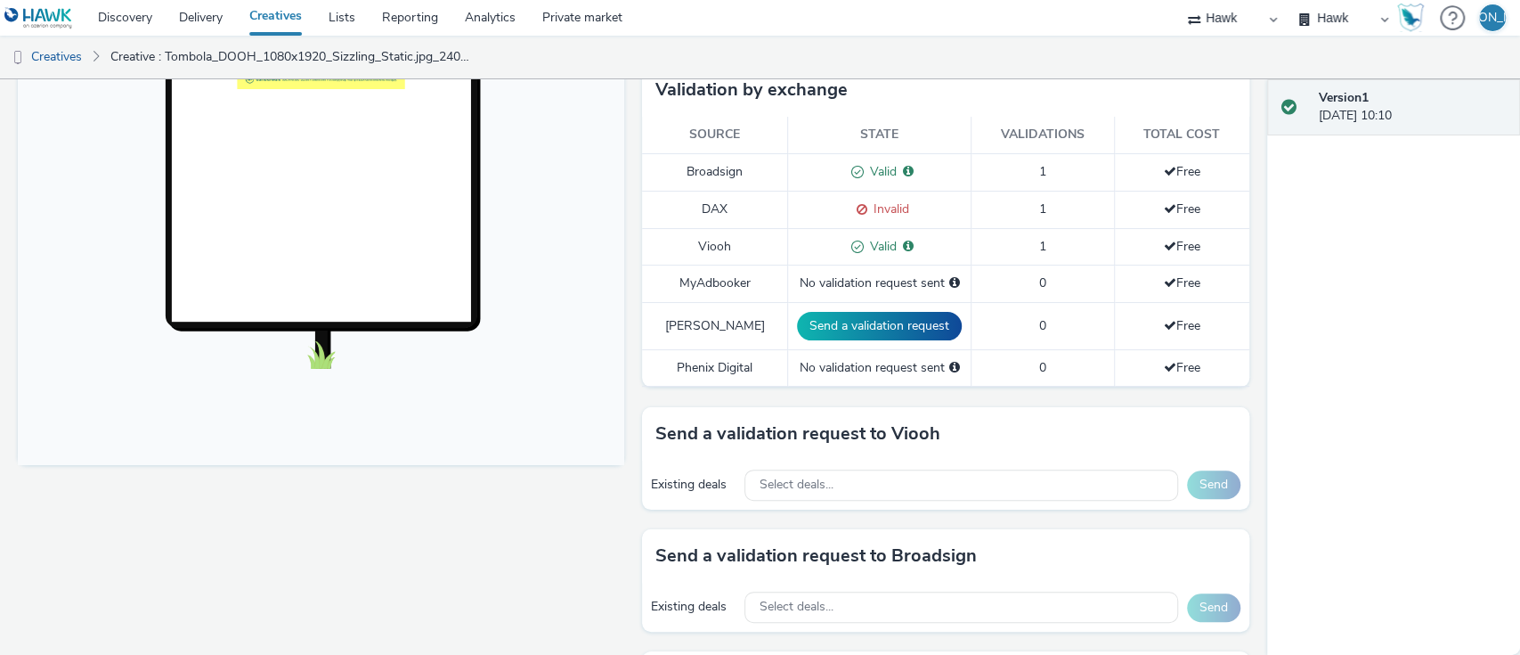
scroll to position [474, 0]
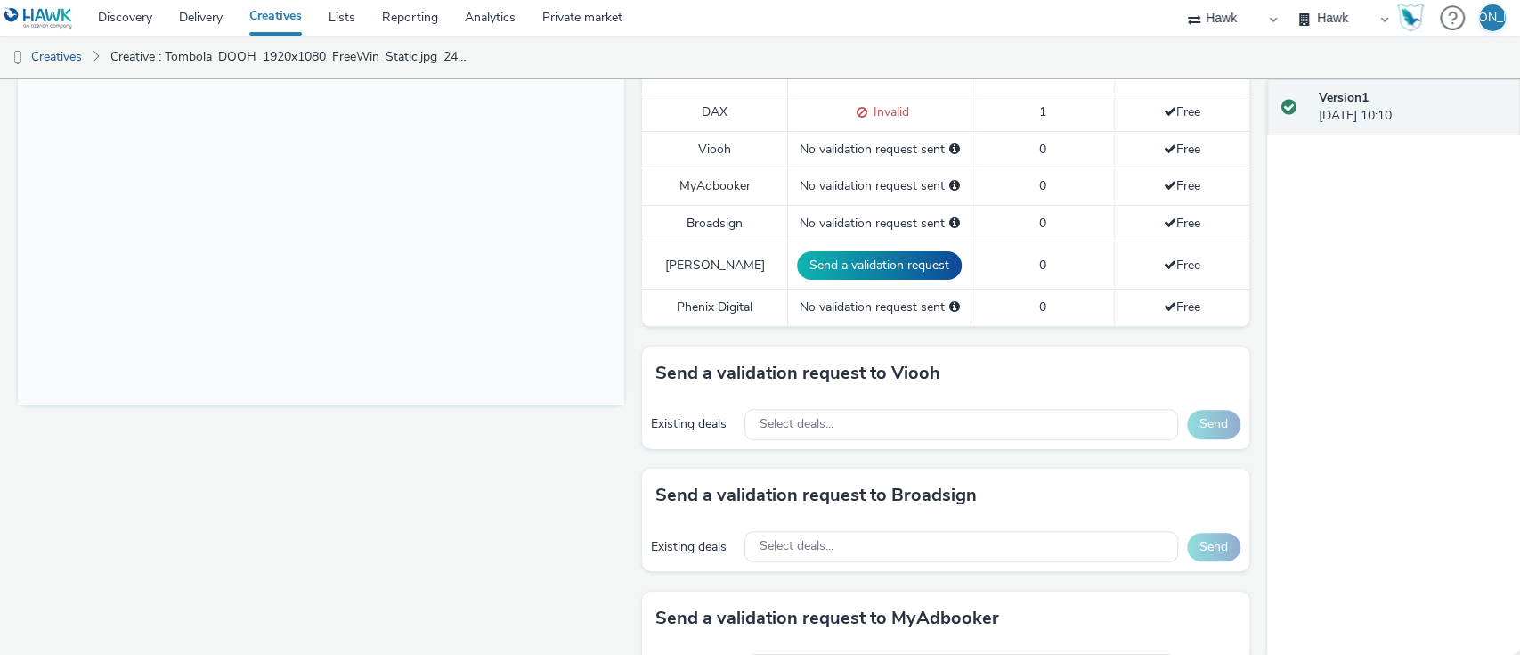
scroll to position [539, 0]
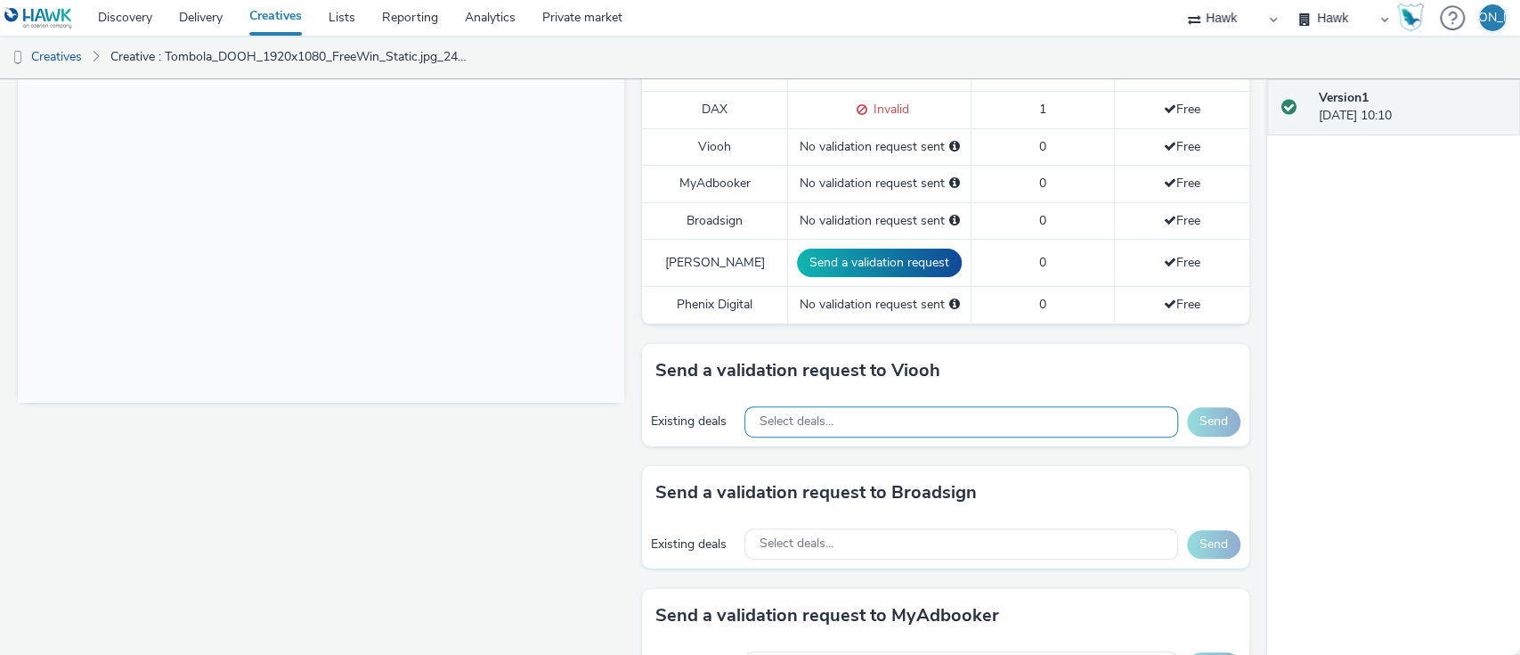
click at [766, 414] on span "Select deals..." at bounding box center [796, 421] width 74 height 15
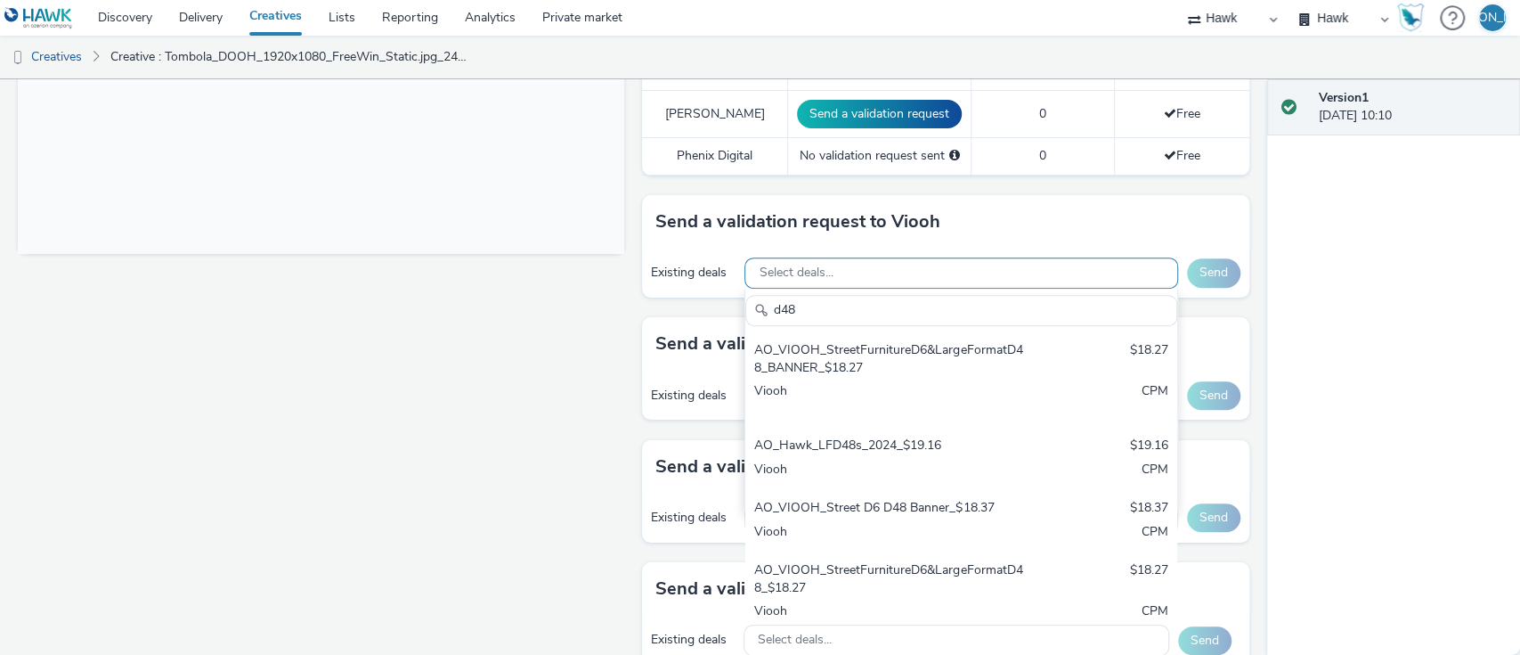
scroll to position [689, 0]
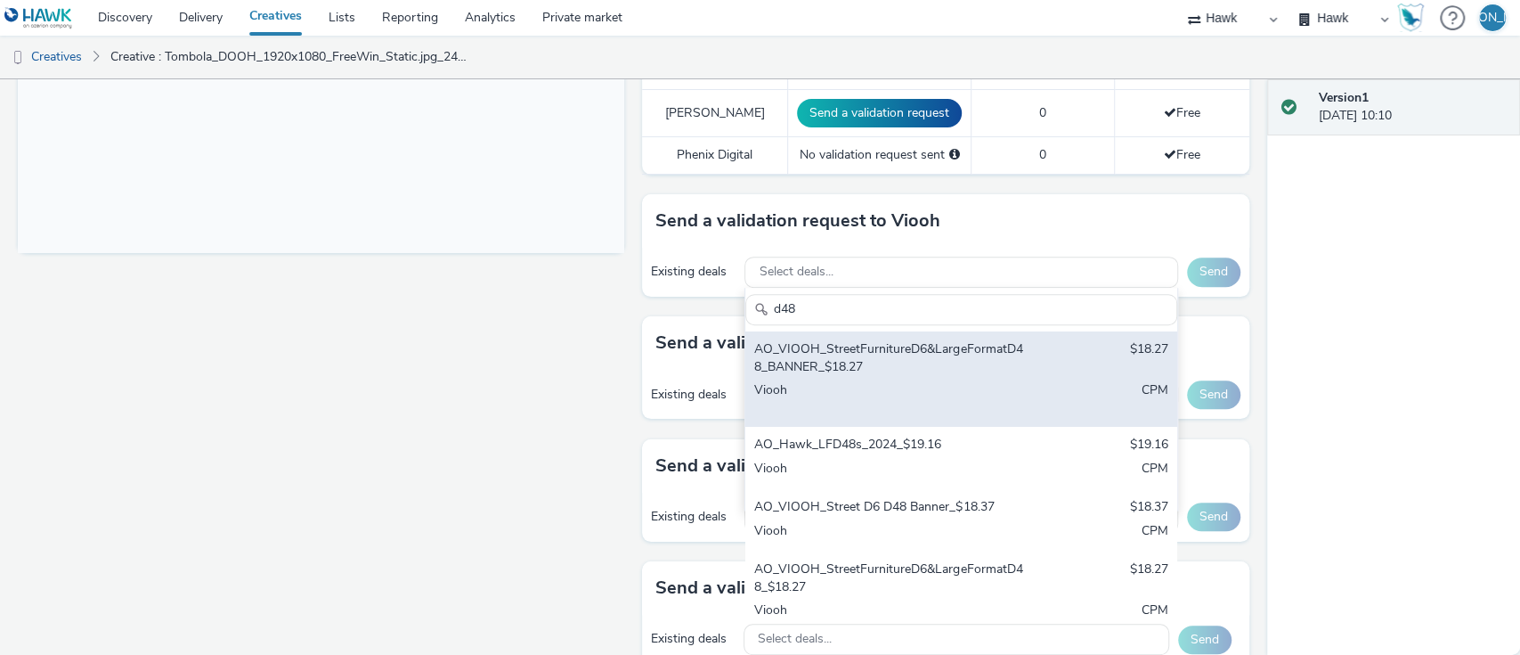
type input "d48"
click at [852, 420] on div "AO_VIOOH_StreetFurnitureD6&LargeFormatD48_BANNER_$18.27 $18.27 Viooh CPM" at bounding box center [961, 378] width 431 height 95
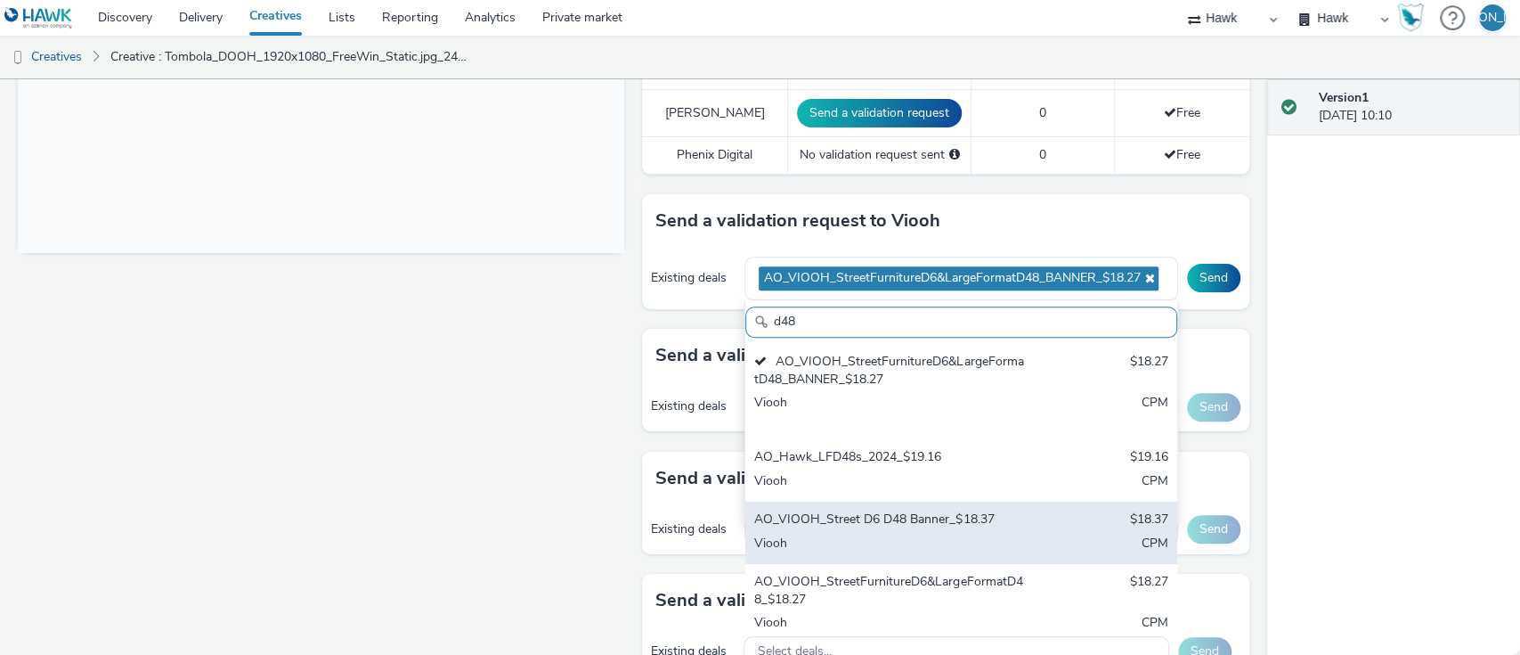
click at [967, 521] on div "AO_VIOOH_Street D6 D48 Banner_$18.37" at bounding box center [890, 520] width 273 height 20
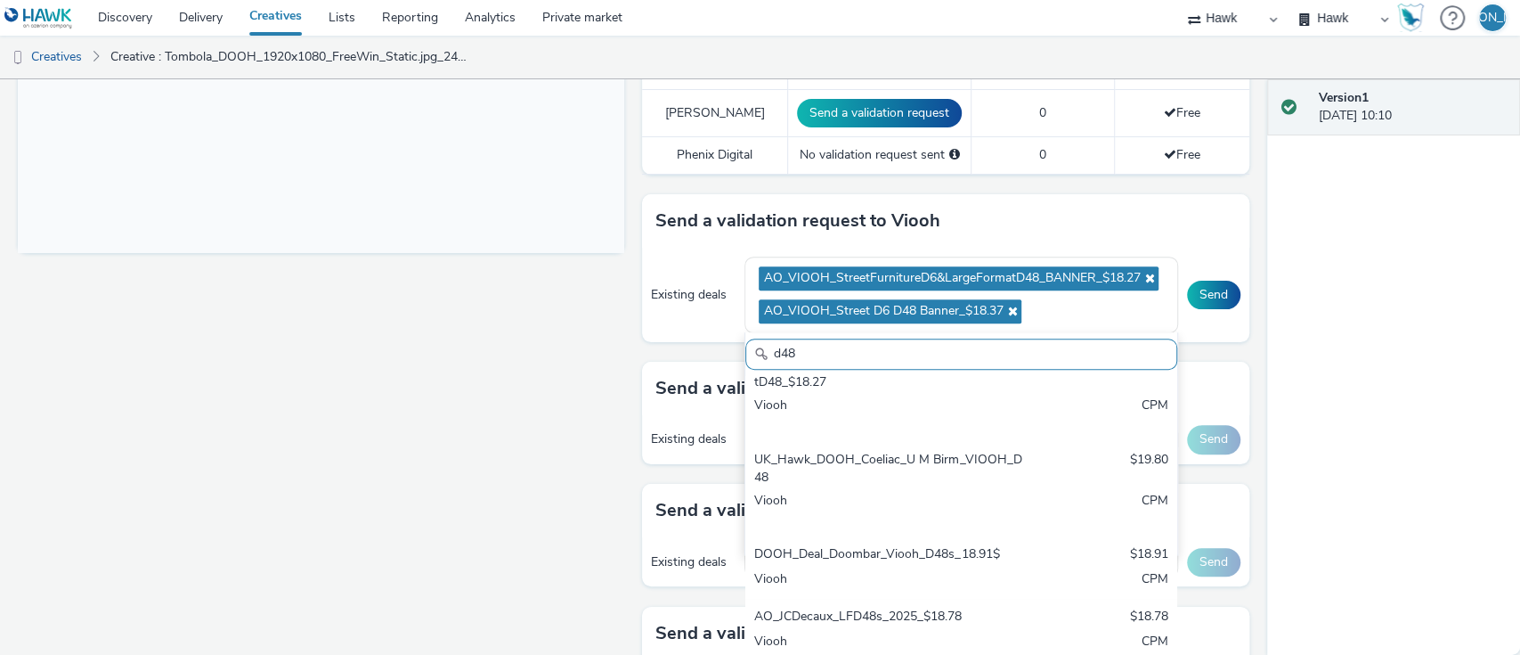
scroll to position [800, 0]
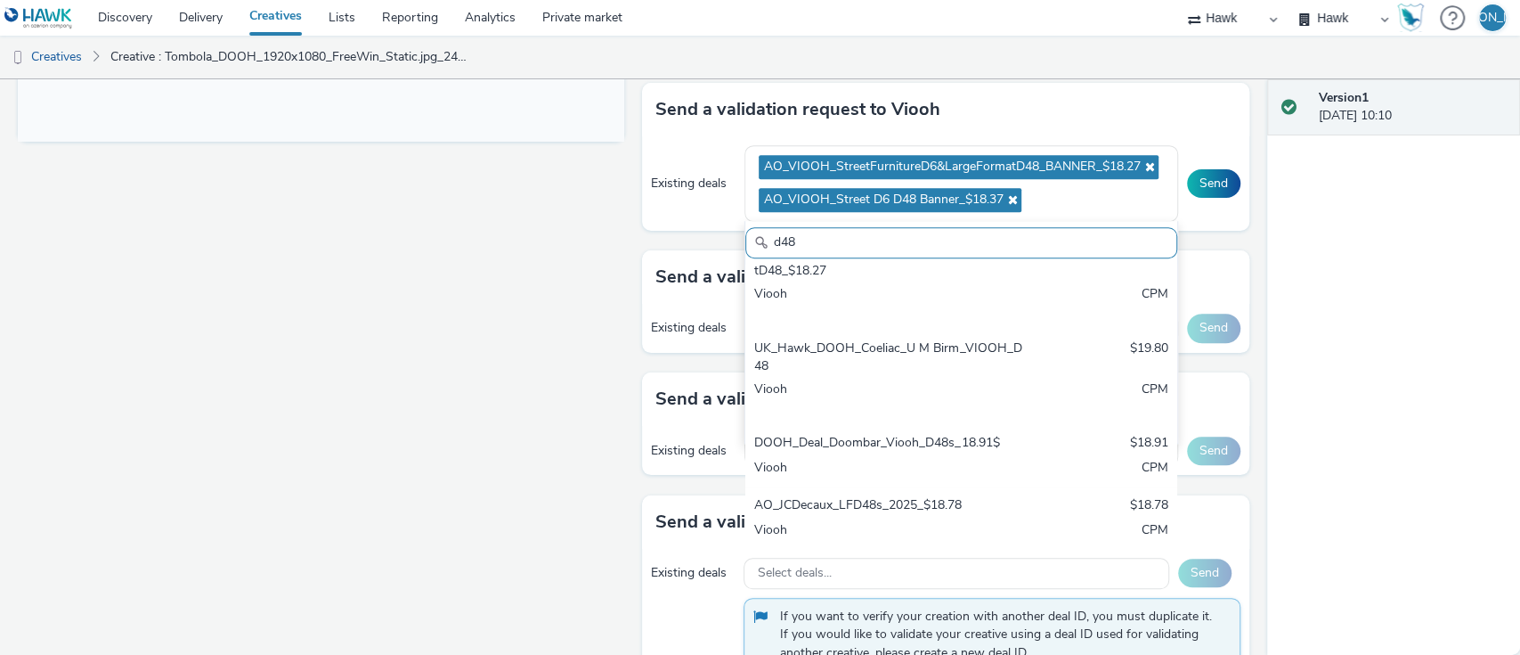
click at [967, 521] on div "Viooh" at bounding box center [890, 531] width 273 height 20
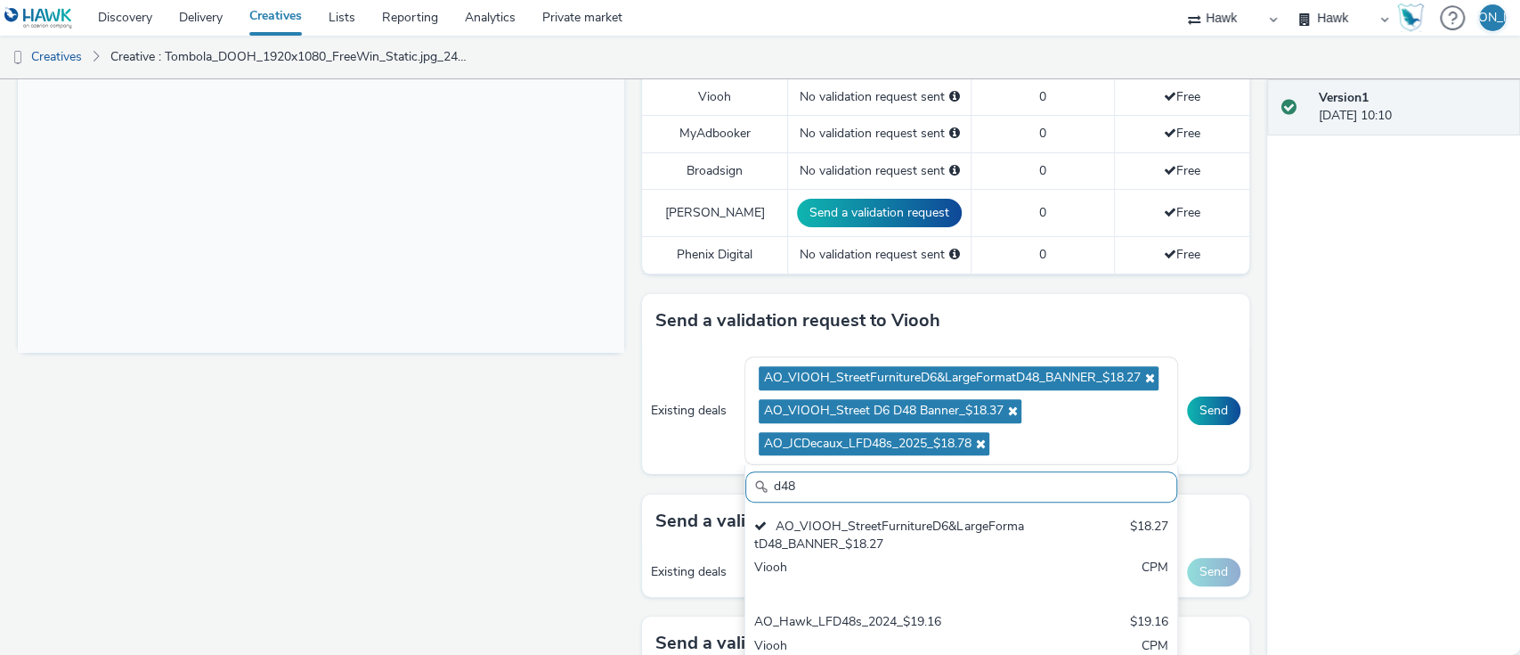
scroll to position [588, 0]
click at [1204, 419] on button "Send" at bounding box center [1213, 411] width 53 height 29
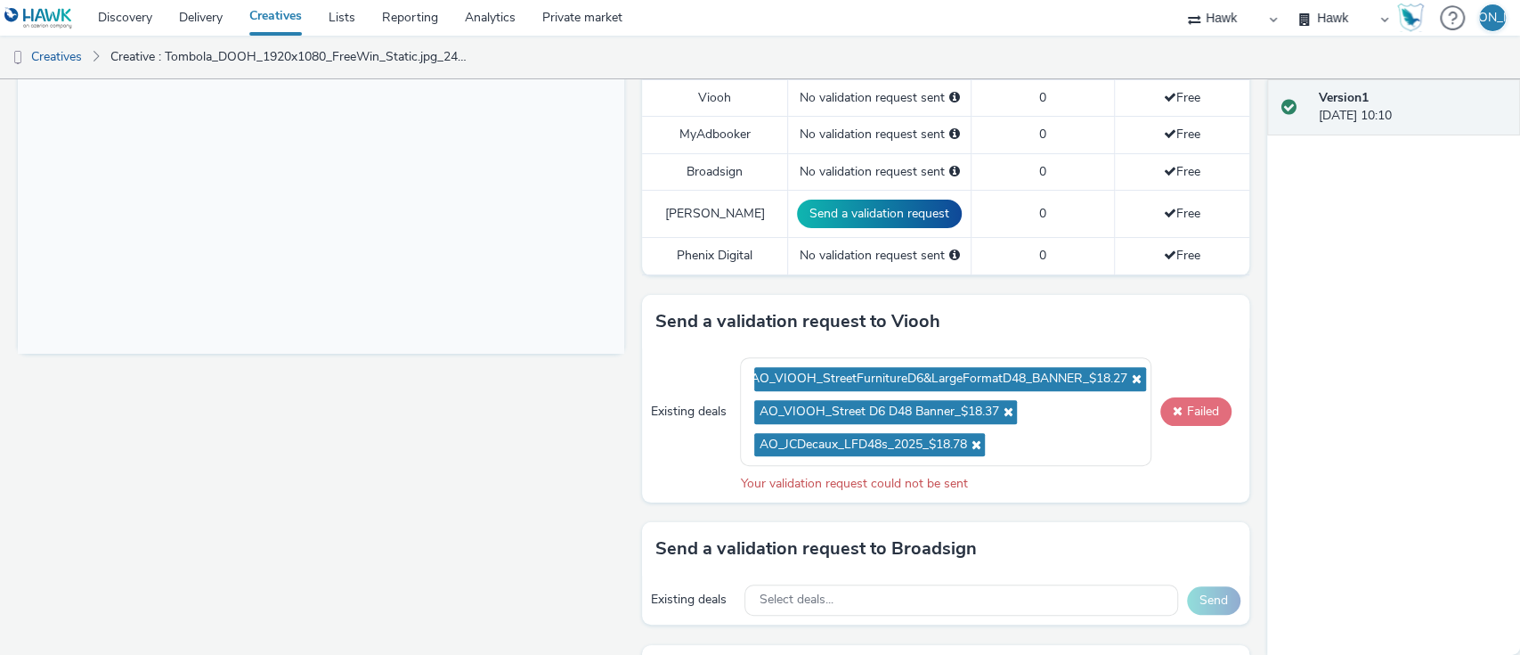
click at [1185, 412] on button "Failed" at bounding box center [1196, 411] width 71 height 29
